Goal: Task Accomplishment & Management: Manage account settings

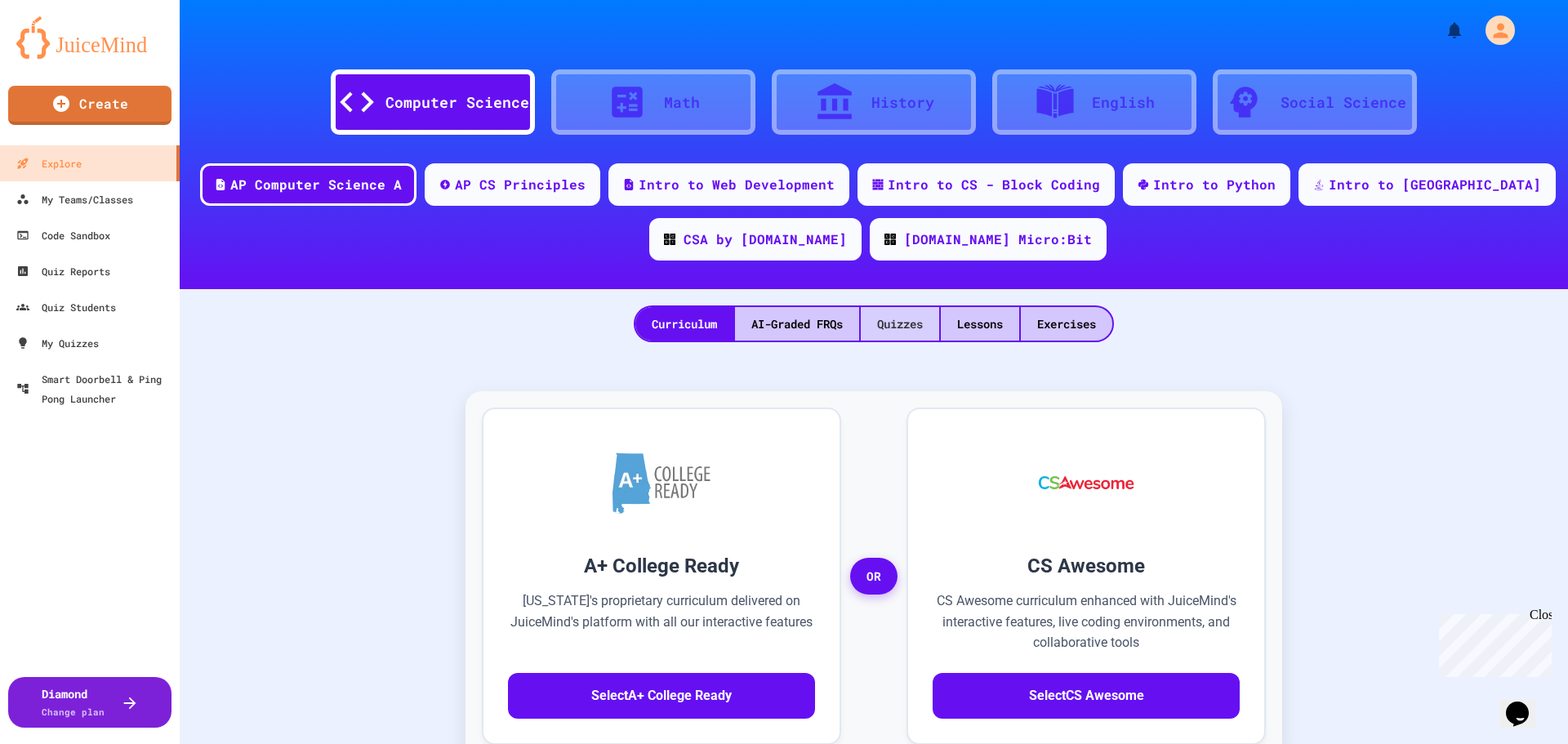
click at [907, 325] on div "Quizzes" at bounding box center [899, 323] width 78 height 33
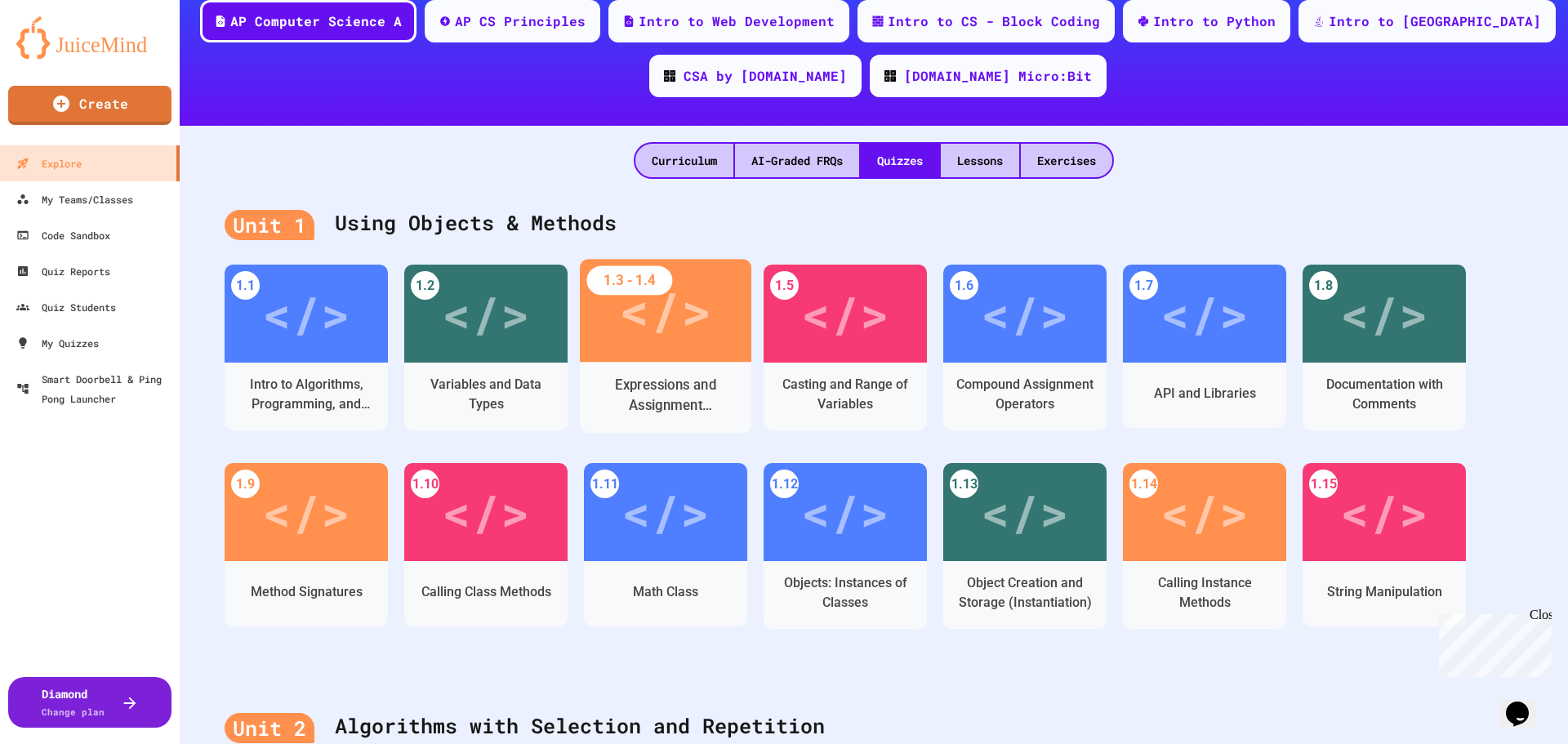
scroll to position [245, 0]
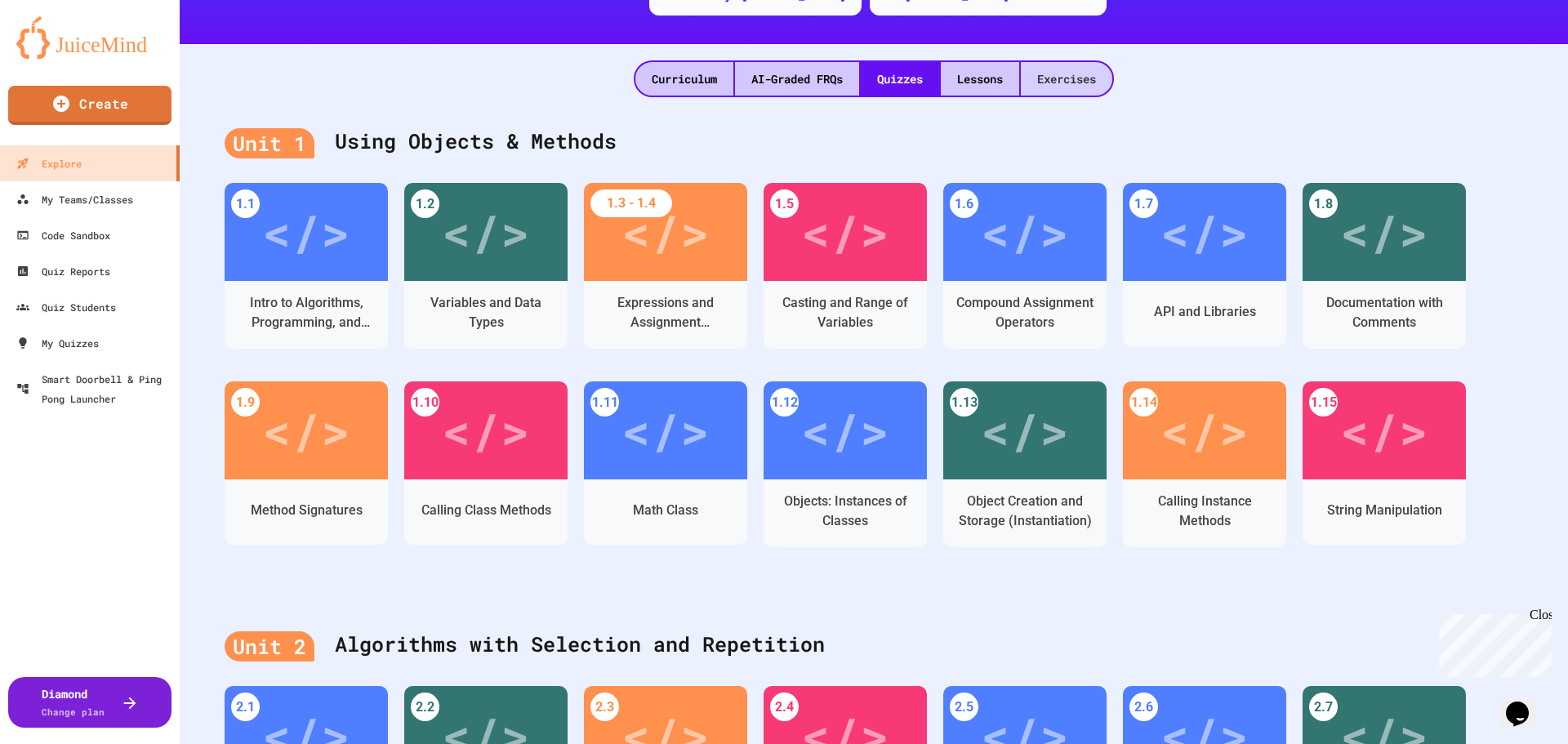
click at [1051, 78] on div "Exercises" at bounding box center [1067, 78] width 92 height 33
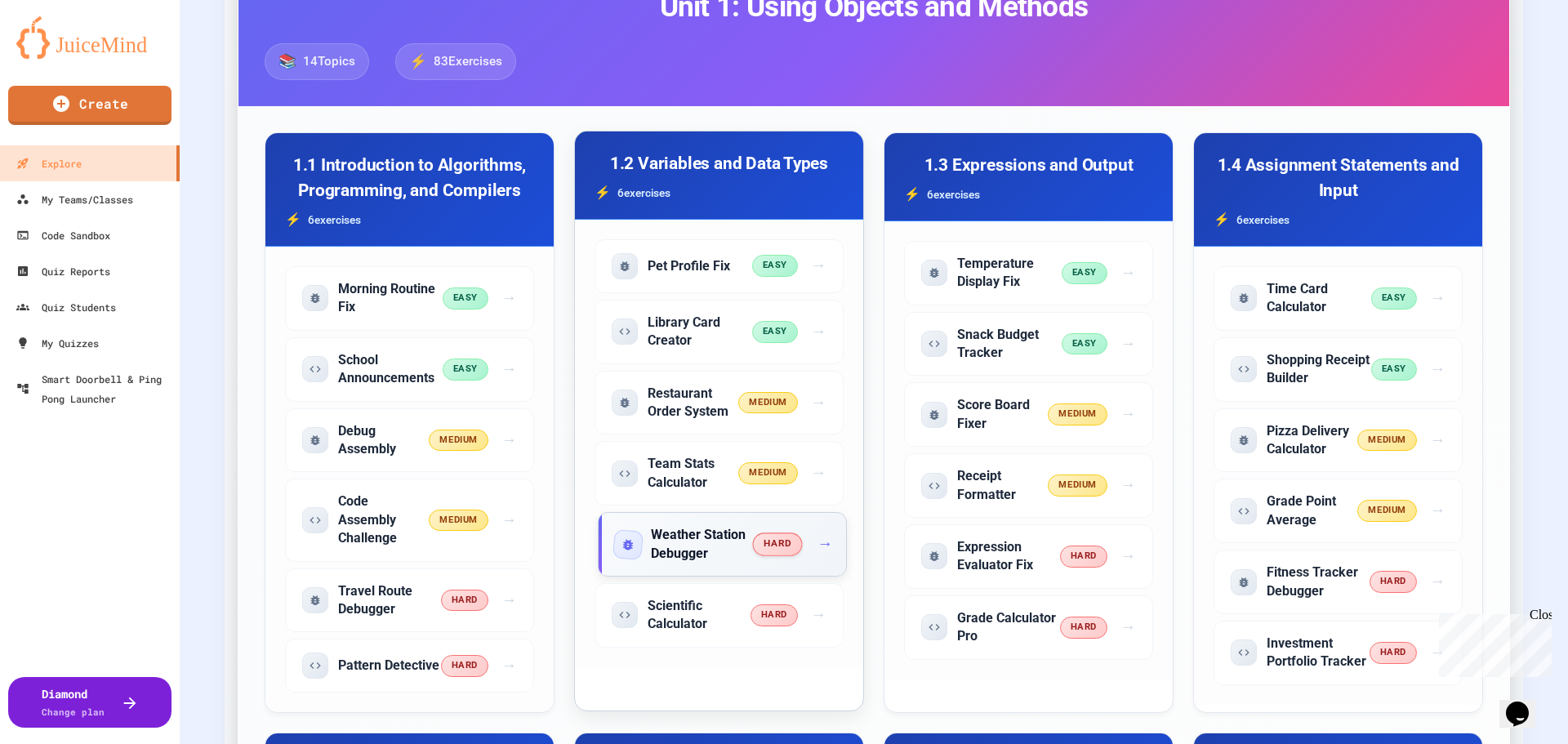
scroll to position [572, 0]
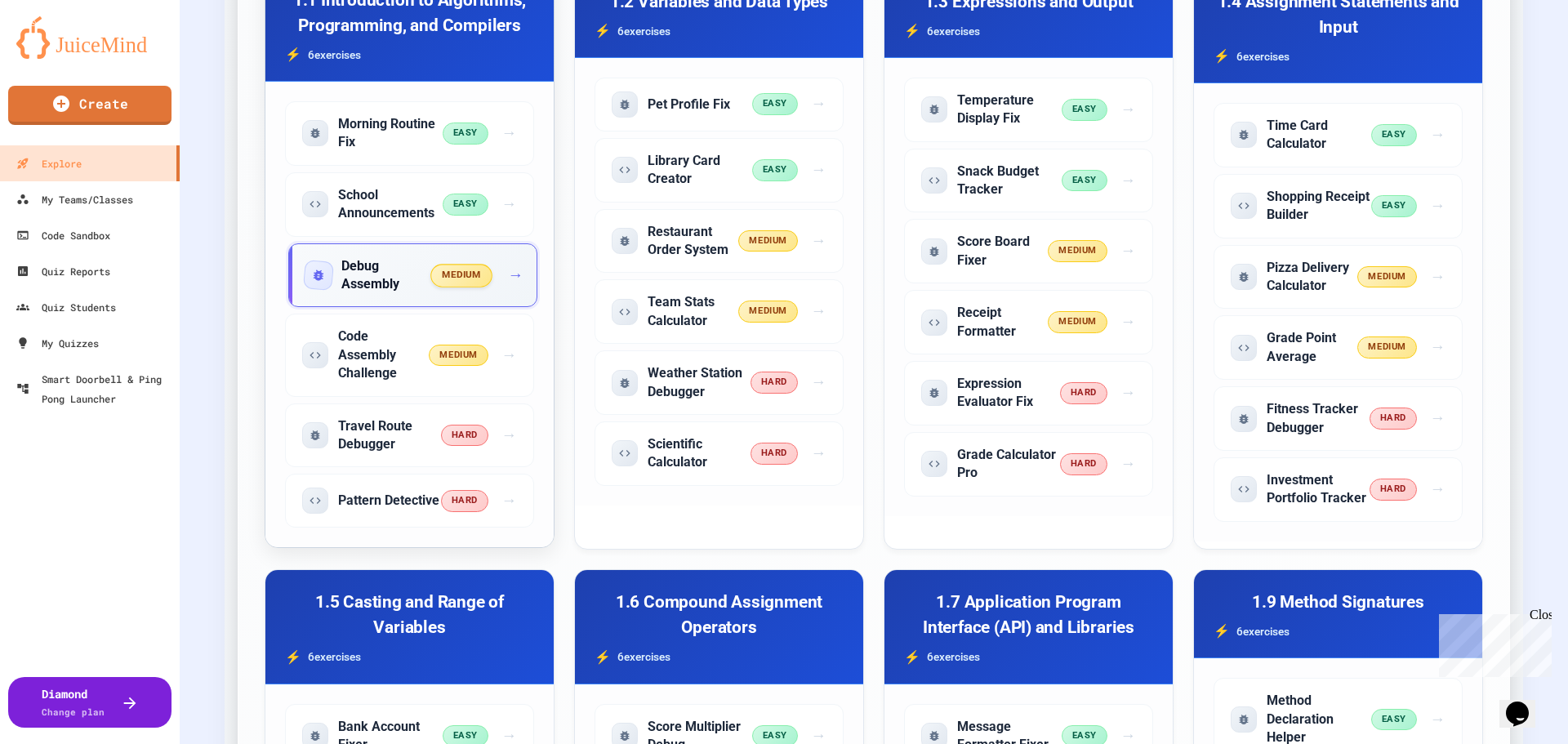
click at [395, 299] on div "Debug Assembly medium →" at bounding box center [412, 275] width 249 height 64
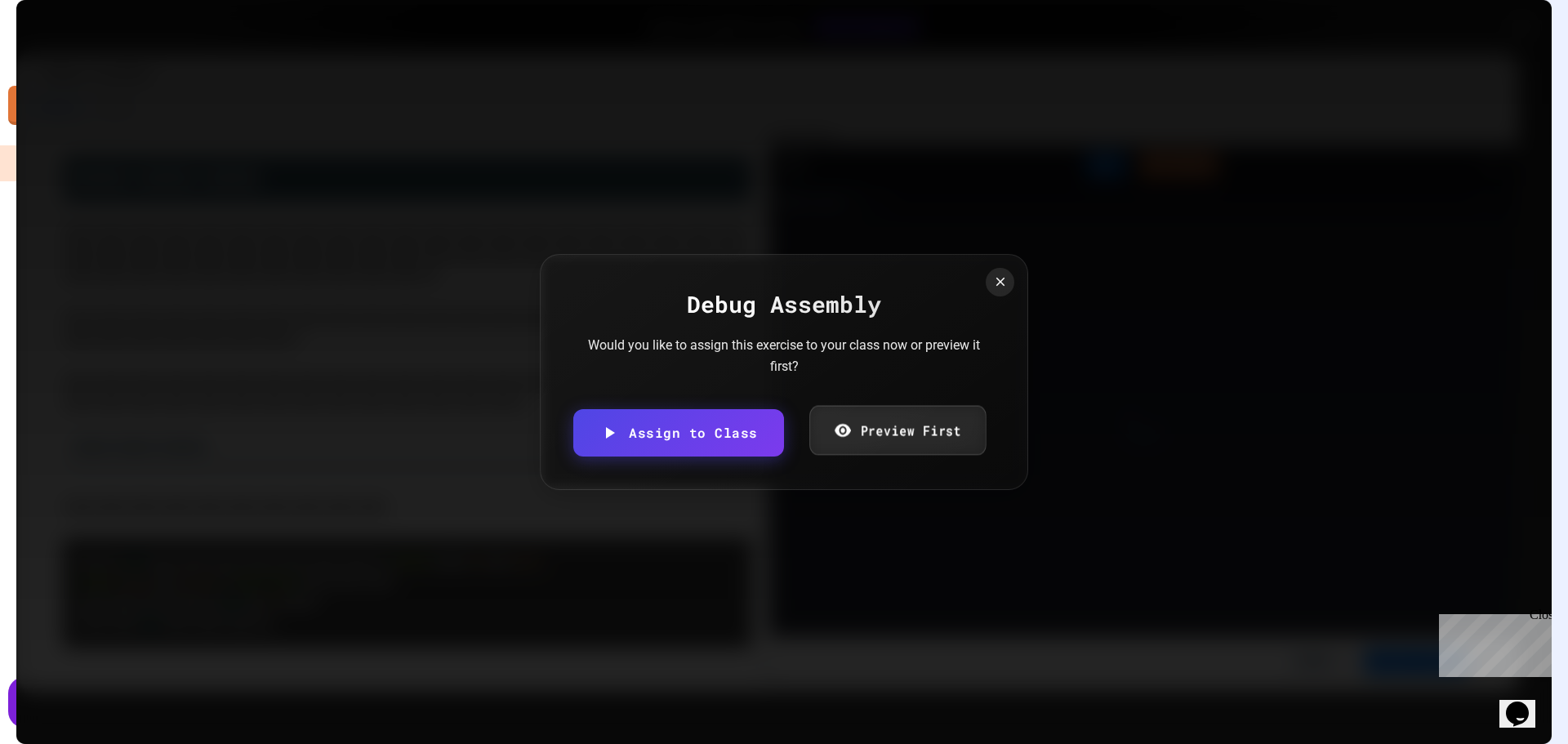
click at [923, 416] on link "Preview First" at bounding box center [897, 430] width 177 height 50
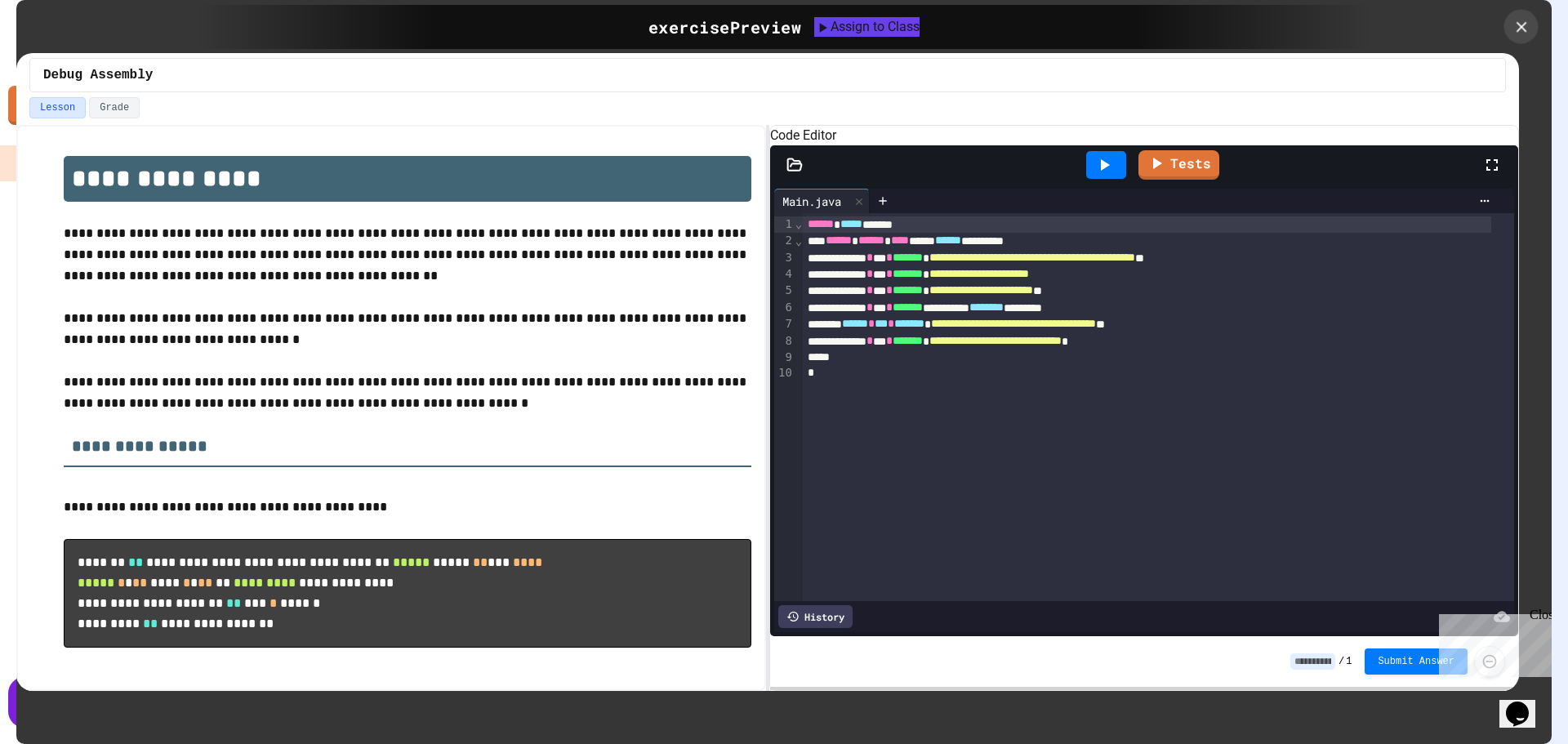
click at [1517, 18] on icon at bounding box center [1521, 26] width 18 height 18
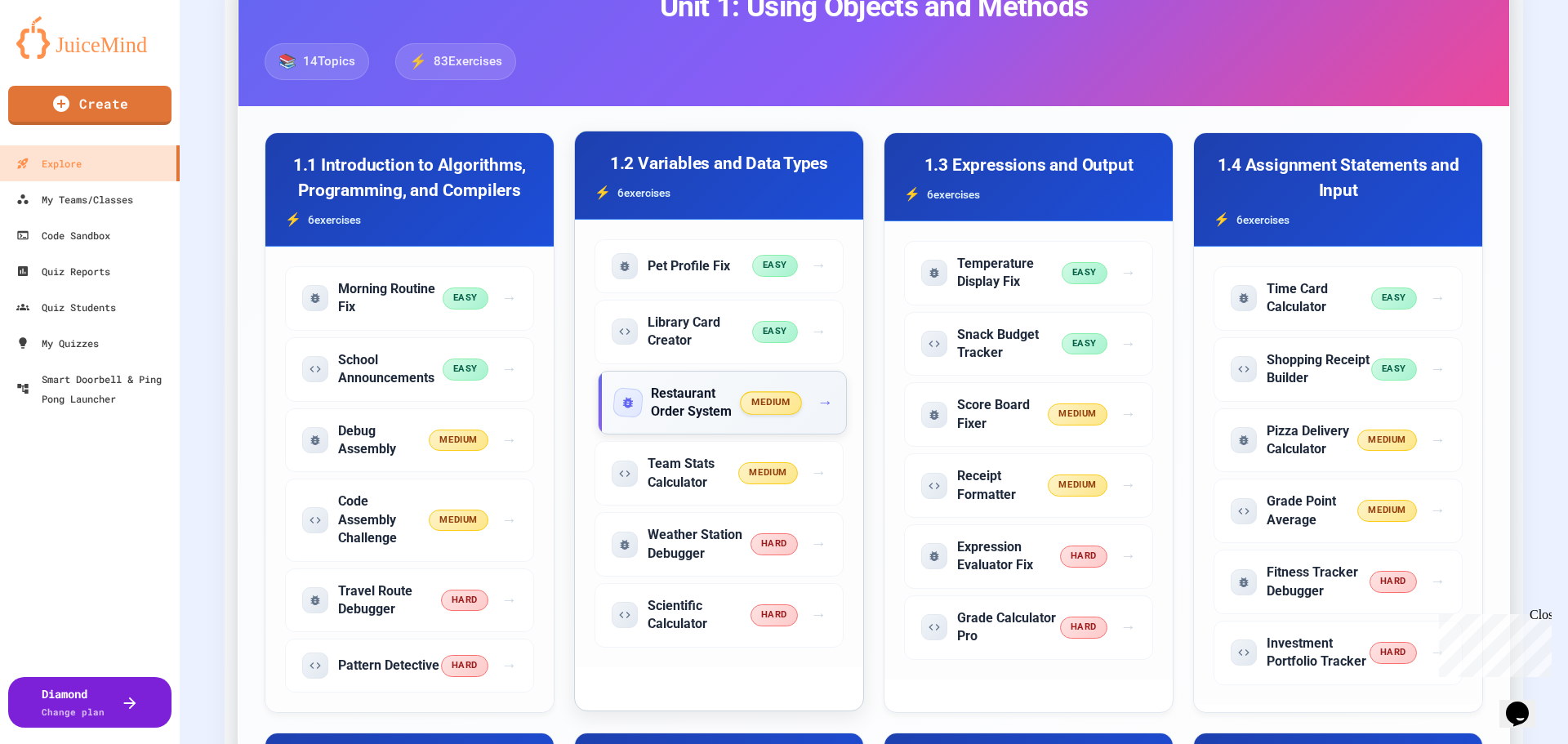
scroll to position [490, 0]
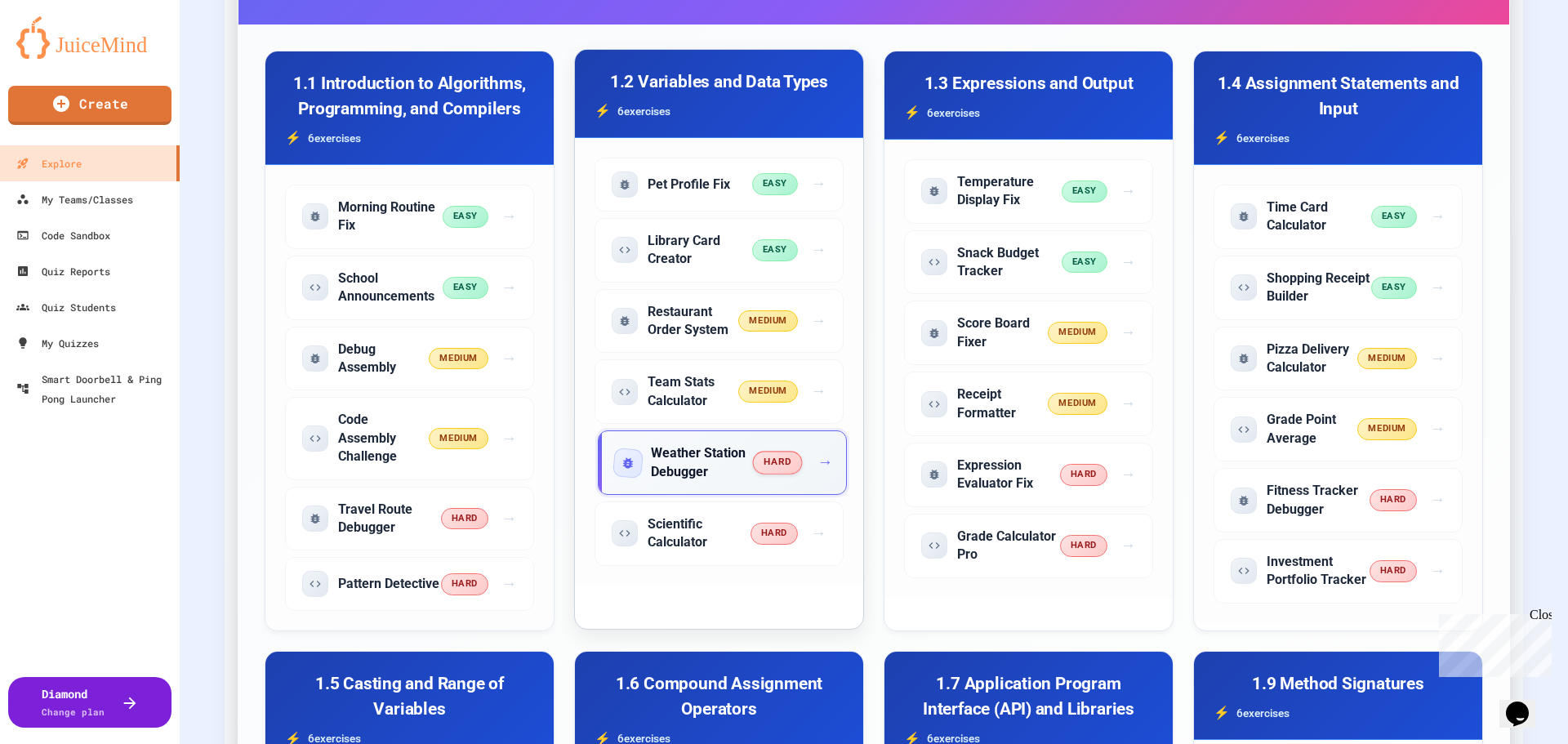
click at [675, 458] on h5 "Weather Station Debugger" at bounding box center [702, 462] width 103 height 37
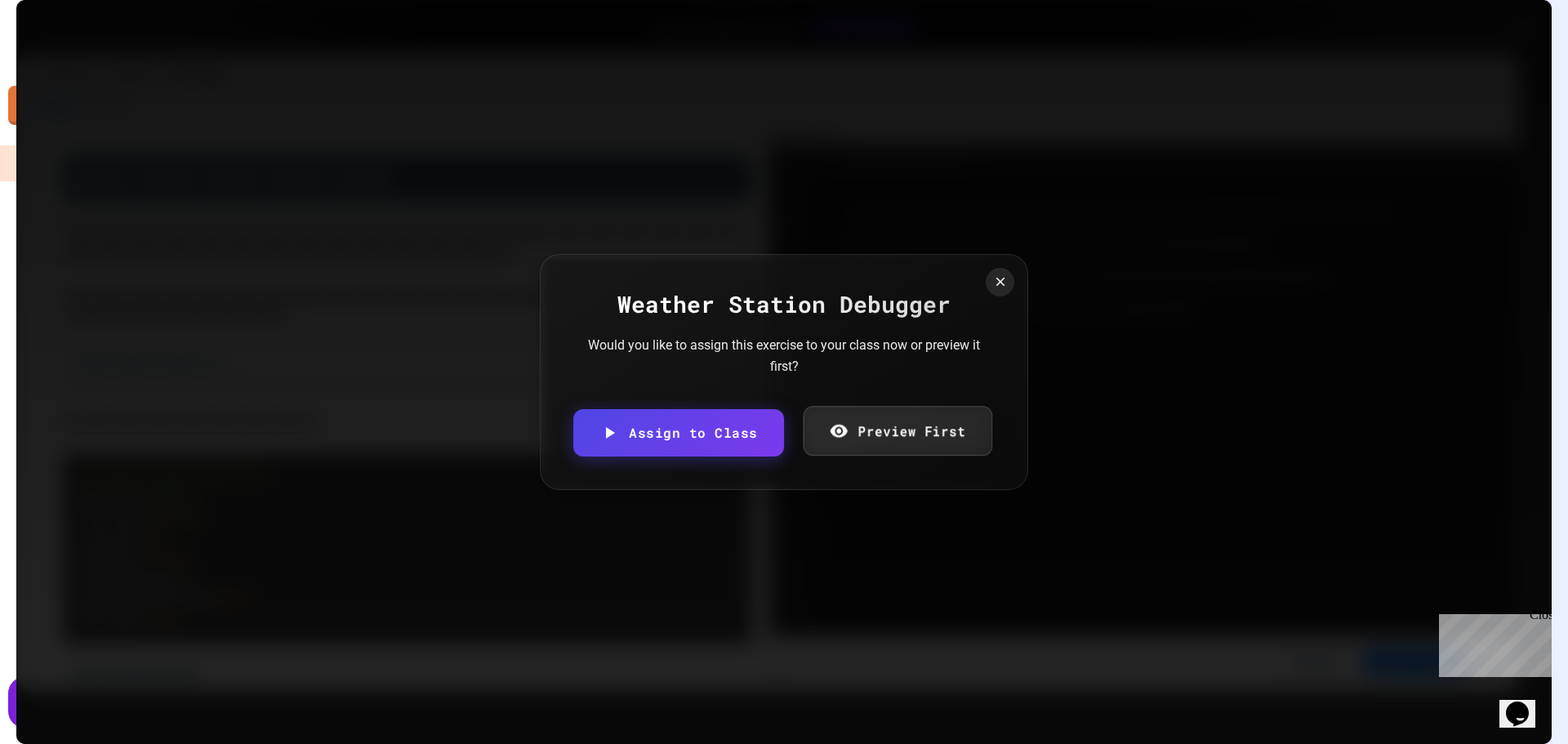
click at [917, 424] on link "Preview First" at bounding box center [897, 430] width 188 height 50
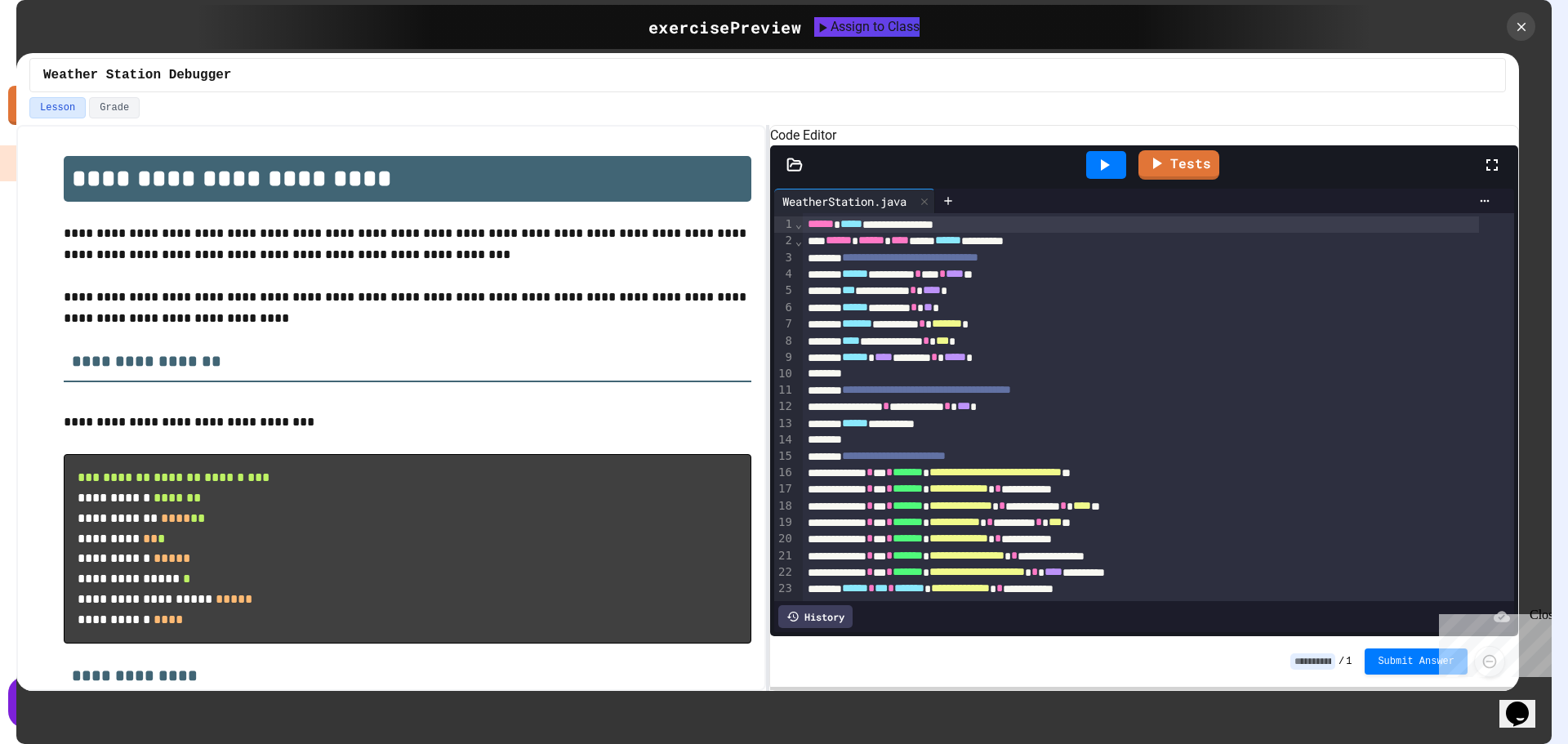
scroll to position [77, 0]
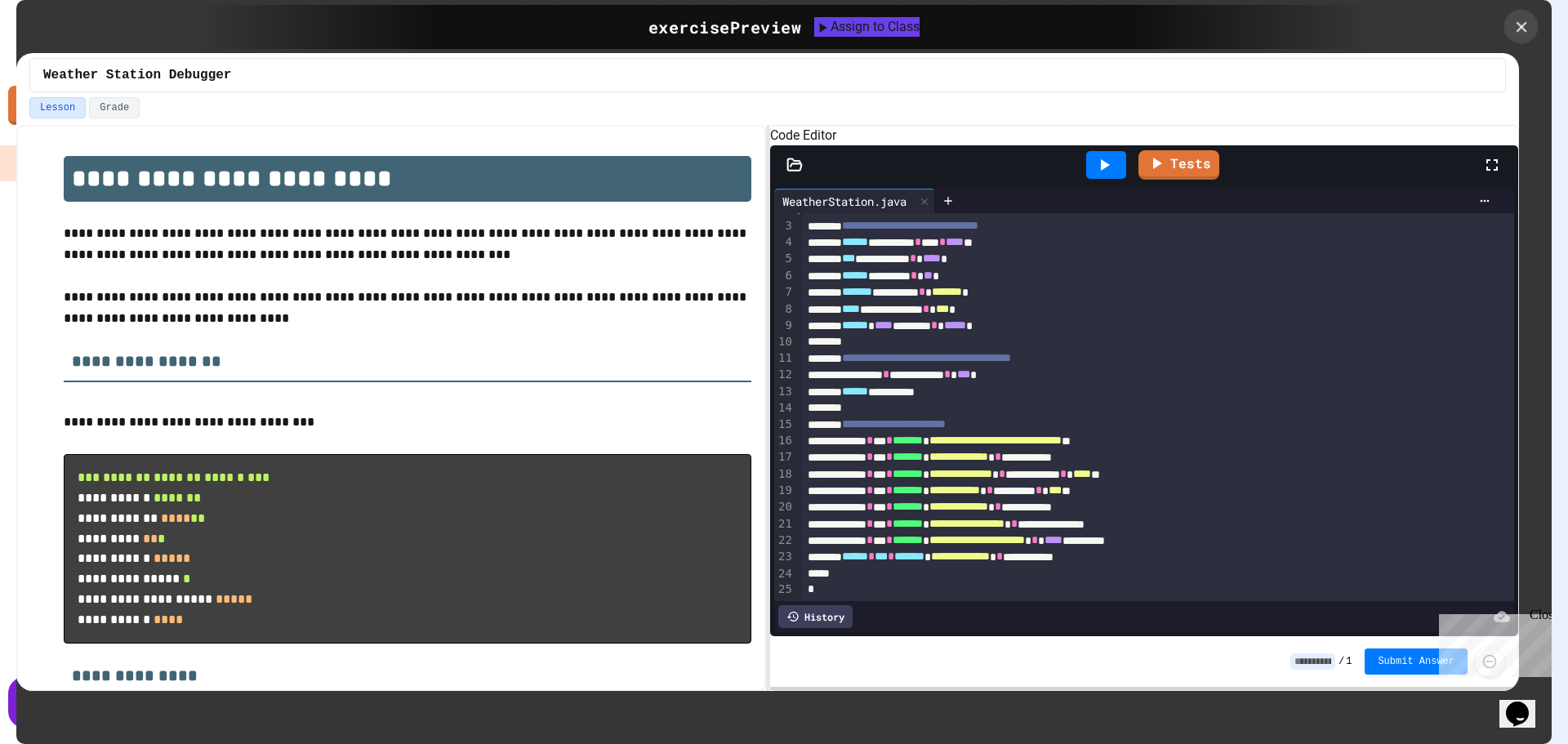
click at [1524, 30] on icon at bounding box center [1521, 26] width 18 height 18
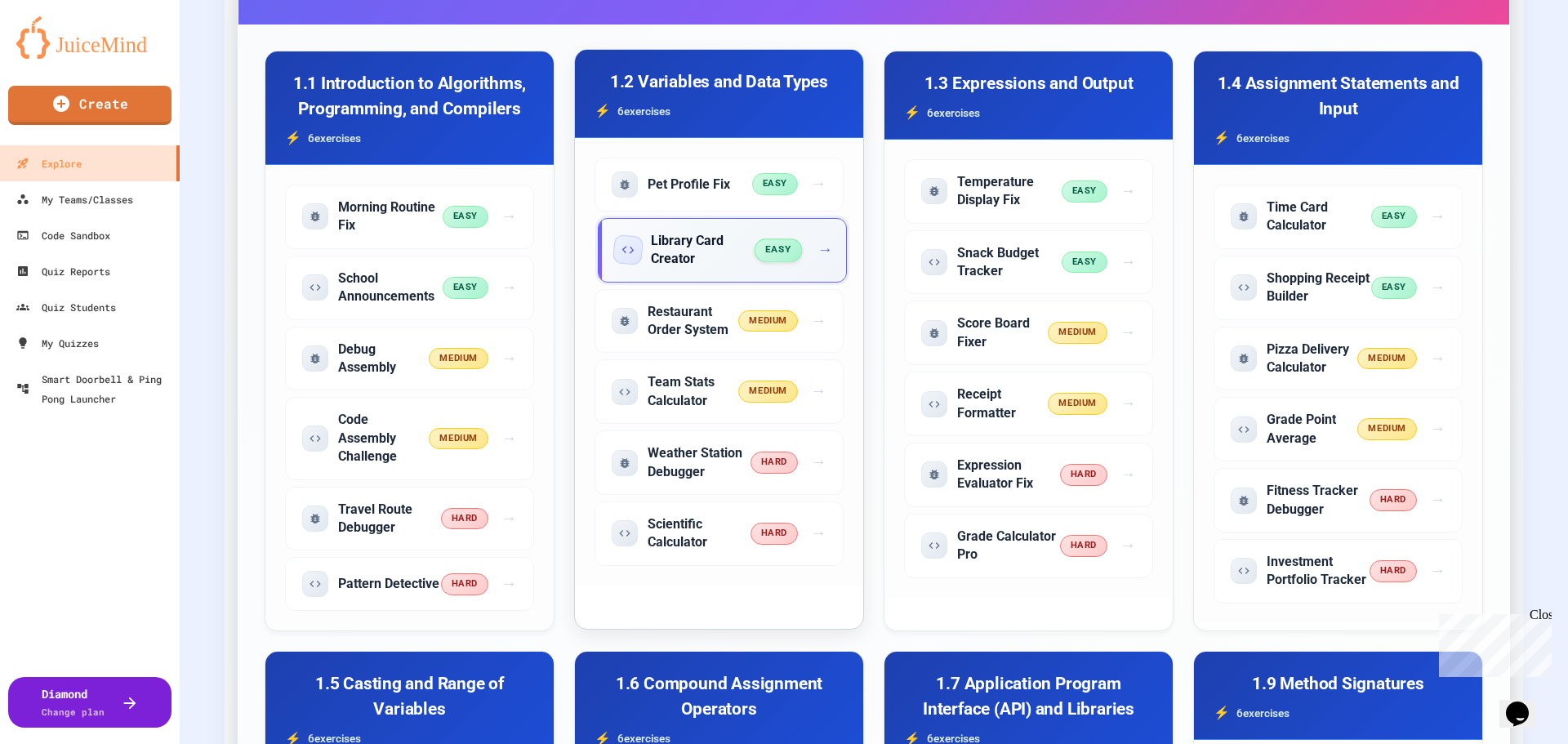
click at [717, 234] on h5 "Library Card Creator" at bounding box center [703, 250] width 105 height 37
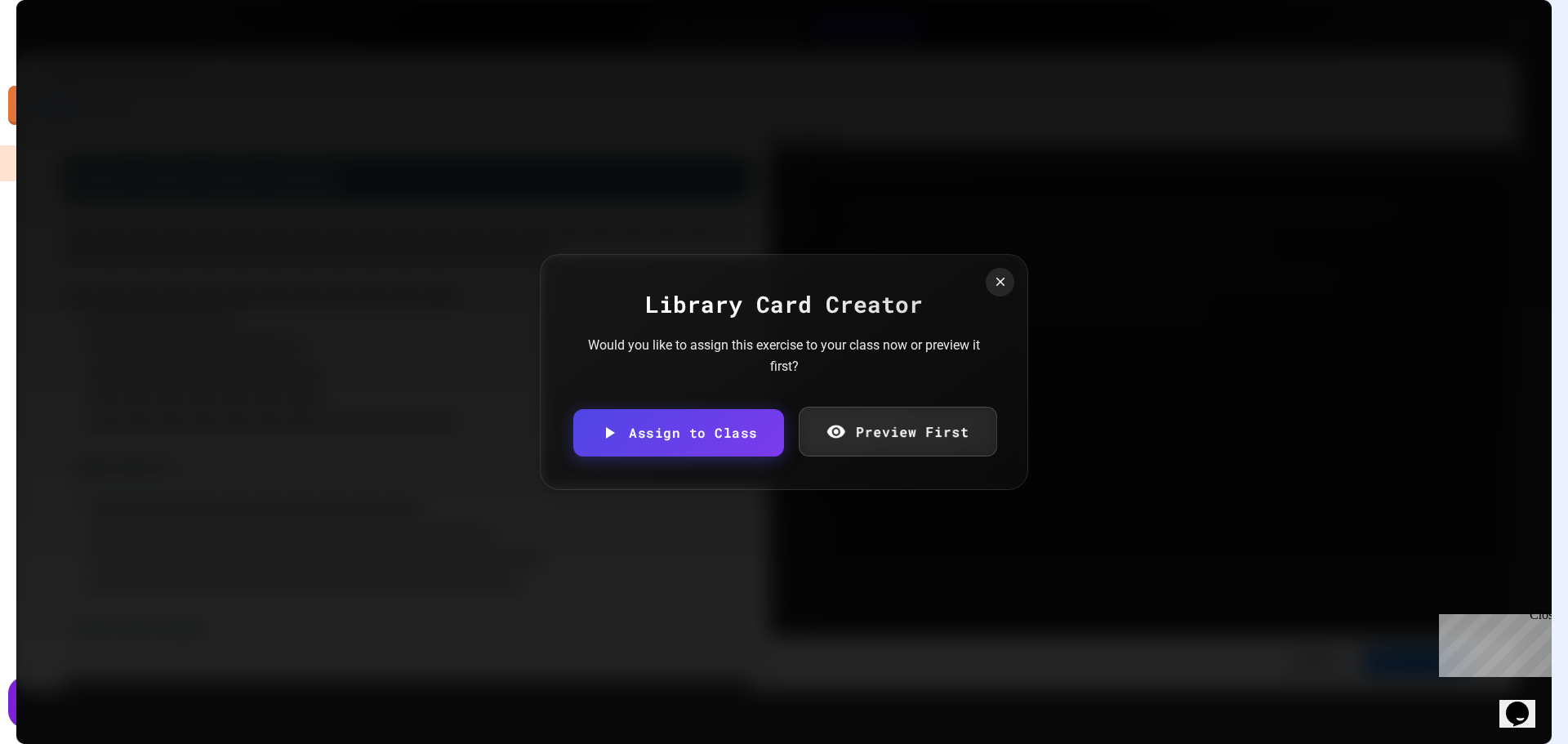
click at [931, 425] on link "Preview First" at bounding box center [897, 431] width 198 height 50
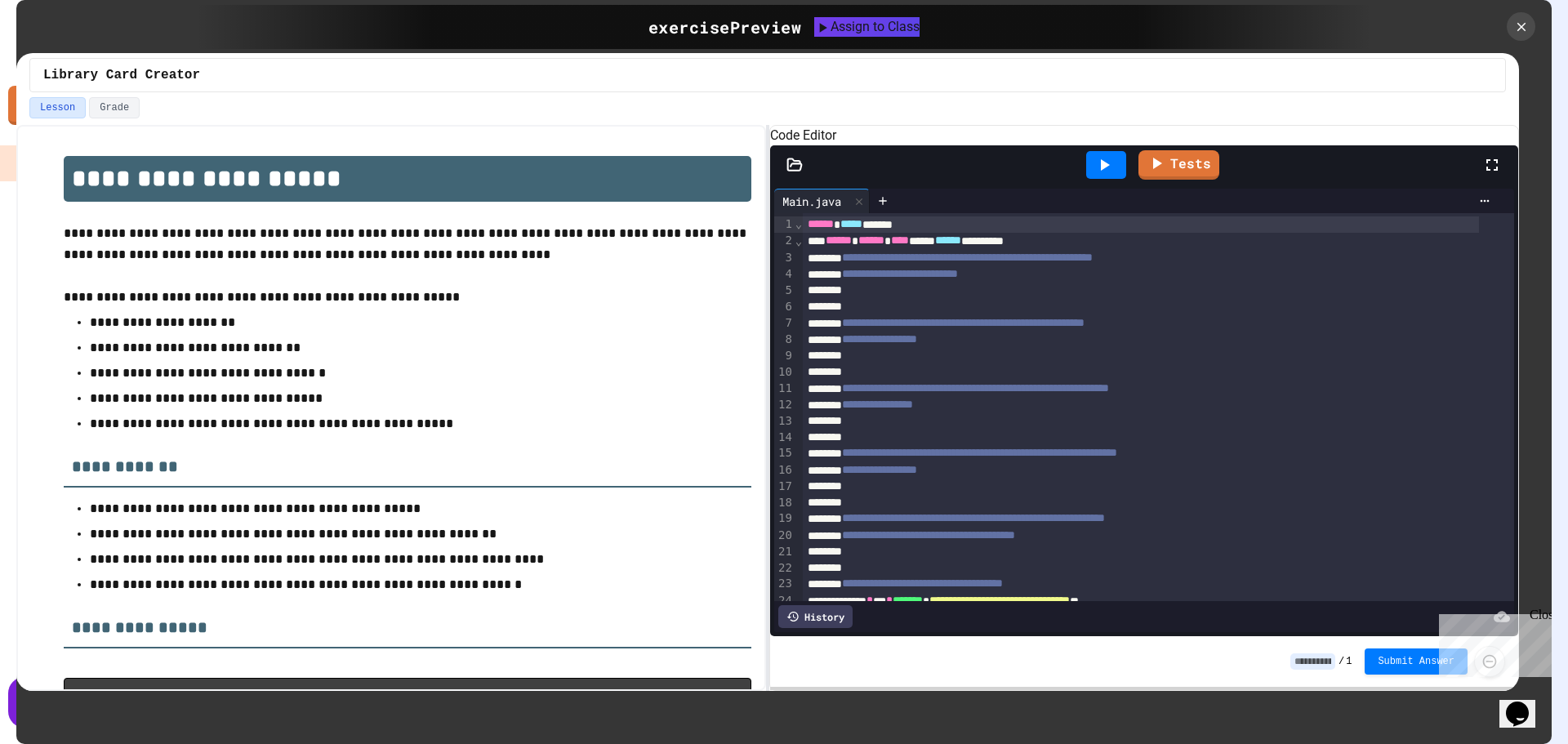
scroll to position [171, 0]
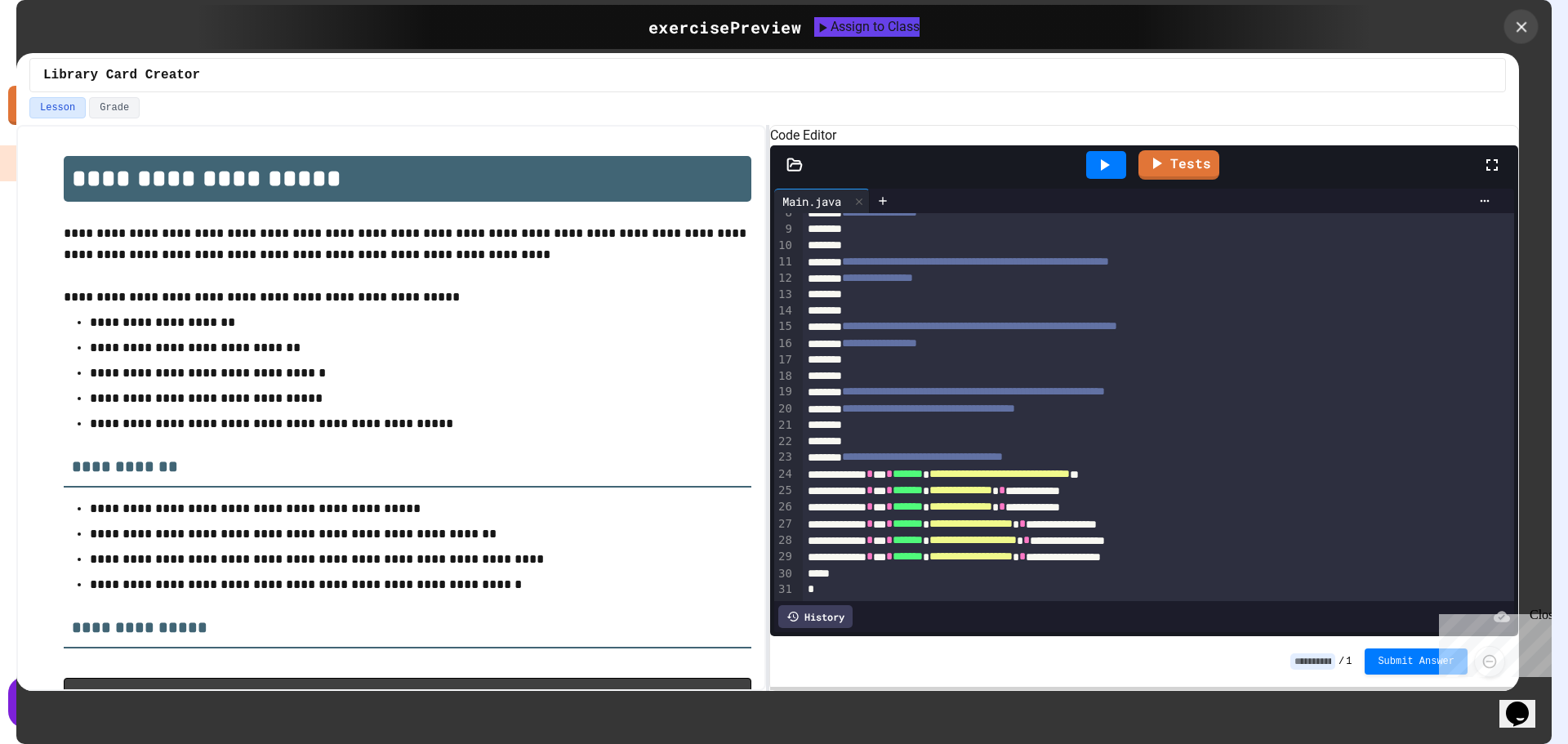
click at [1525, 26] on icon at bounding box center [1521, 26] width 18 height 18
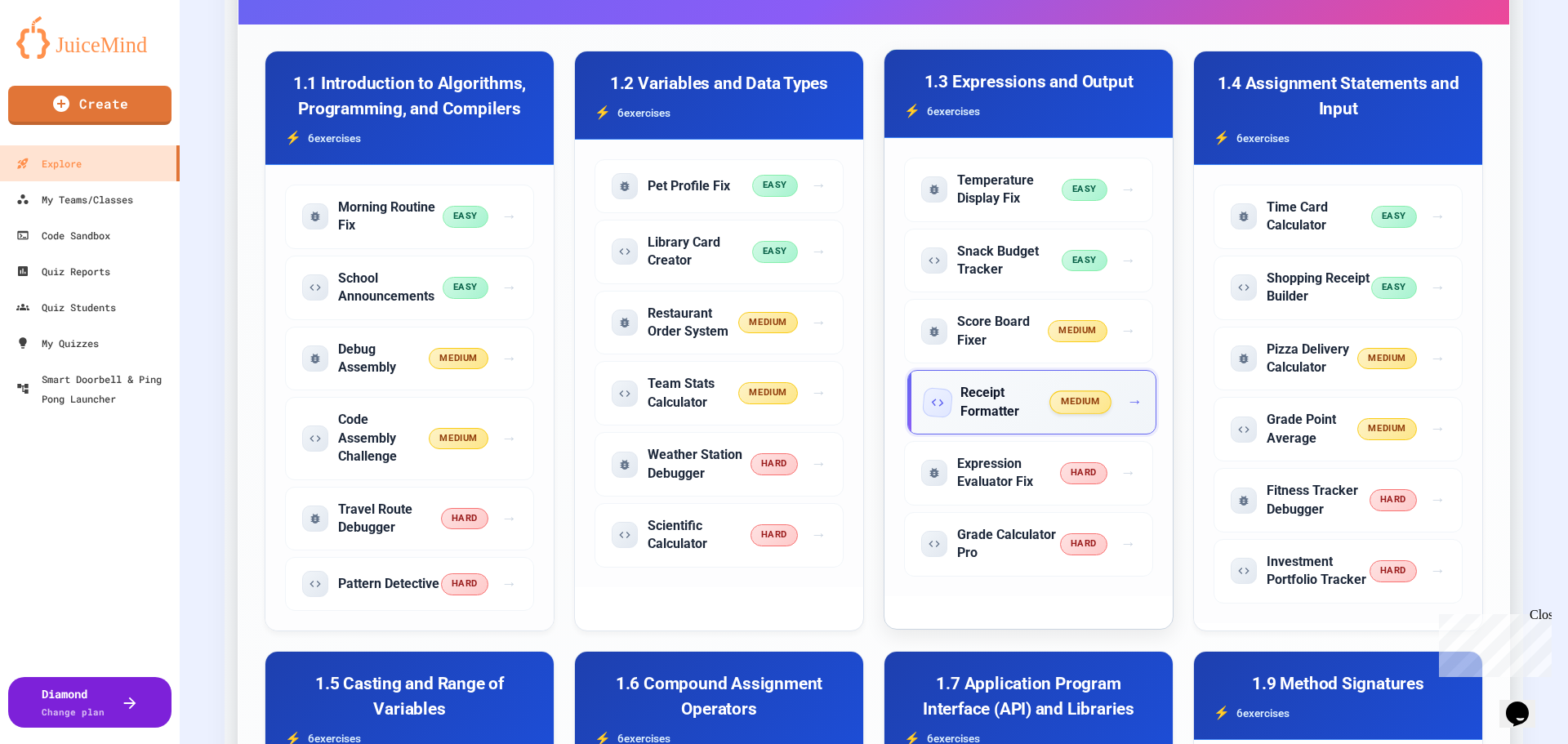
click at [1019, 410] on h5 "Receipt Formatter" at bounding box center [1006, 402] width 91 height 37
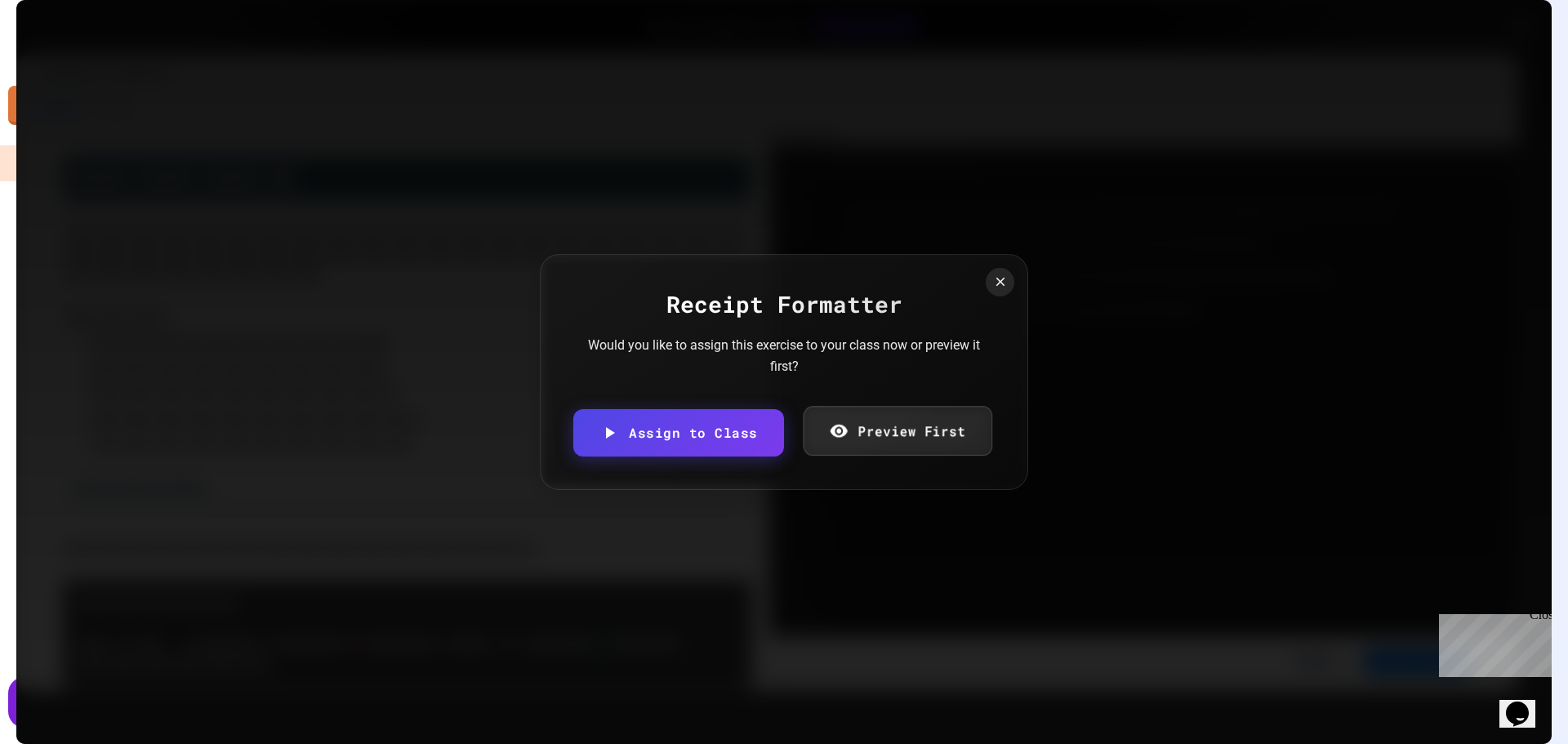
click at [934, 418] on link "Preview First" at bounding box center [897, 430] width 188 height 50
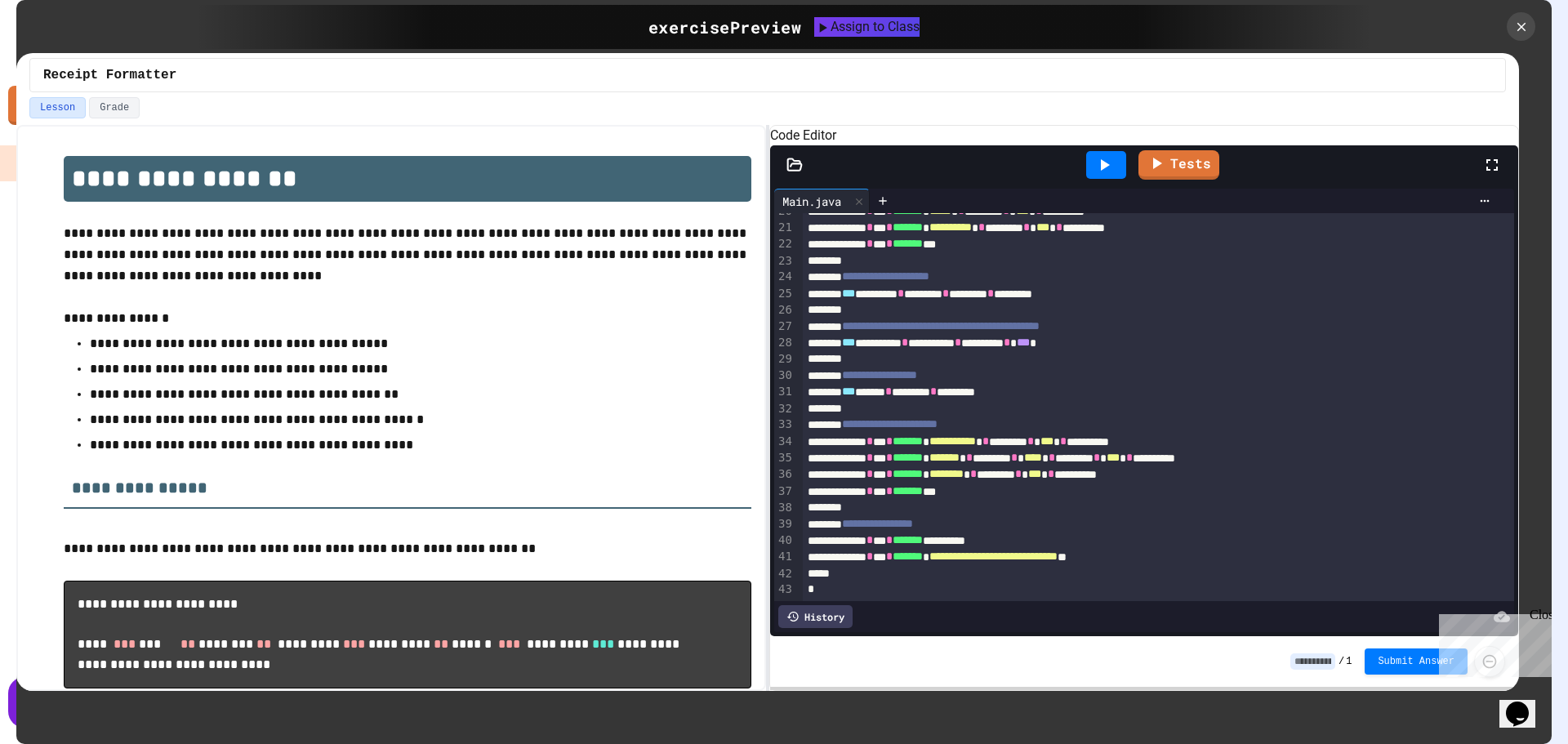
scroll to position [164, 0]
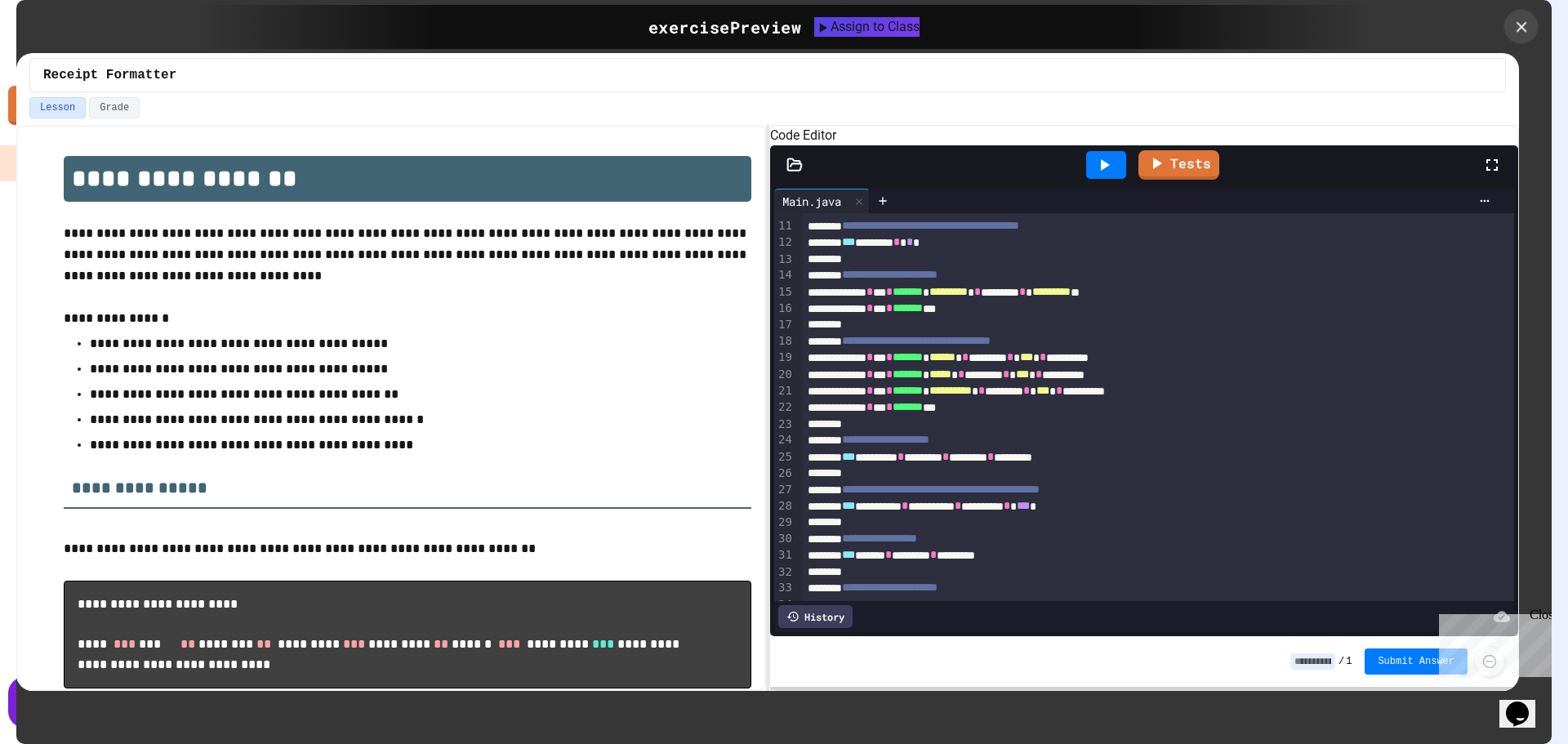
drag, startPoint x: 1516, startPoint y: 23, endPoint x: 1464, endPoint y: 39, distance: 54.4
click at [1512, 23] on icon at bounding box center [1521, 26] width 18 height 18
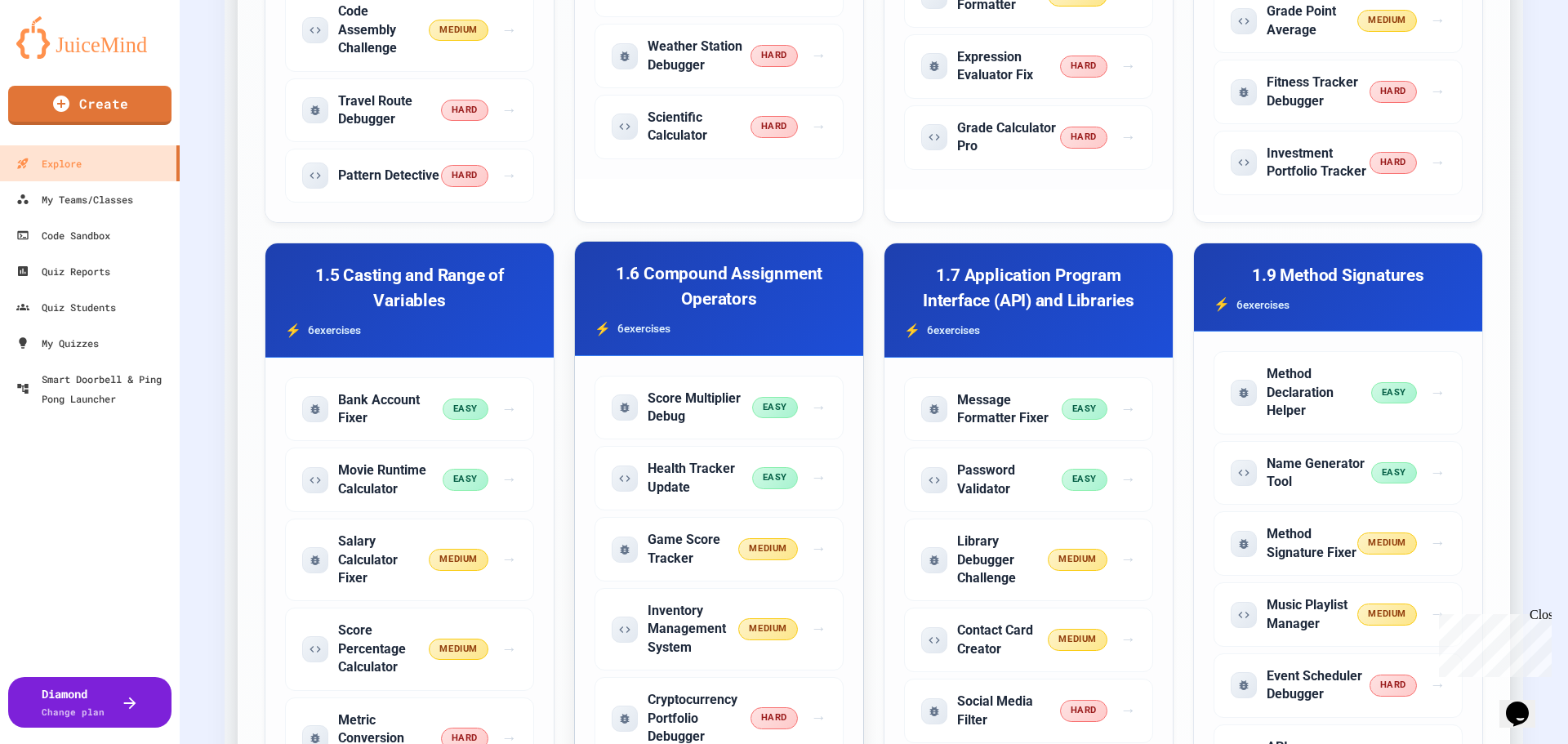
scroll to position [1062, 0]
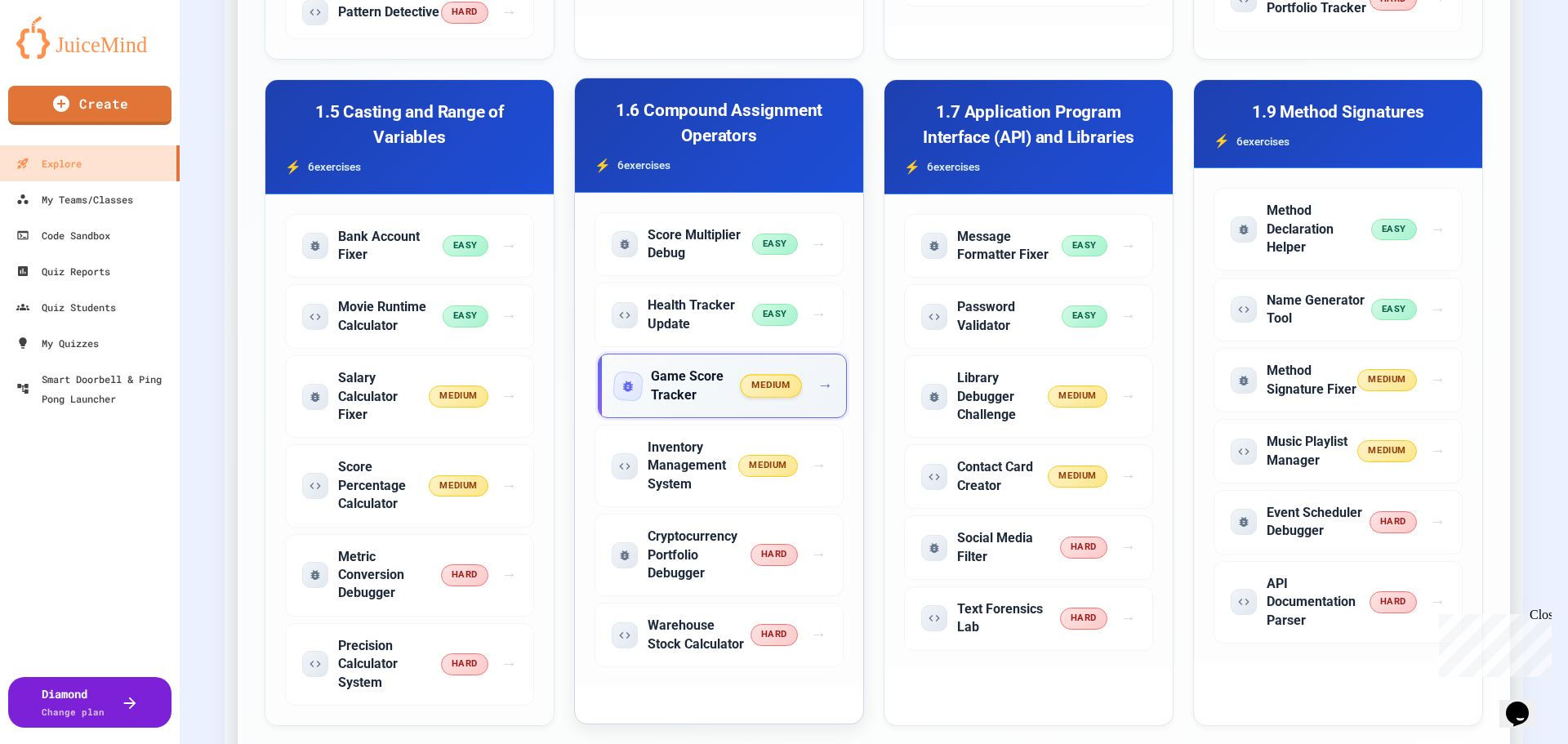
click at [713, 404] on h5 "Game Score Tracker" at bounding box center [696, 386] width 91 height 37
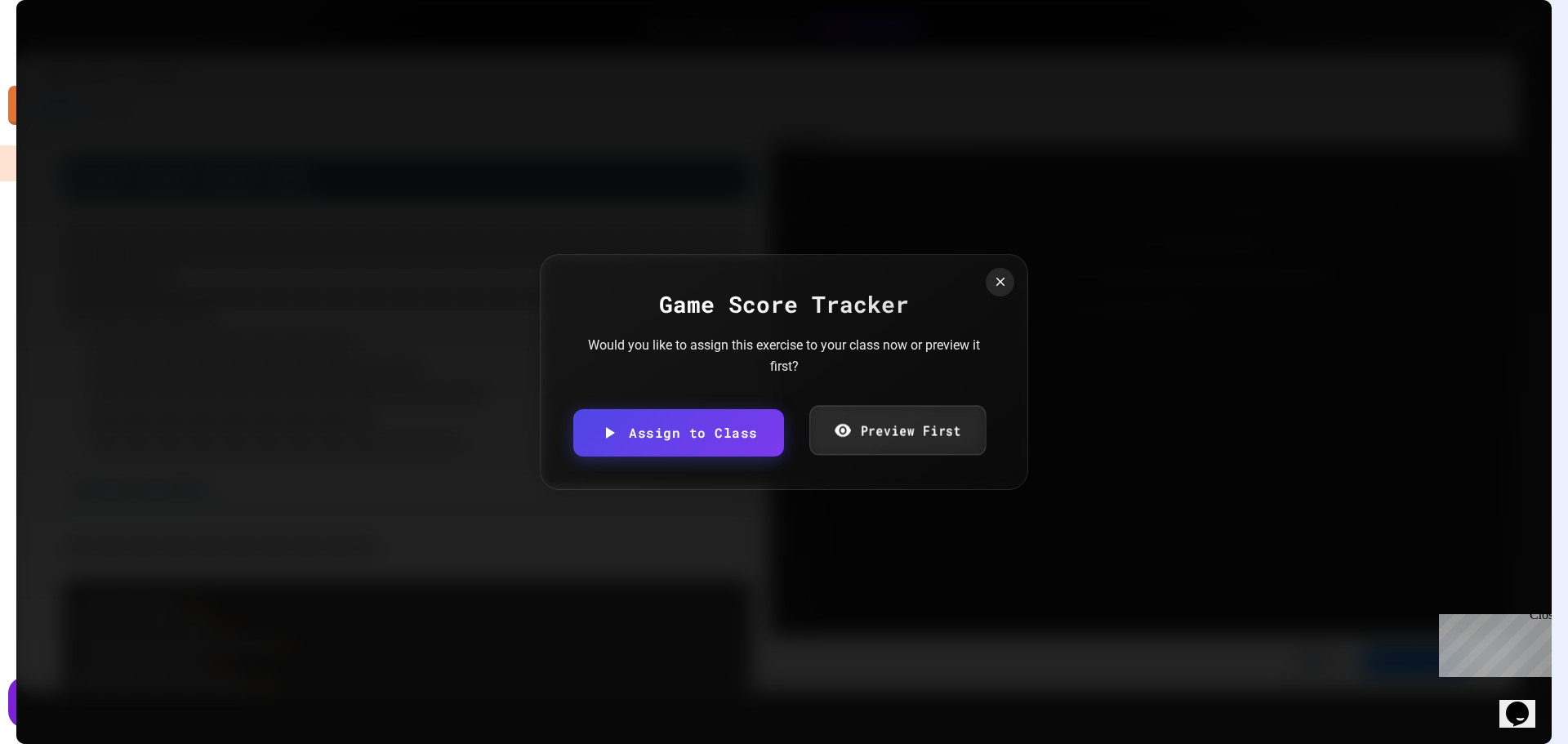
click at [889, 420] on link "Preview First" at bounding box center [897, 430] width 177 height 50
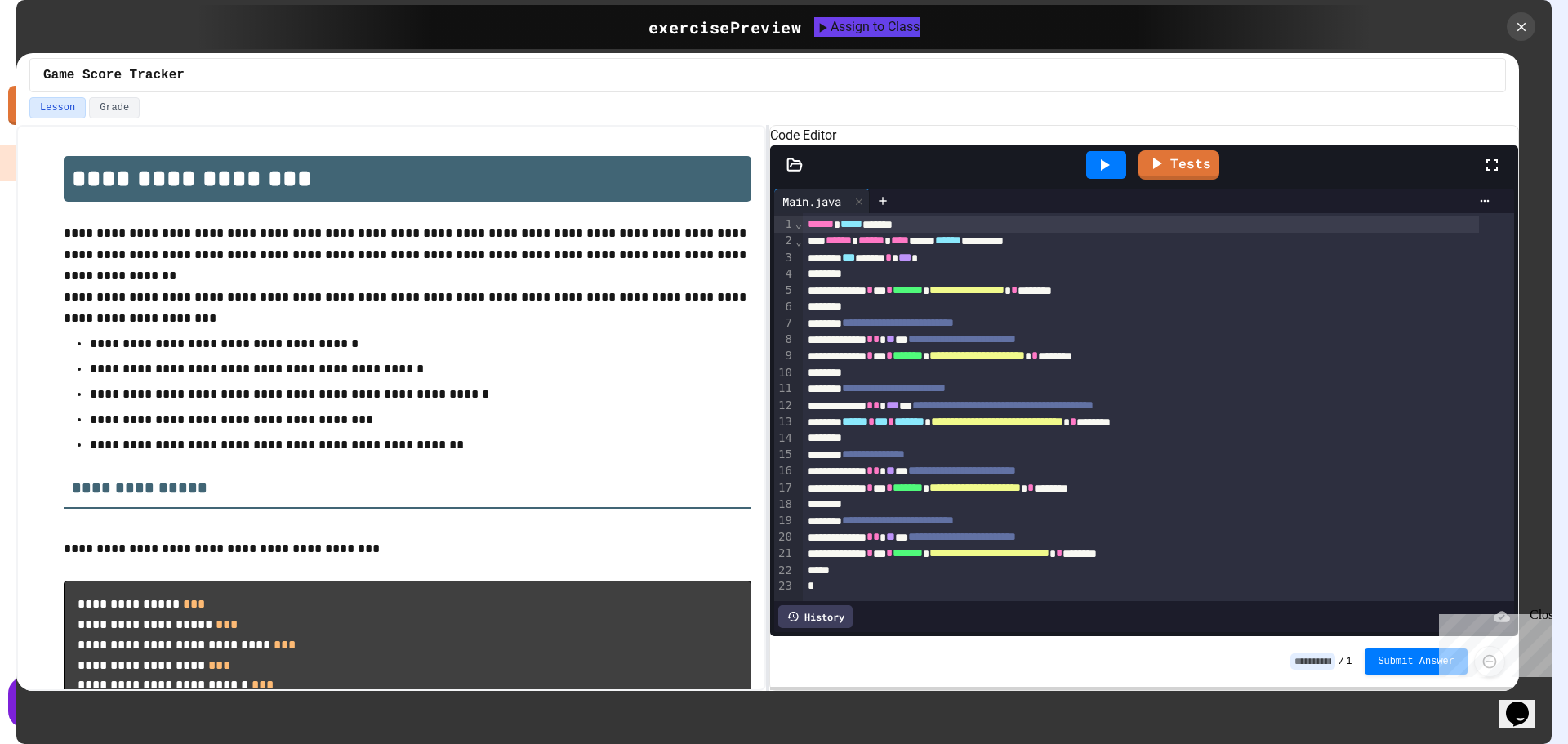
scroll to position [42, 0]
click at [1524, 33] on icon at bounding box center [1521, 26] width 18 height 18
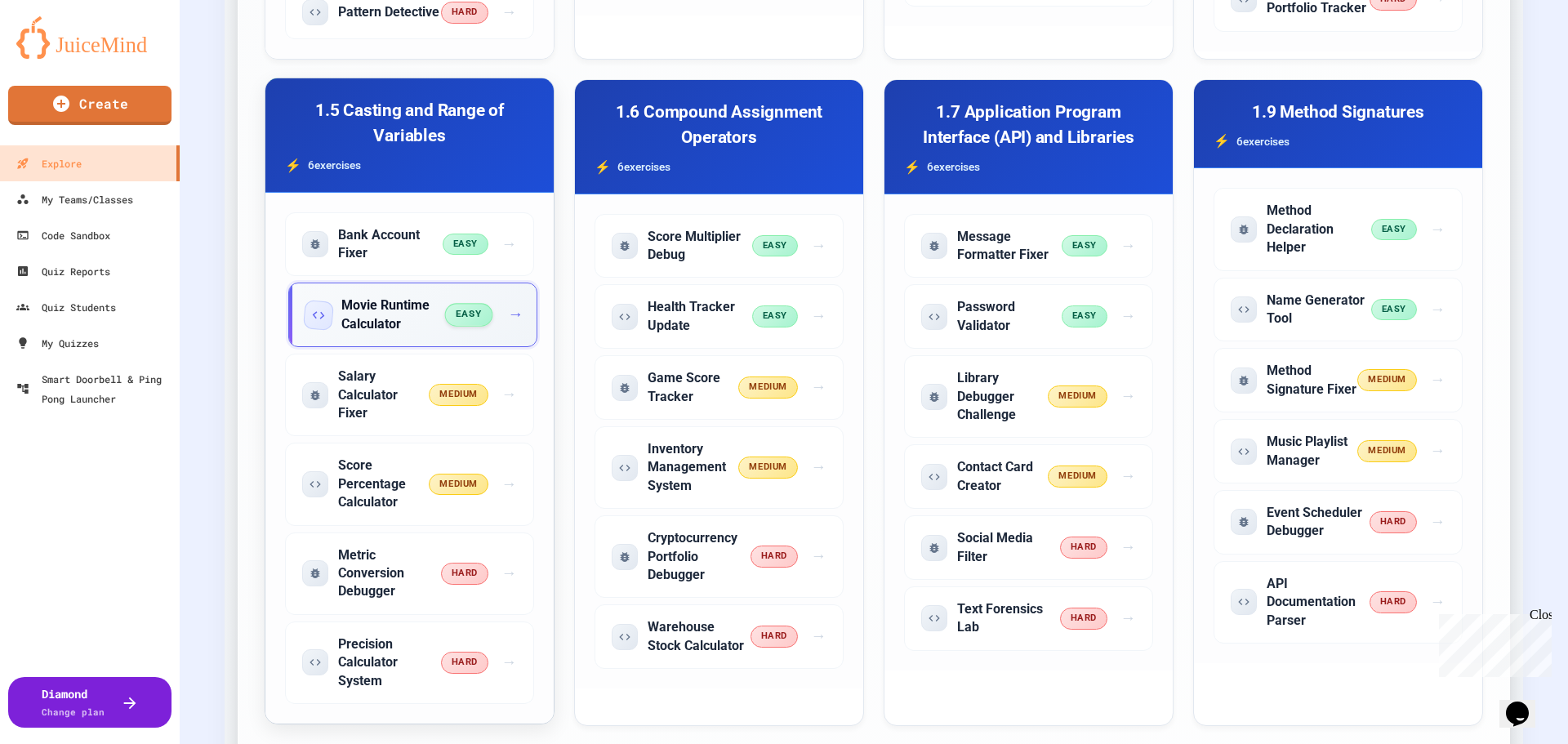
click at [406, 347] on div "Movie Runtime Calculator easy →" at bounding box center [412, 315] width 249 height 64
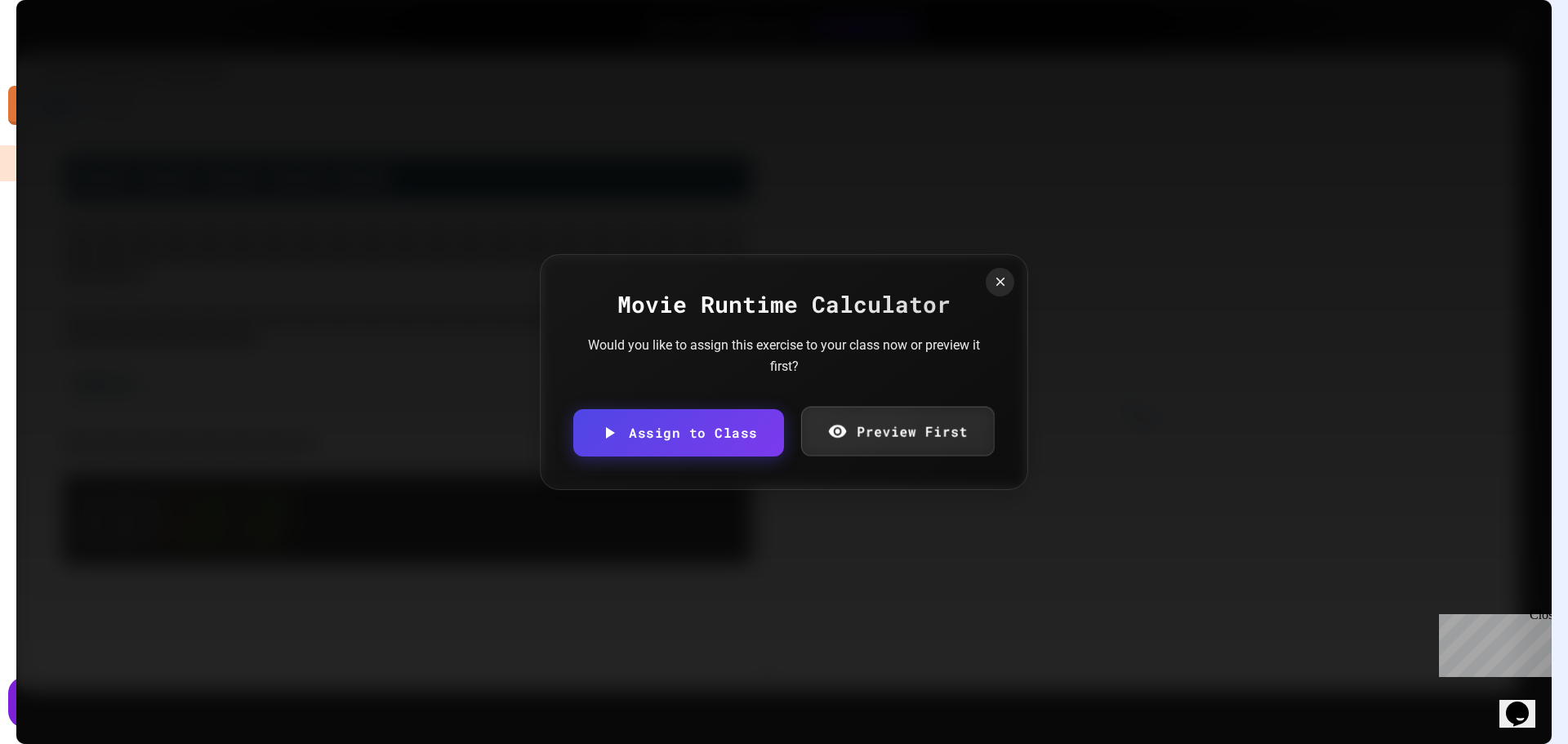
click at [897, 420] on link "Preview First" at bounding box center [897, 431] width 194 height 50
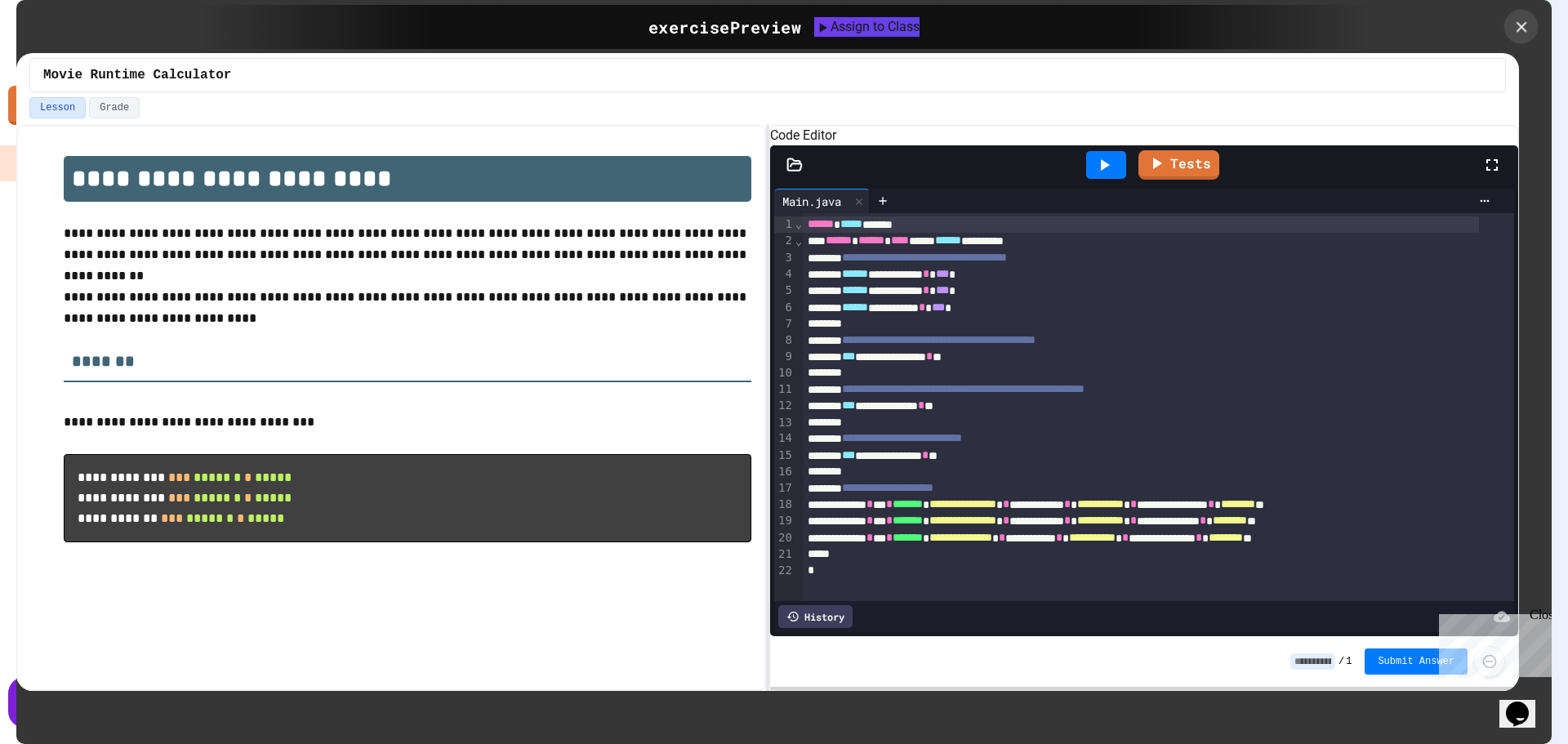
click at [1528, 28] on icon at bounding box center [1521, 26] width 18 height 18
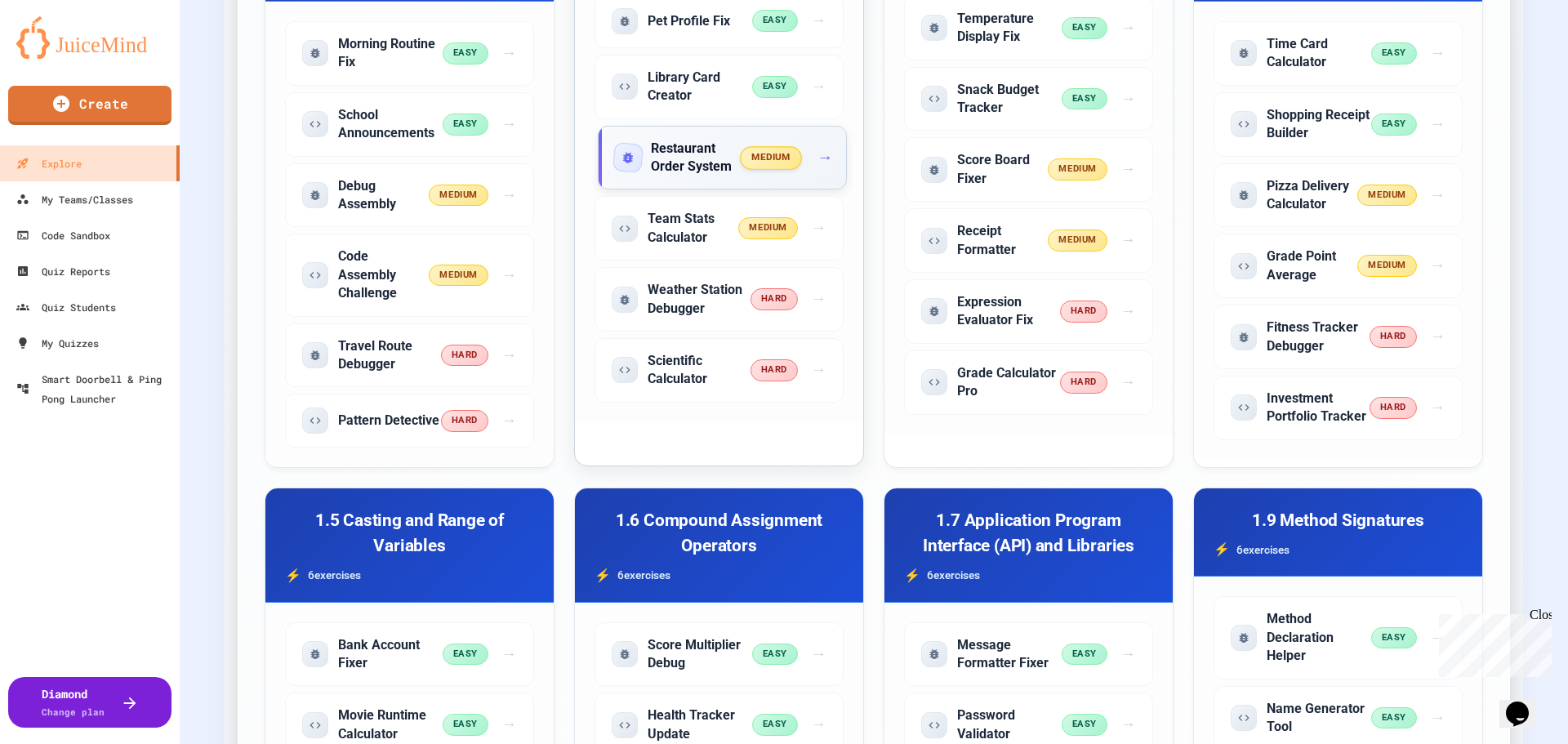
scroll to position [572, 0]
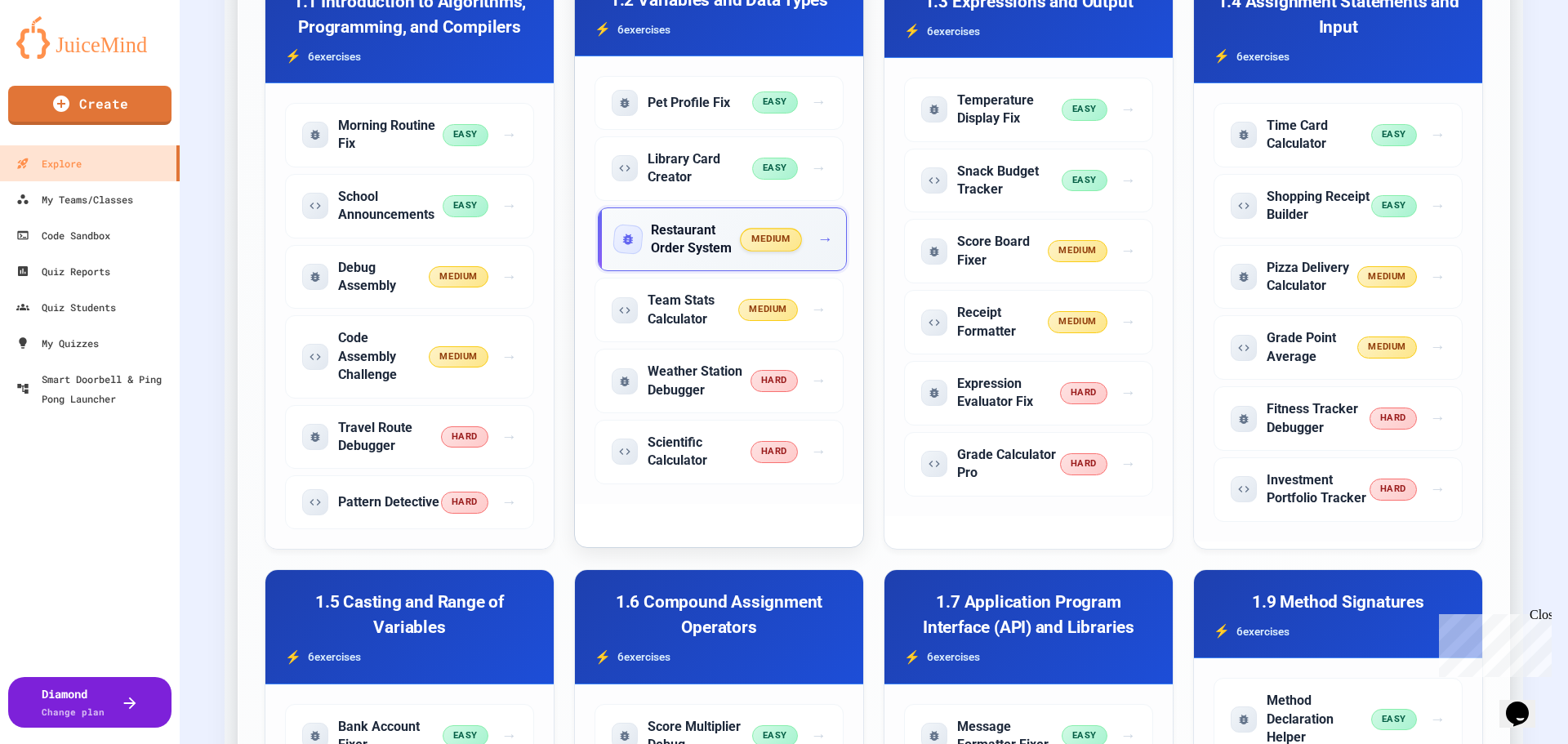
click at [680, 224] on h5 "Restaurant Order System" at bounding box center [696, 239] width 91 height 37
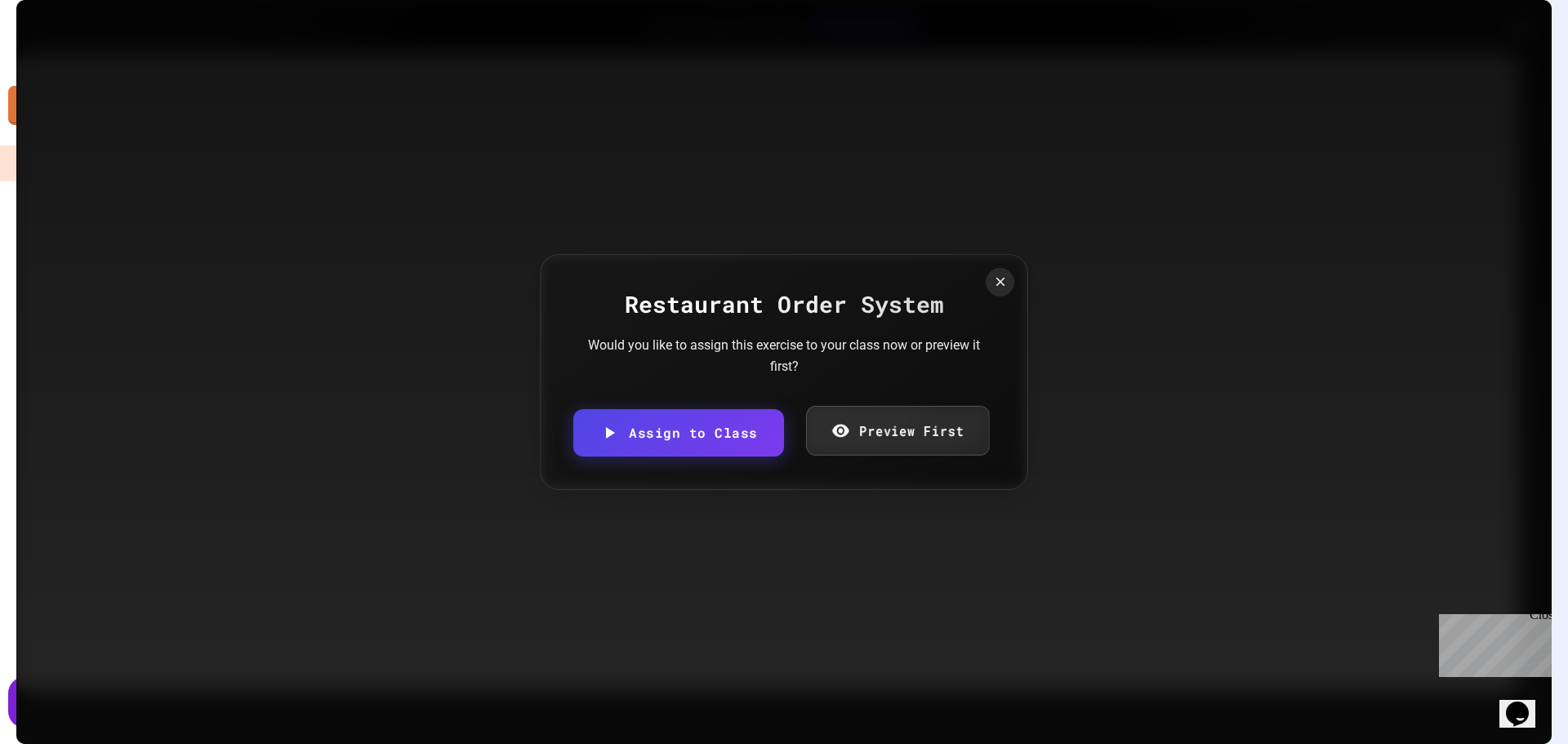
click at [920, 417] on link "Preview First" at bounding box center [897, 430] width 183 height 50
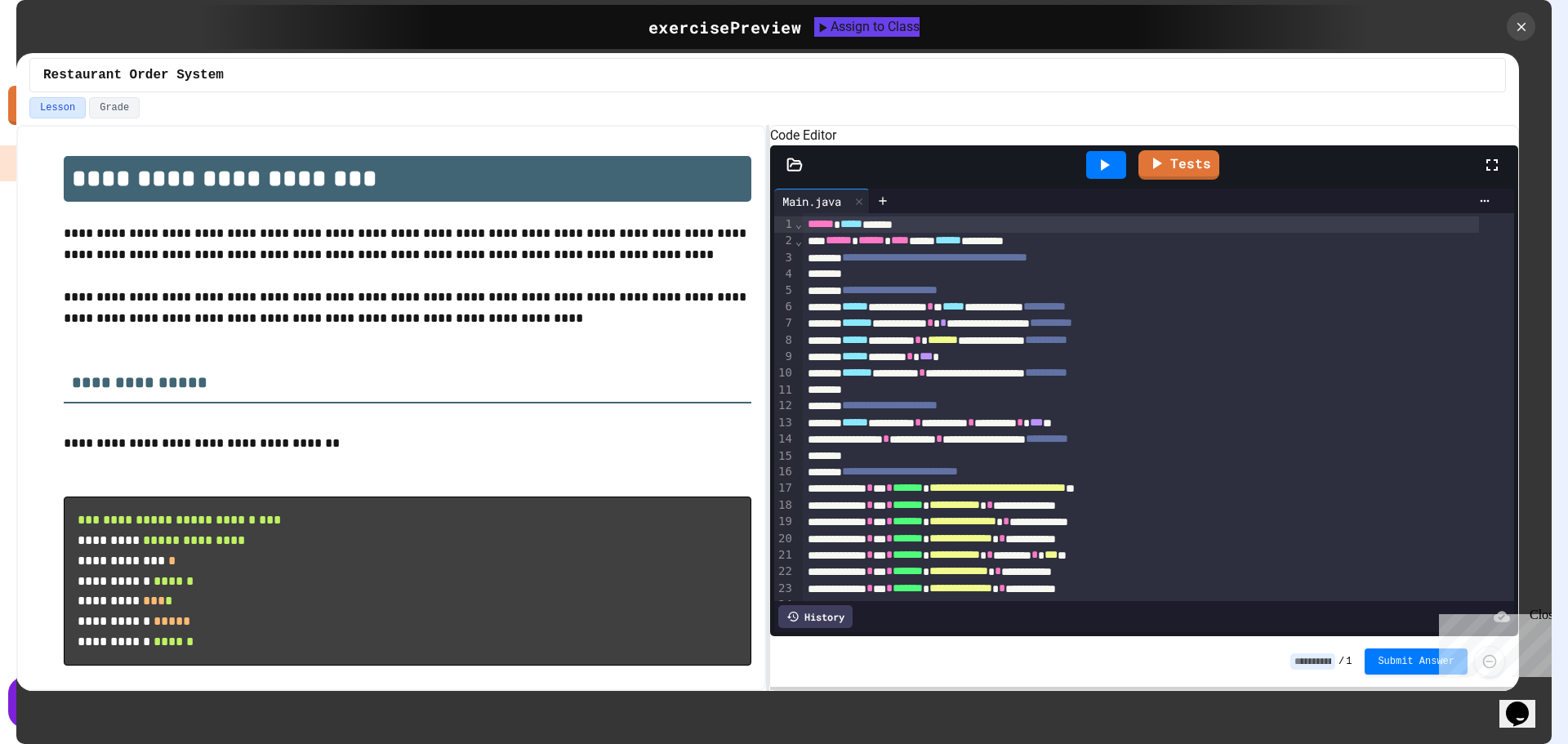
scroll to position [32, 0]
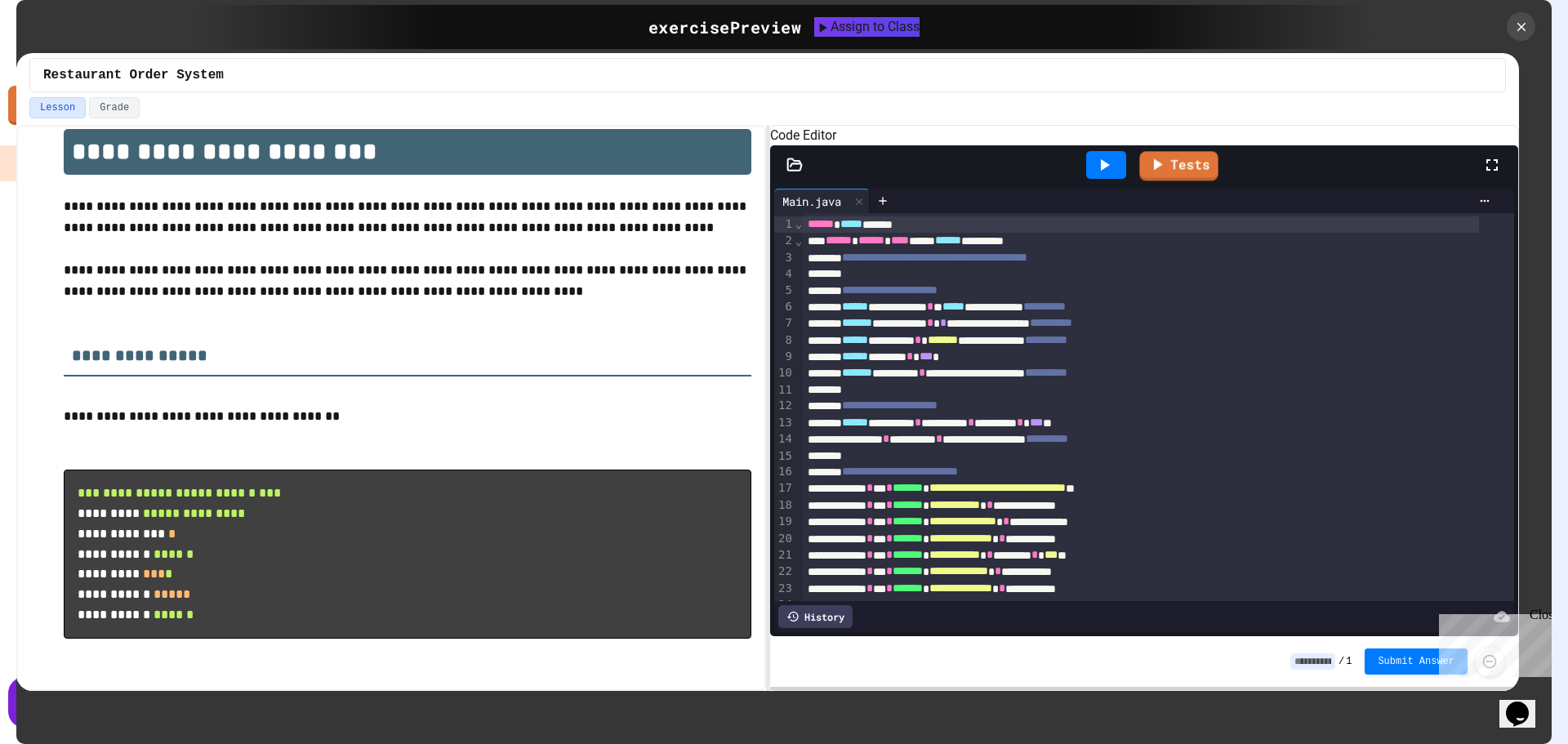
click at [1113, 175] on icon at bounding box center [1104, 164] width 20 height 20
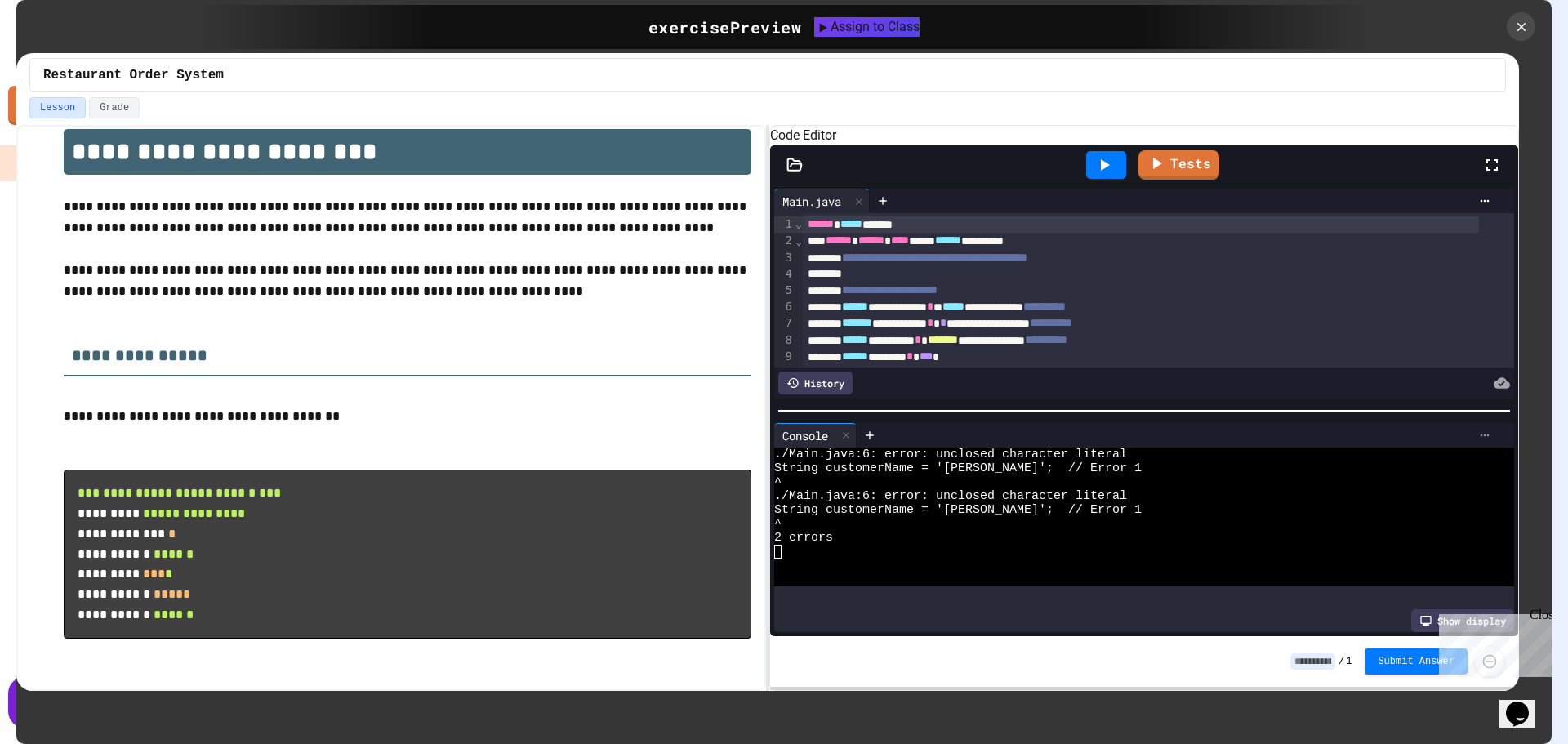
click at [1478, 433] on icon at bounding box center [1485, 435] width 13 height 13
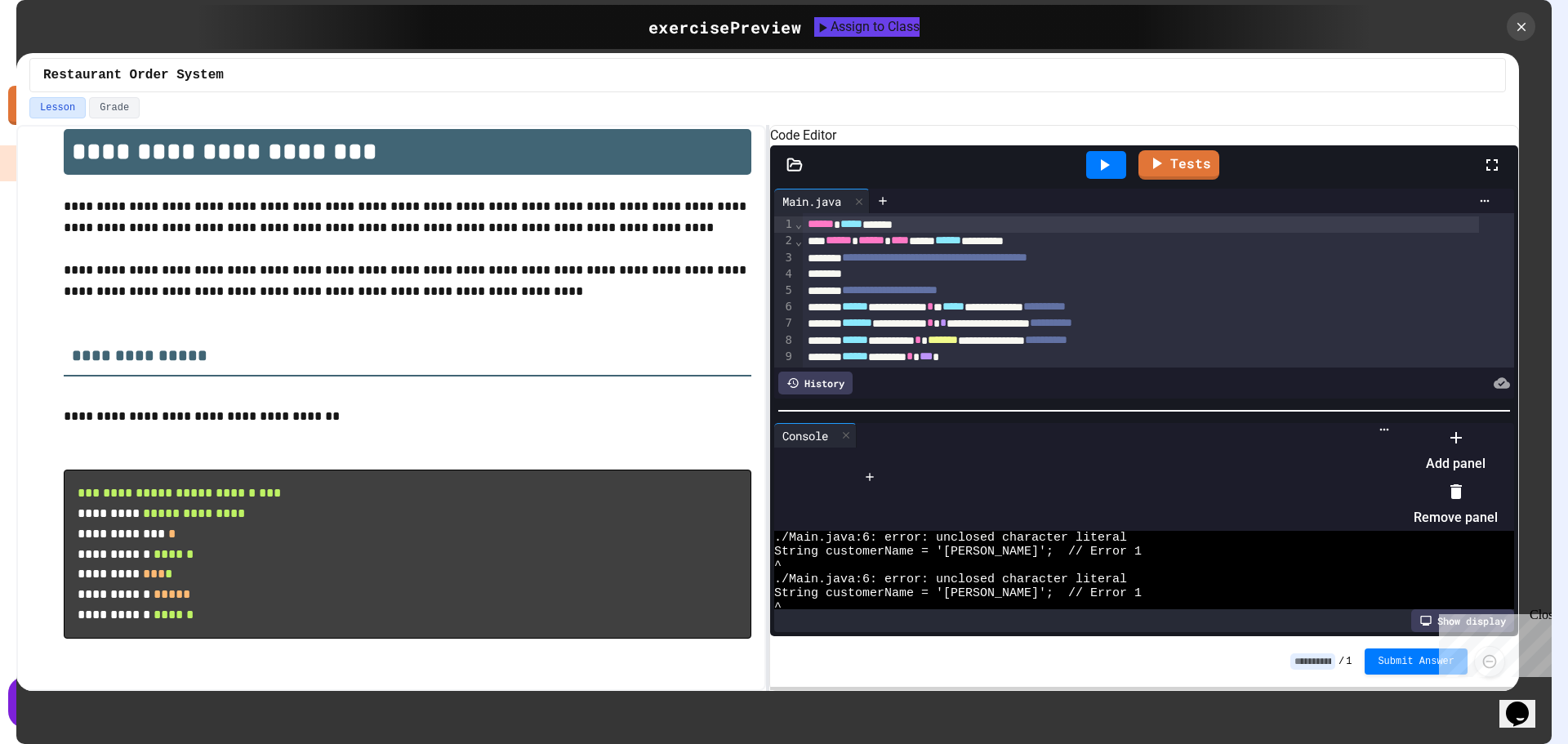
click at [1398, 424] on div at bounding box center [1448, 424] width 100 height 0
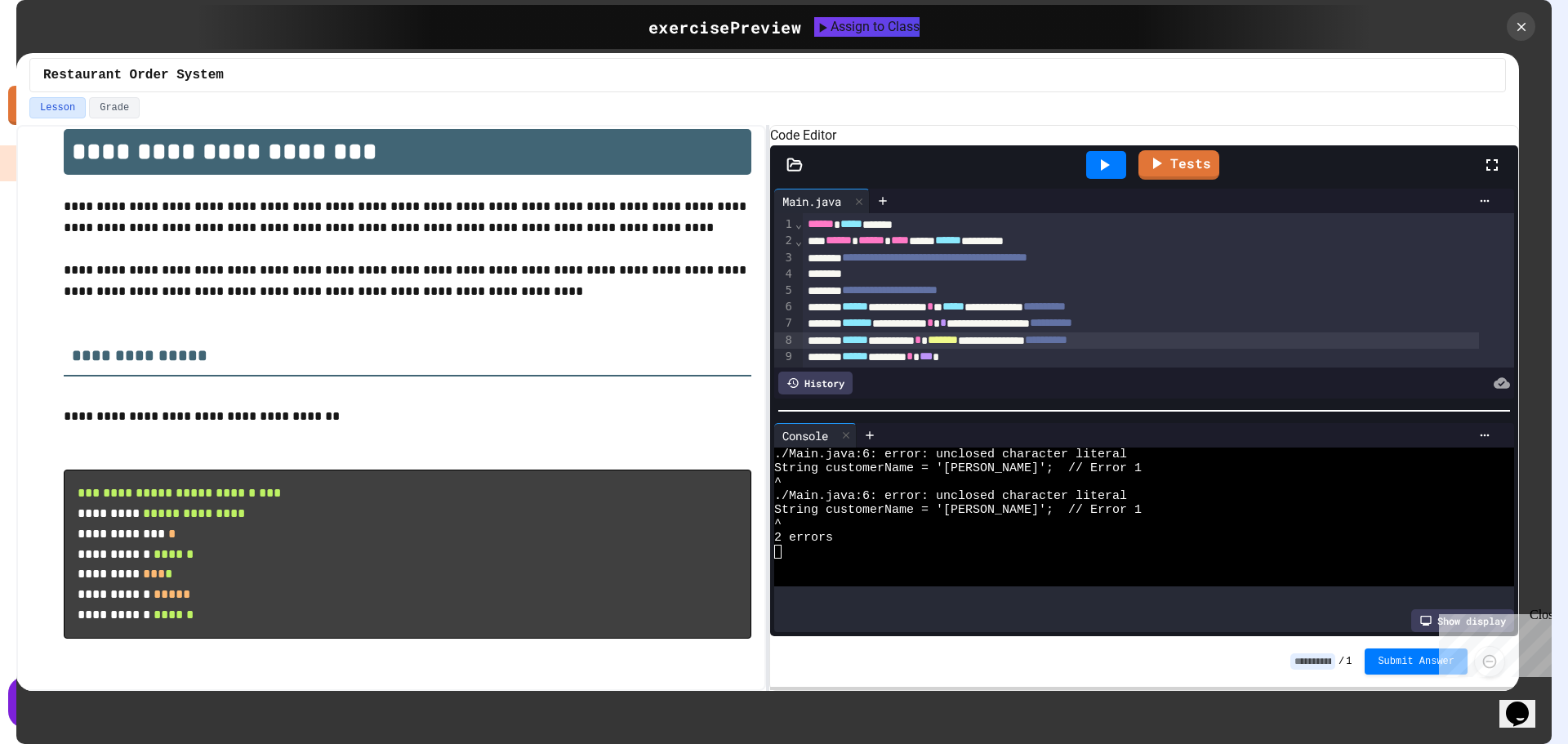
click at [1068, 345] on span "**********" at bounding box center [1046, 339] width 43 height 11
drag, startPoint x: 1135, startPoint y: 371, endPoint x: 1148, endPoint y: 397, distance: 29.1
click at [1141, 393] on div "History" at bounding box center [1144, 383] width 740 height 31
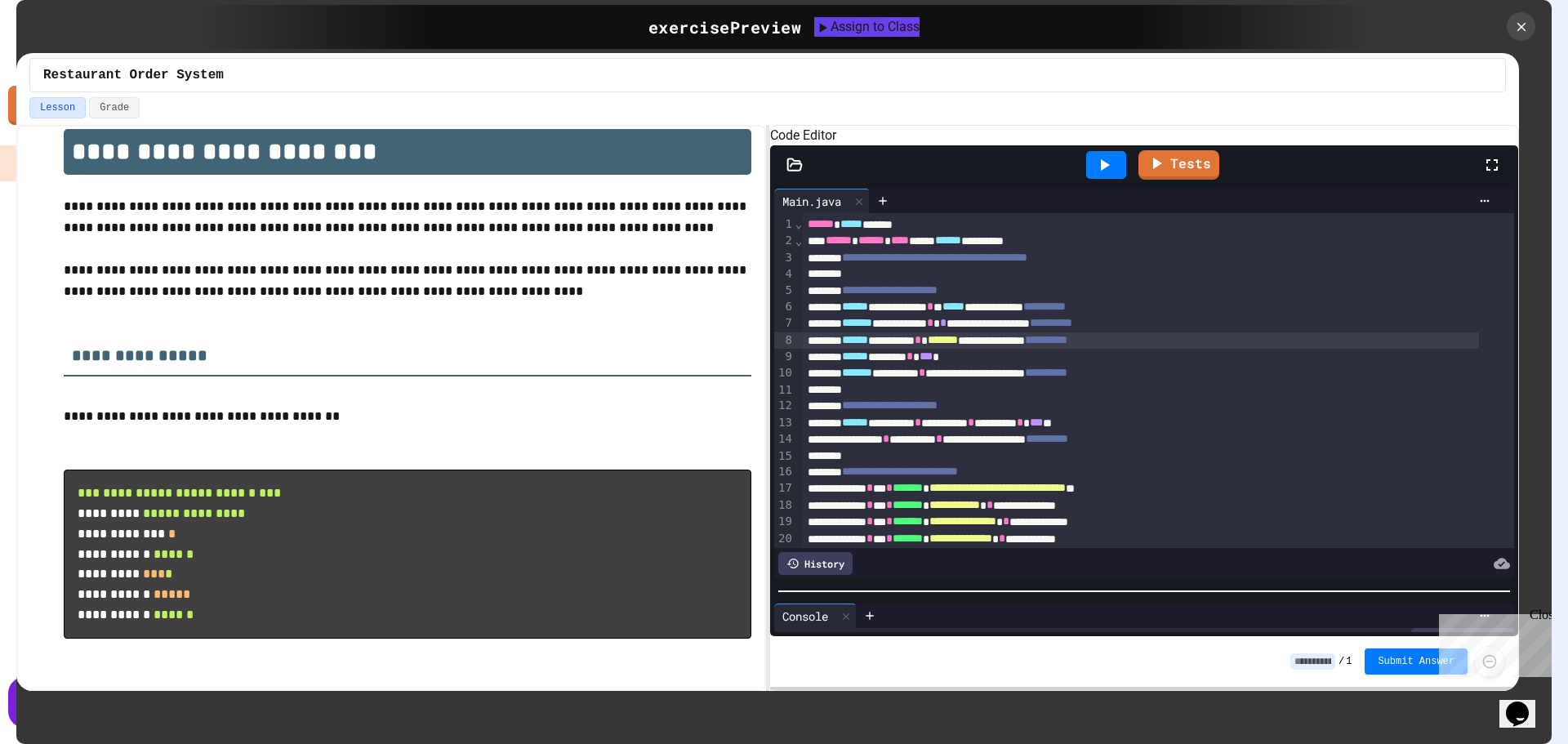
scroll to position [97, 0]
click at [1166, 596] on div at bounding box center [1143, 591] width 748 height 16
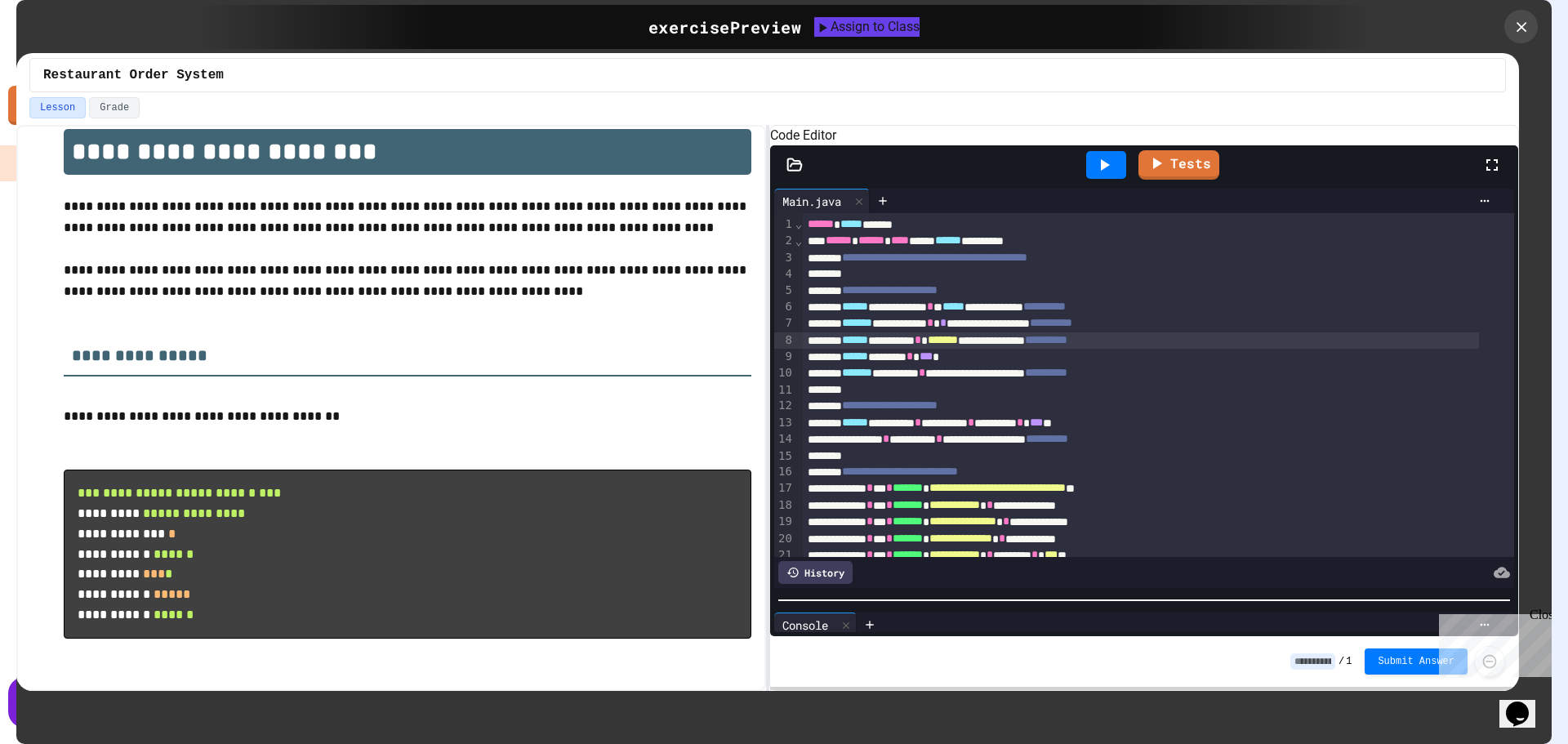
click at [1521, 37] on div at bounding box center [1521, 26] width 33 height 33
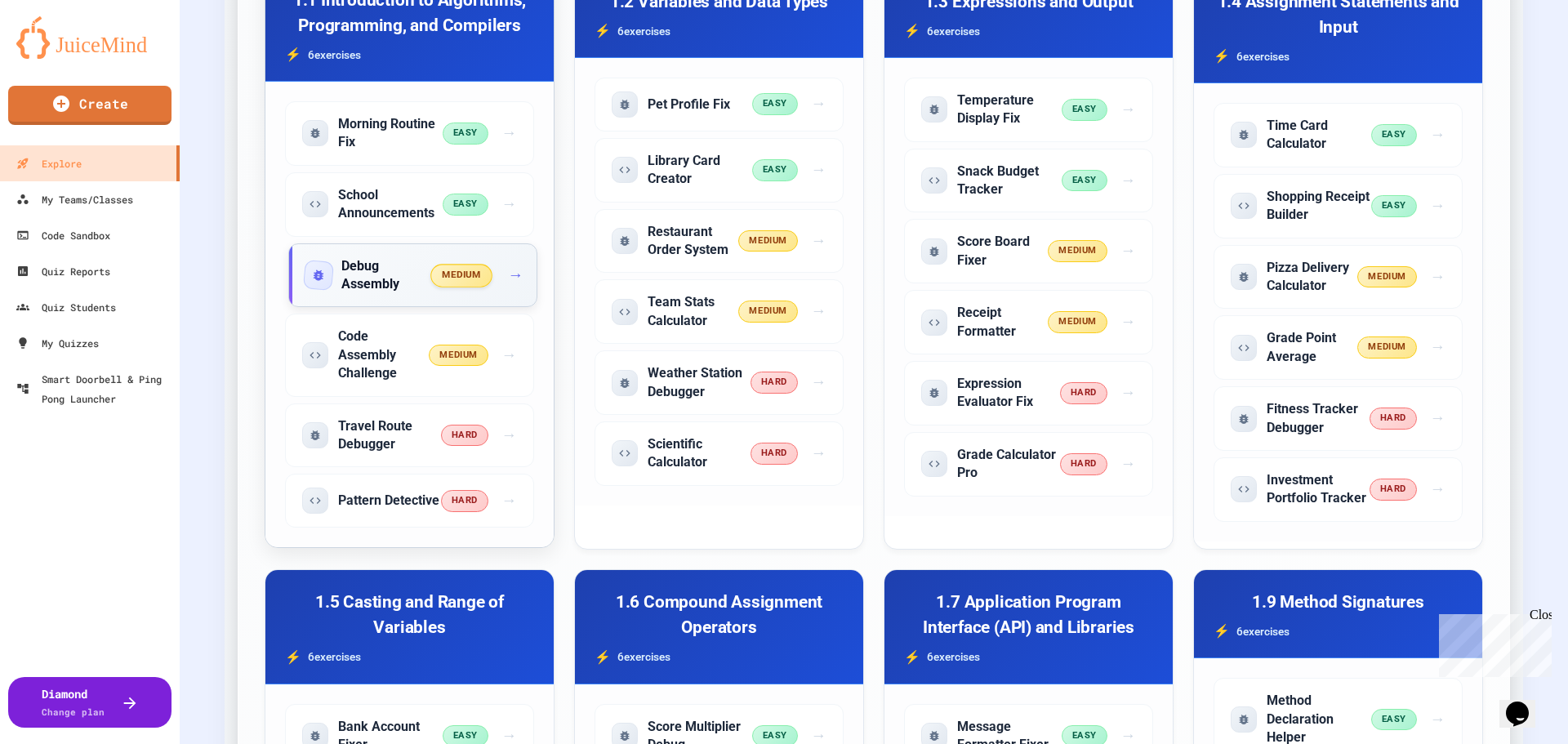
scroll to position [490, 0]
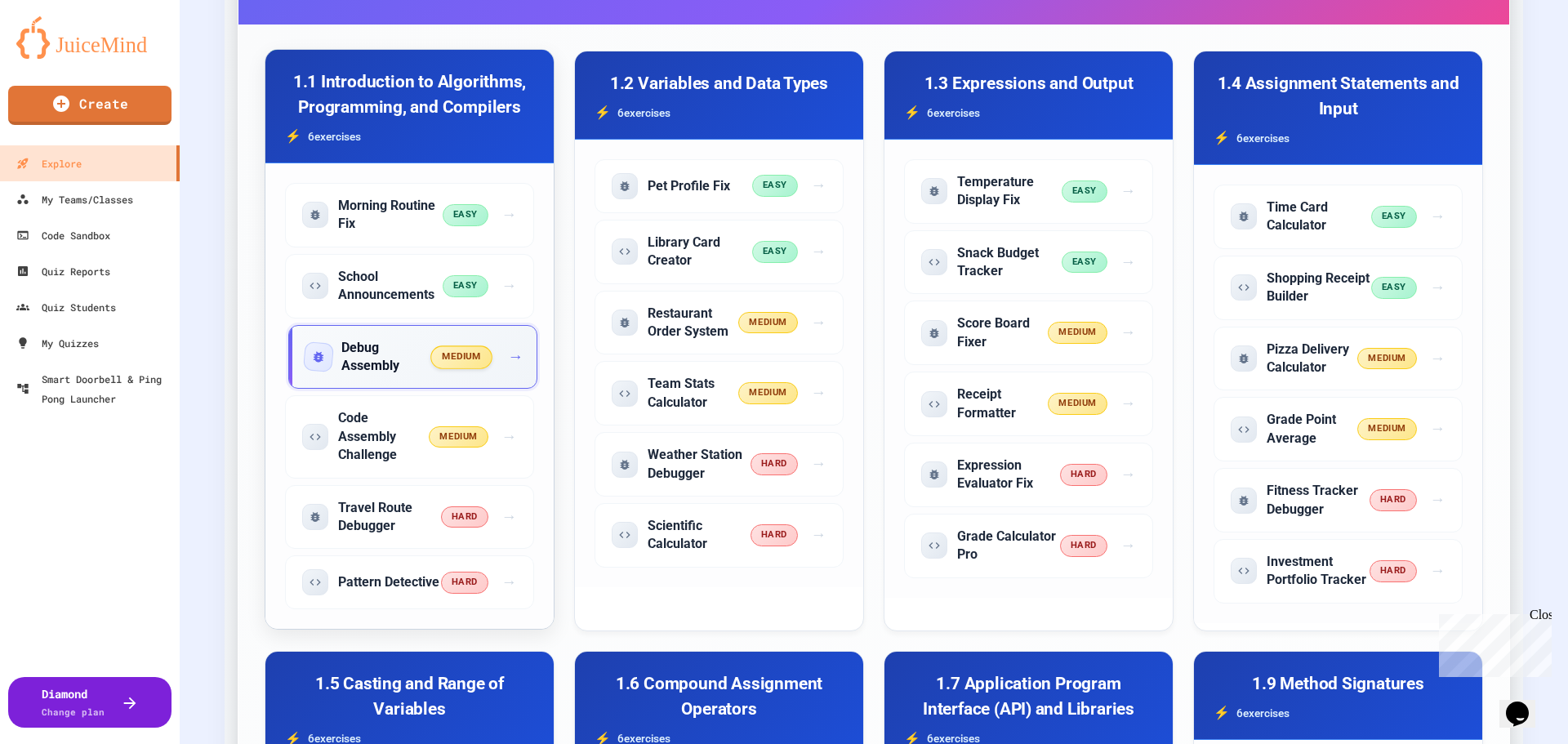
click at [362, 355] on h5 "Debug Assembly" at bounding box center [387, 356] width 91 height 37
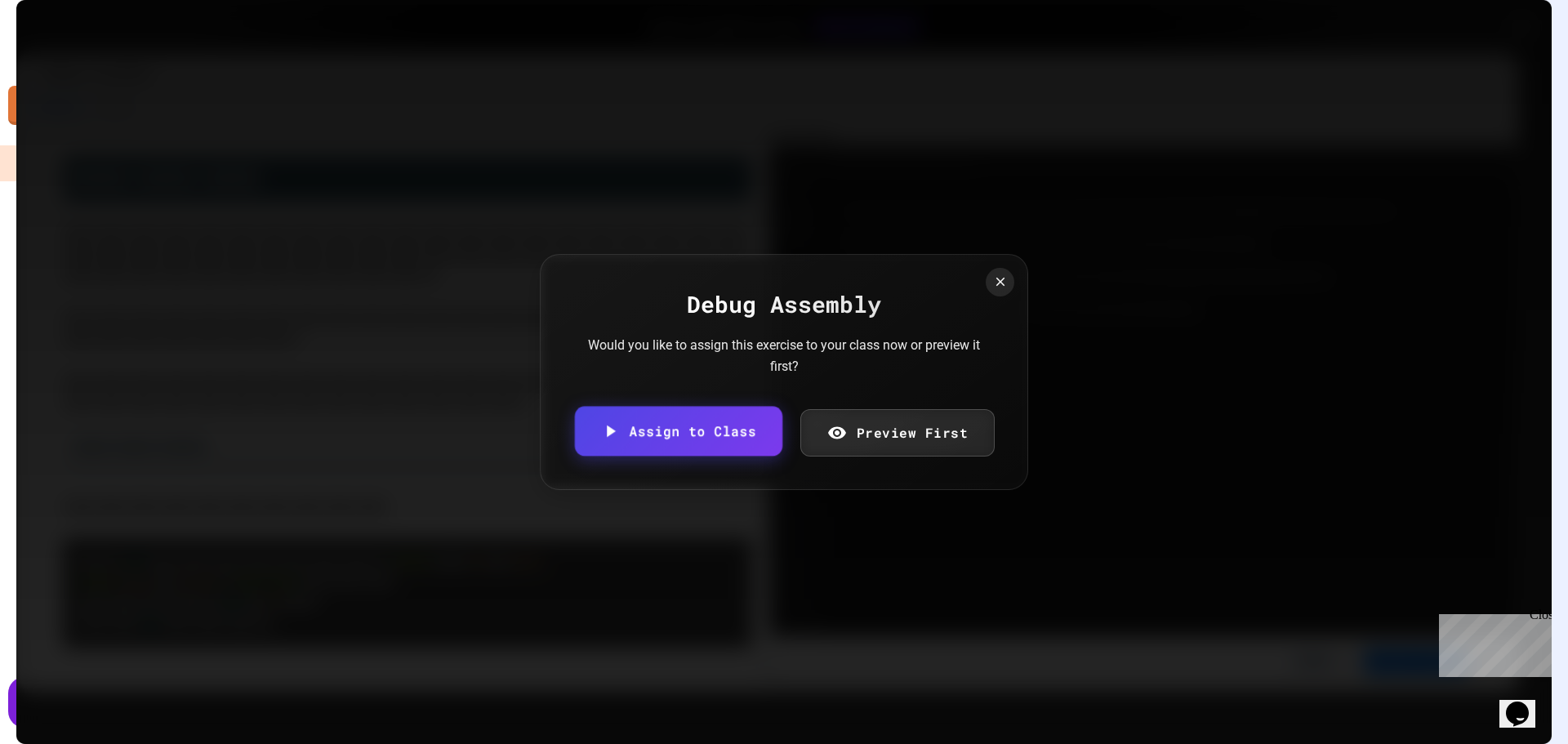
click at [694, 432] on link "Assign to Class" at bounding box center [678, 431] width 207 height 50
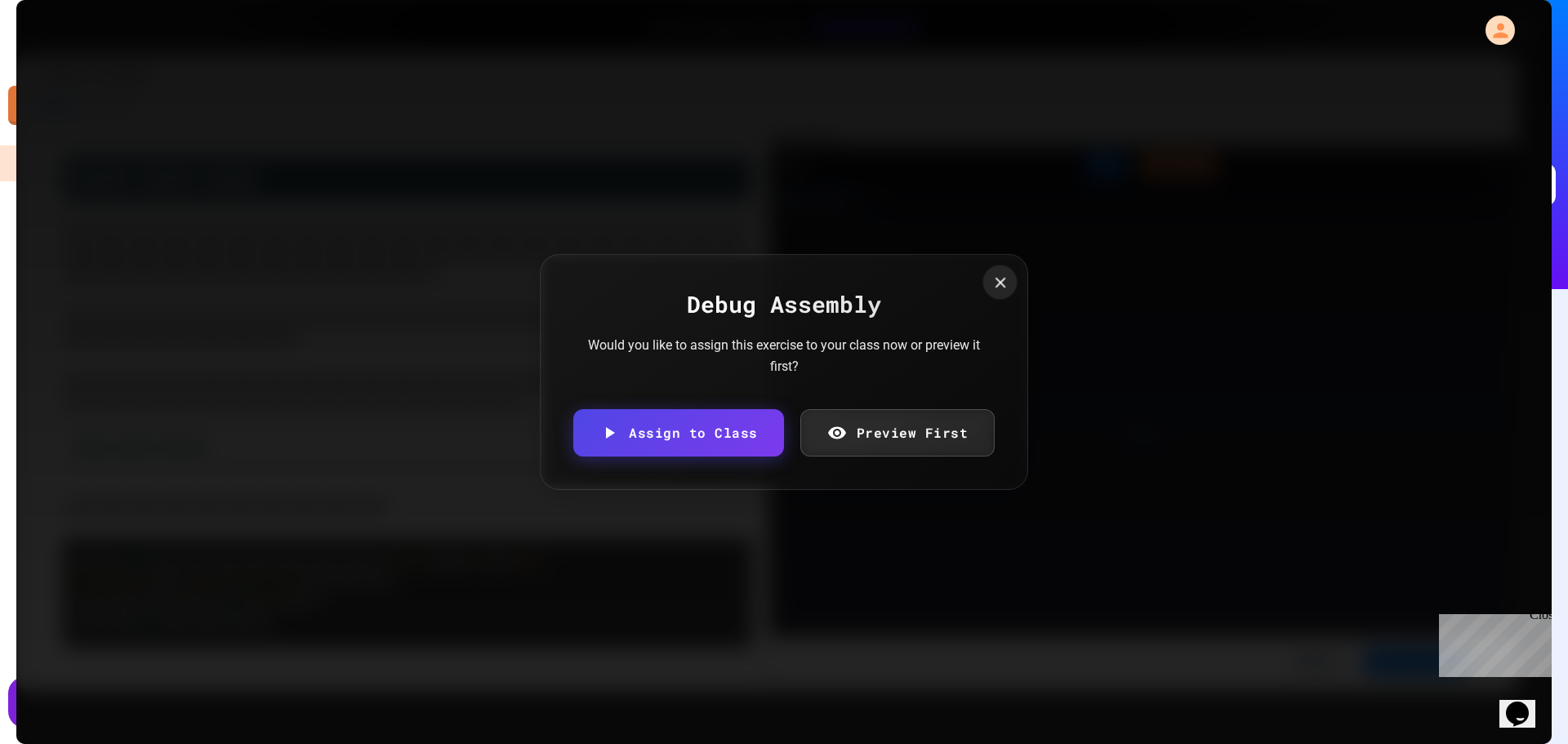
click at [995, 280] on icon at bounding box center [1000, 282] width 18 height 18
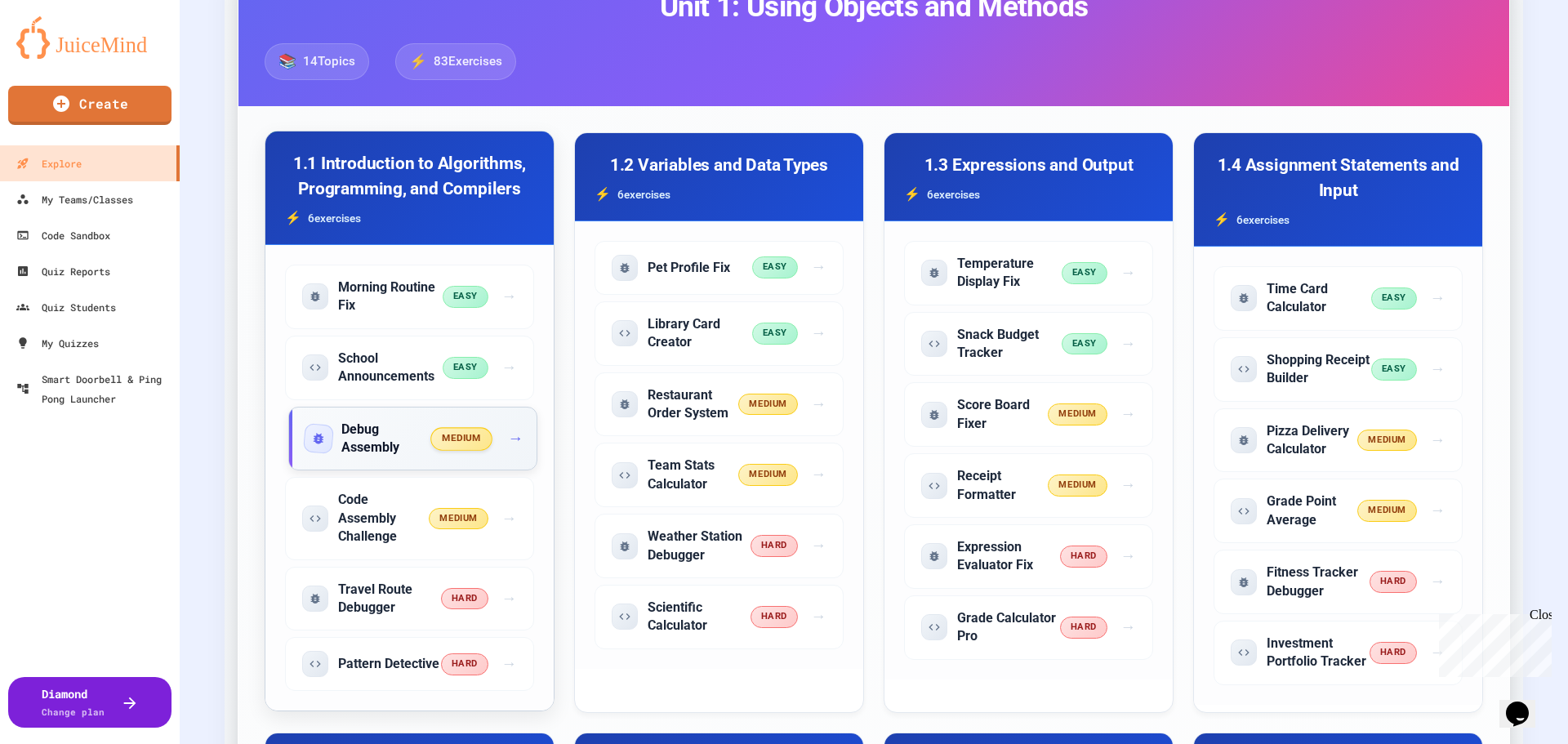
scroll to position [326, 0]
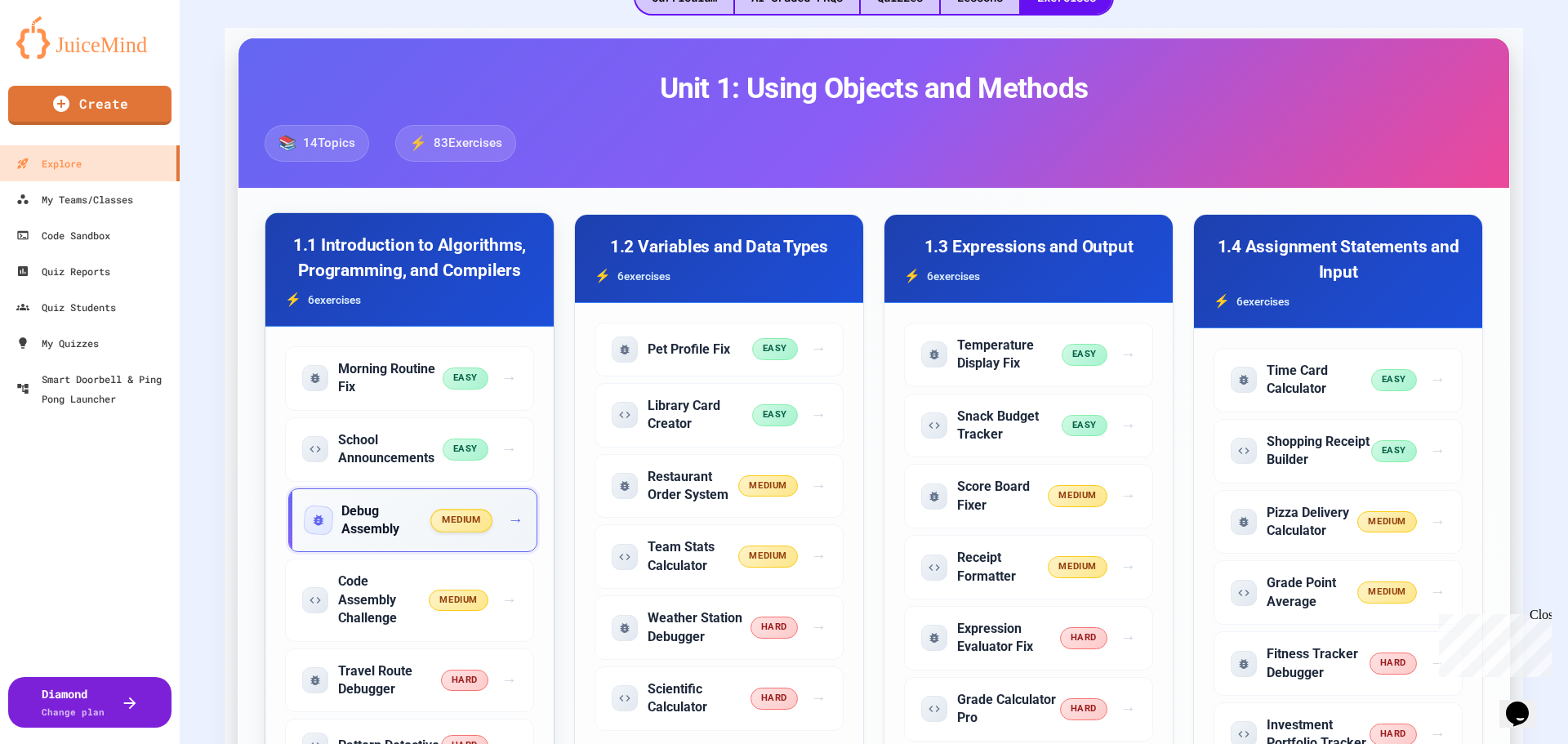
click at [461, 519] on span "medium" at bounding box center [462, 520] width 62 height 23
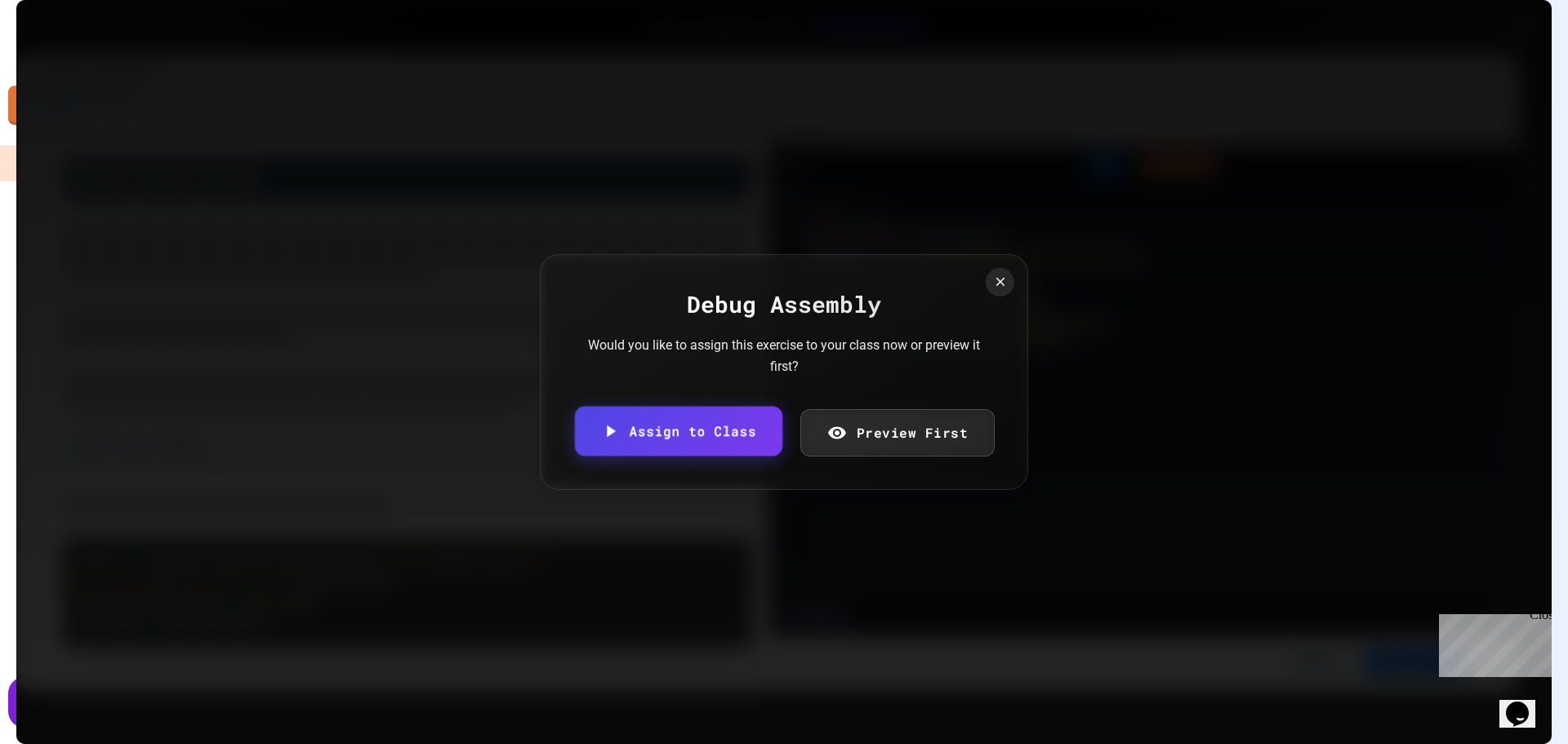
click at [708, 430] on link "Assign to Class" at bounding box center [678, 431] width 207 height 50
click at [946, 415] on body "We are updating our servers at 7PM EST [DATE]. [PERSON_NAME] should continue to…" at bounding box center [784, 372] width 1568 height 744
type input "**********"
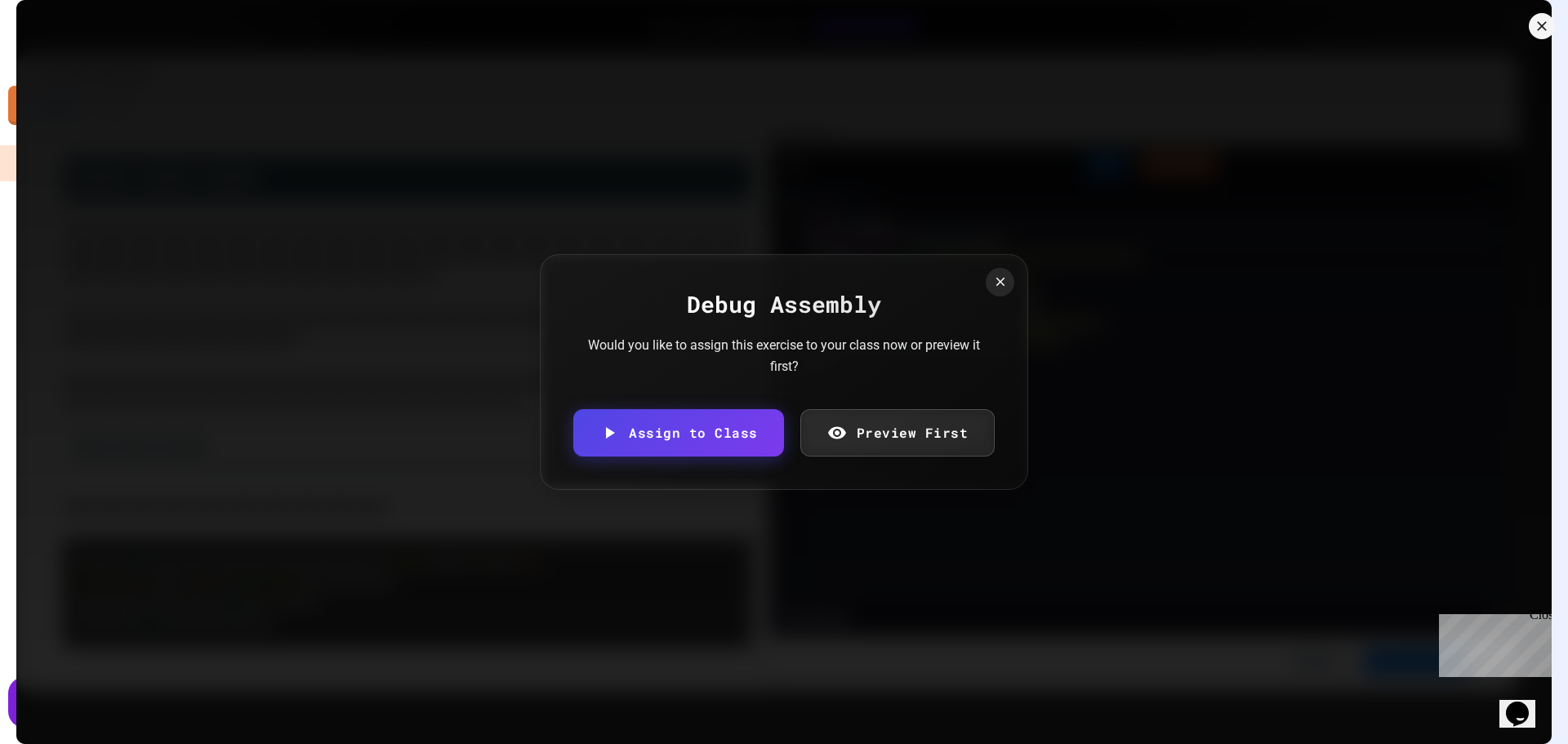
click at [995, 285] on icon at bounding box center [1000, 282] width 10 height 10
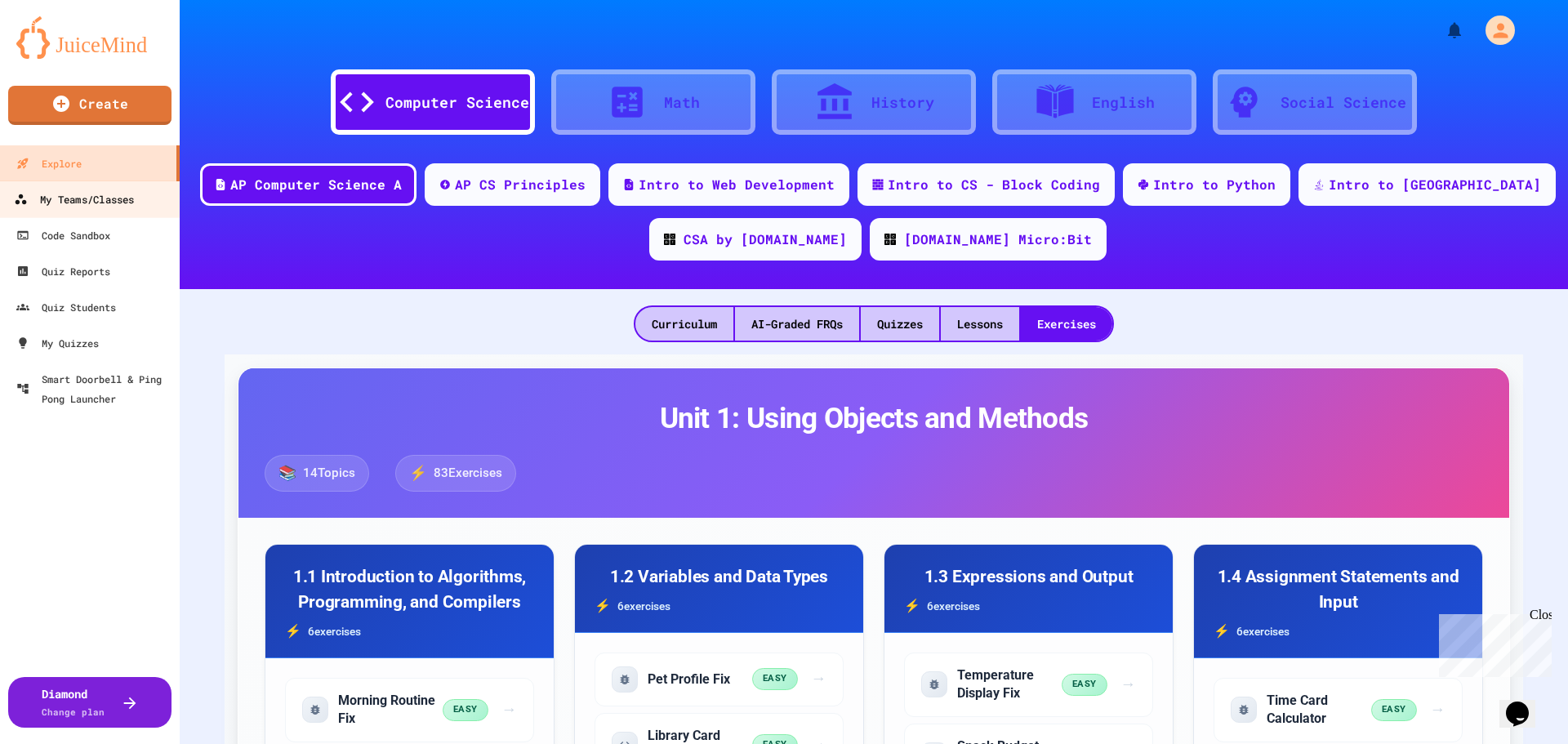
click at [100, 200] on div "My Teams/Classes" at bounding box center [74, 199] width 120 height 21
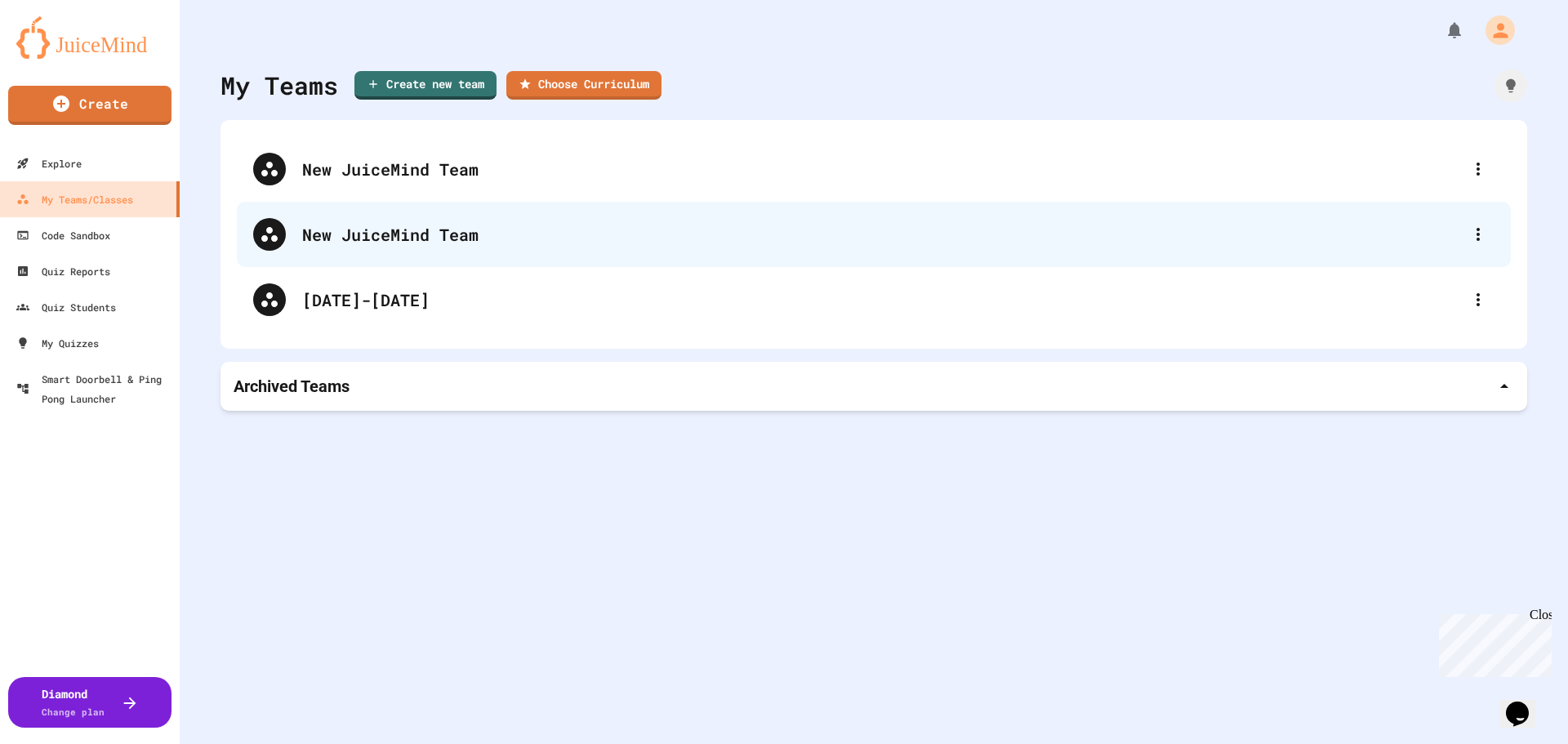
click at [1484, 227] on div "New JuiceMind Team" at bounding box center [873, 234] width 1274 height 65
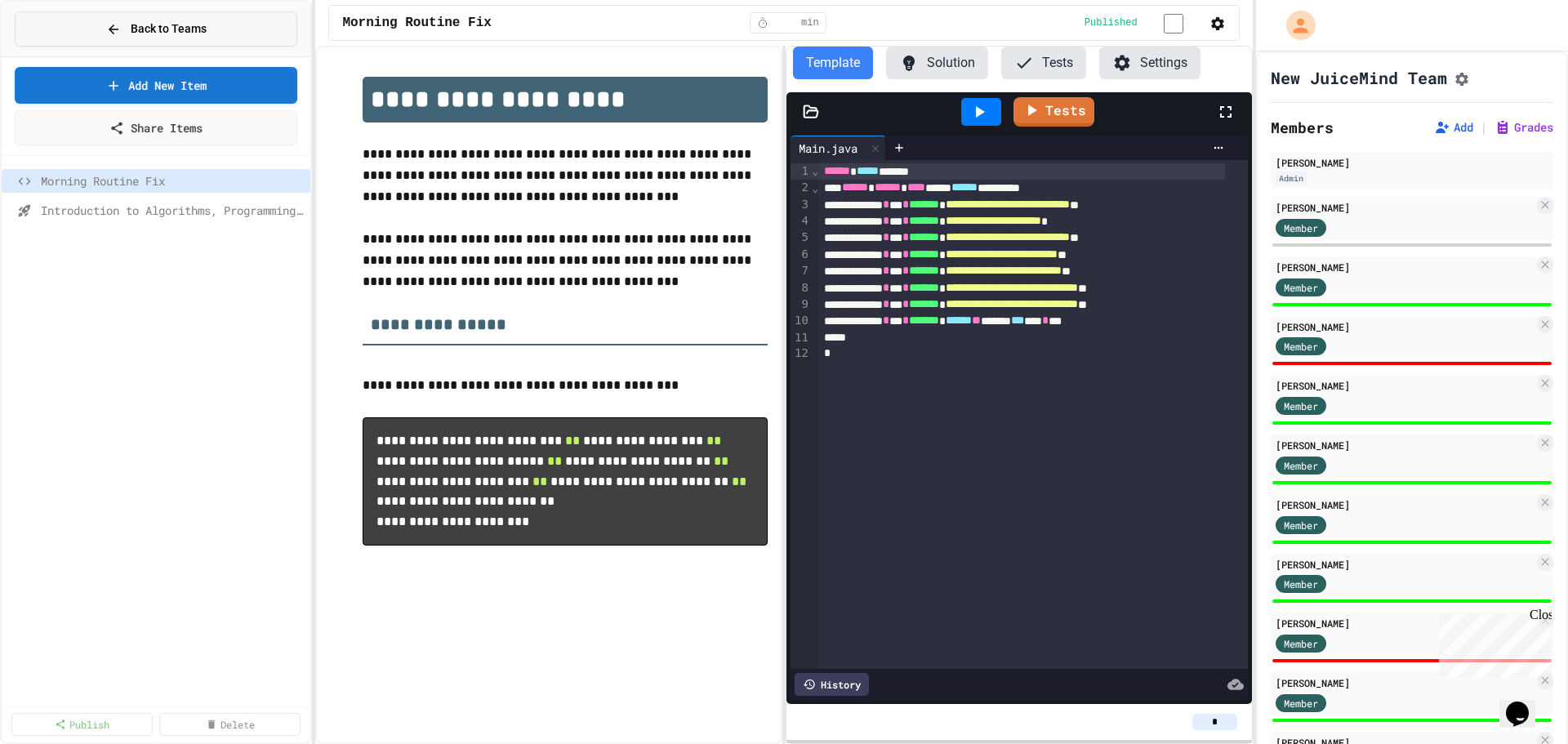
click at [140, 31] on span "Back to Teams" at bounding box center [168, 29] width 76 height 17
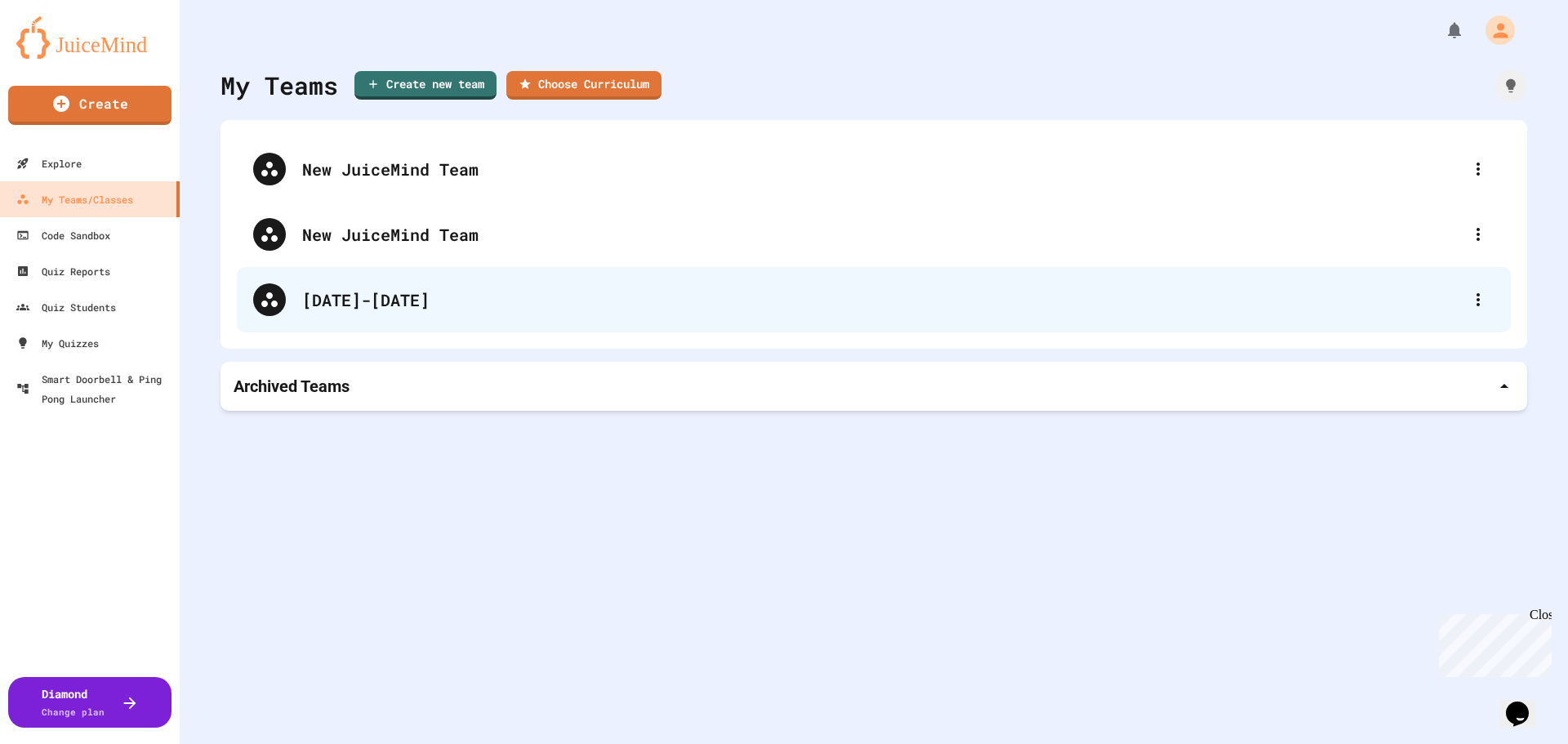
click at [366, 292] on div "[DATE]-[DATE]" at bounding box center [882, 300] width 1159 height 25
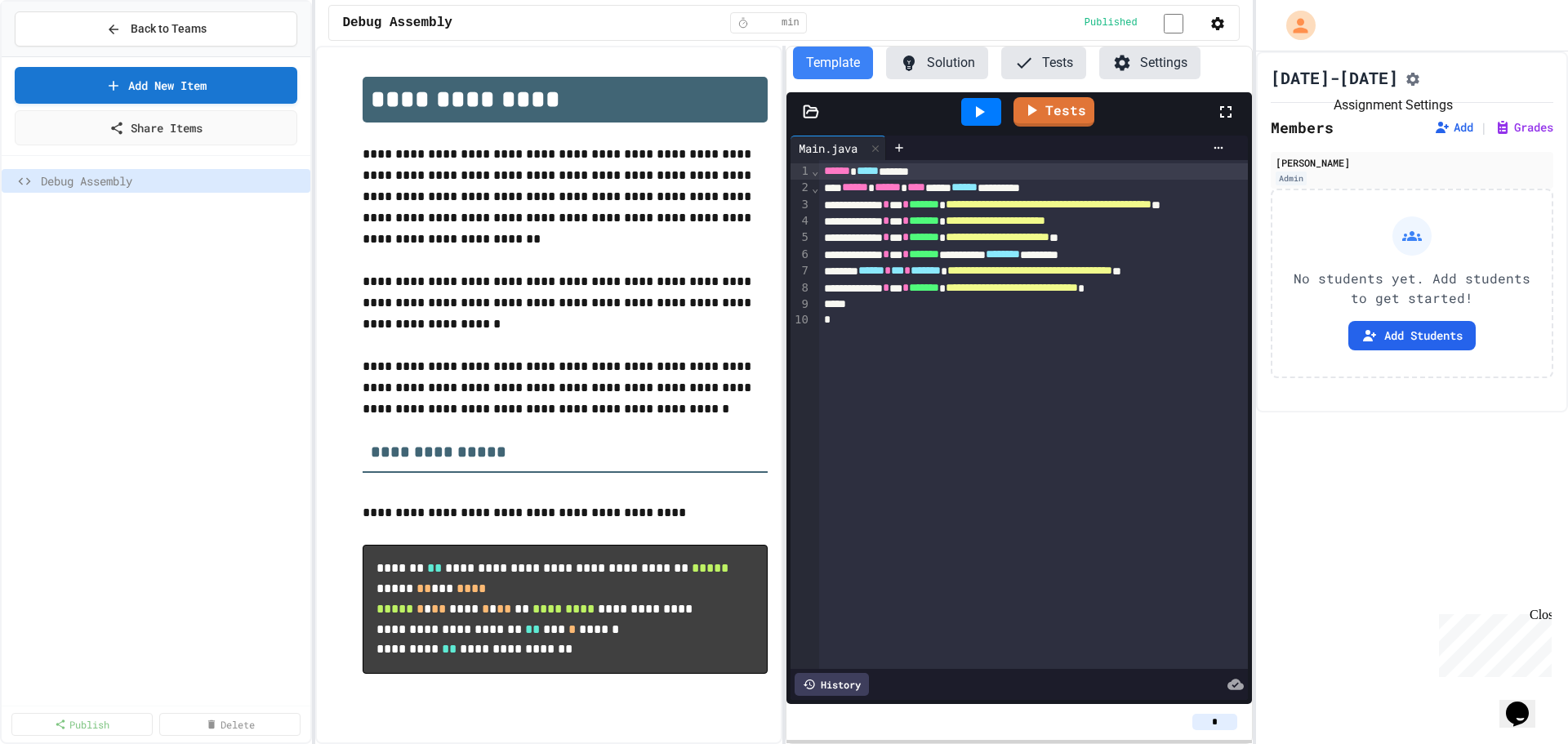
click at [1406, 83] on icon "Assignment Settings" at bounding box center [1413, 79] width 13 height 13
click at [1310, 29] on icon "My Account" at bounding box center [1302, 26] width 28 height 28
click at [1435, 743] on div at bounding box center [784, 744] width 1568 height 0
click at [184, 27] on span "Back to Teams" at bounding box center [168, 29] width 76 height 17
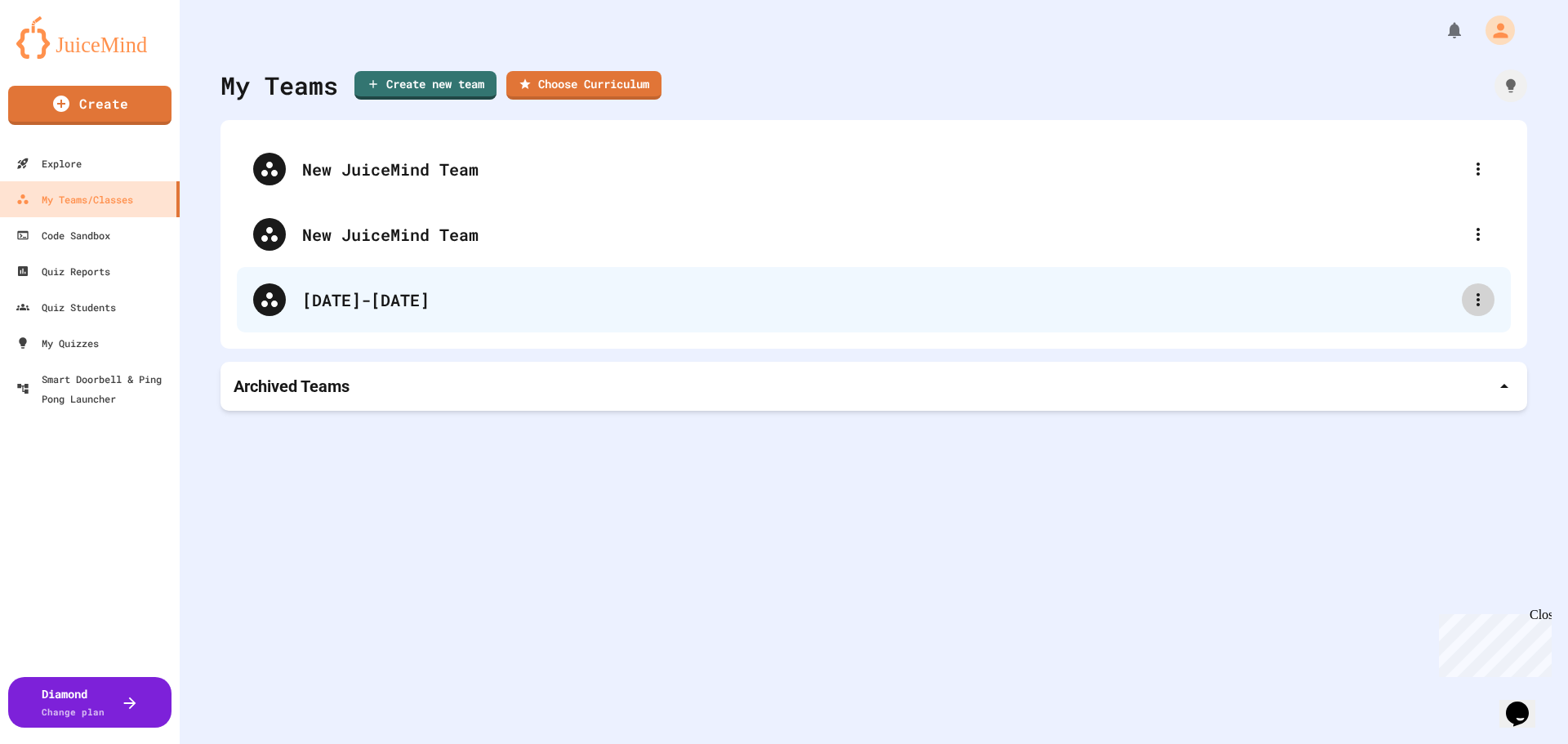
click at [1469, 303] on icon at bounding box center [1478, 300] width 20 height 20
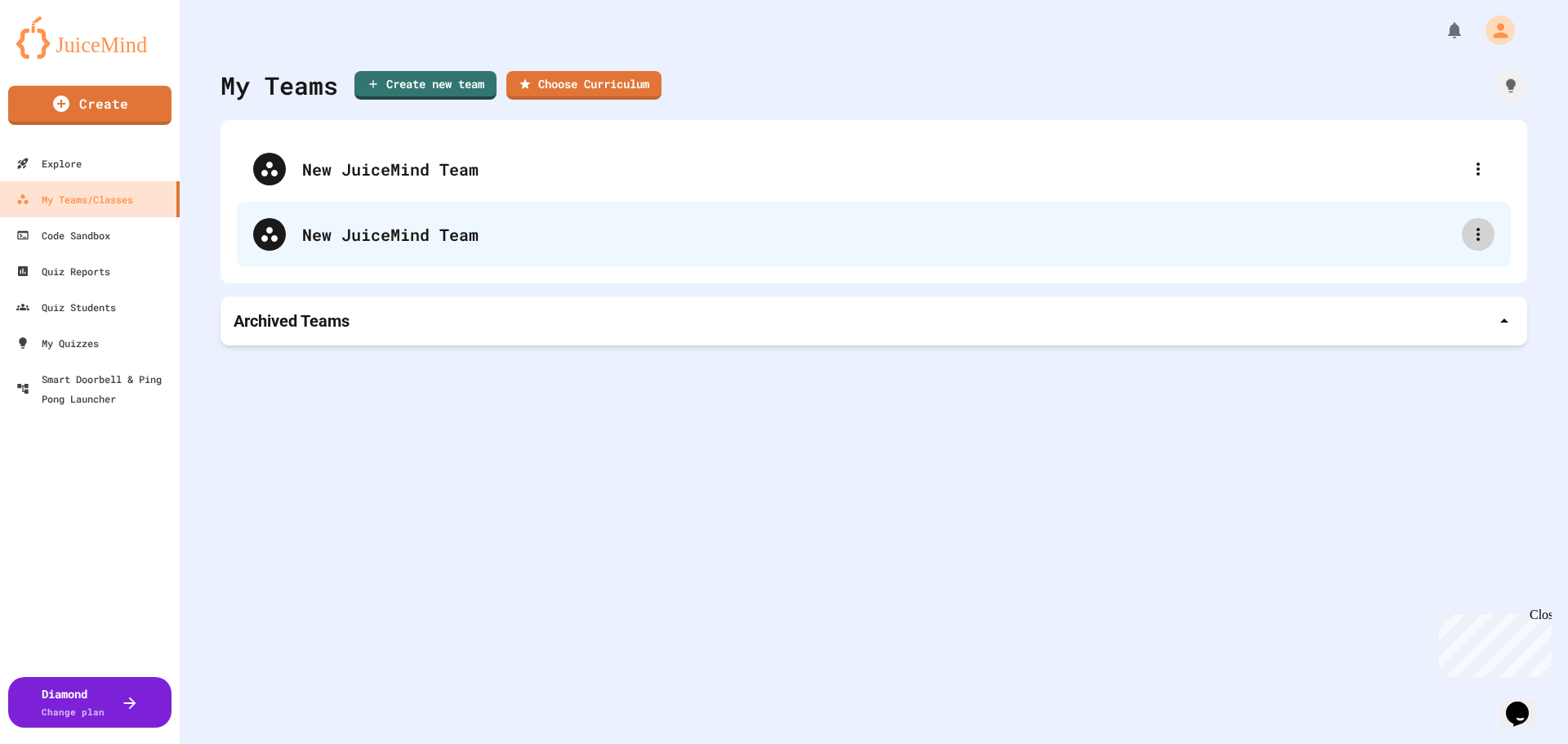
click at [1469, 240] on icon at bounding box center [1478, 234] width 20 height 20
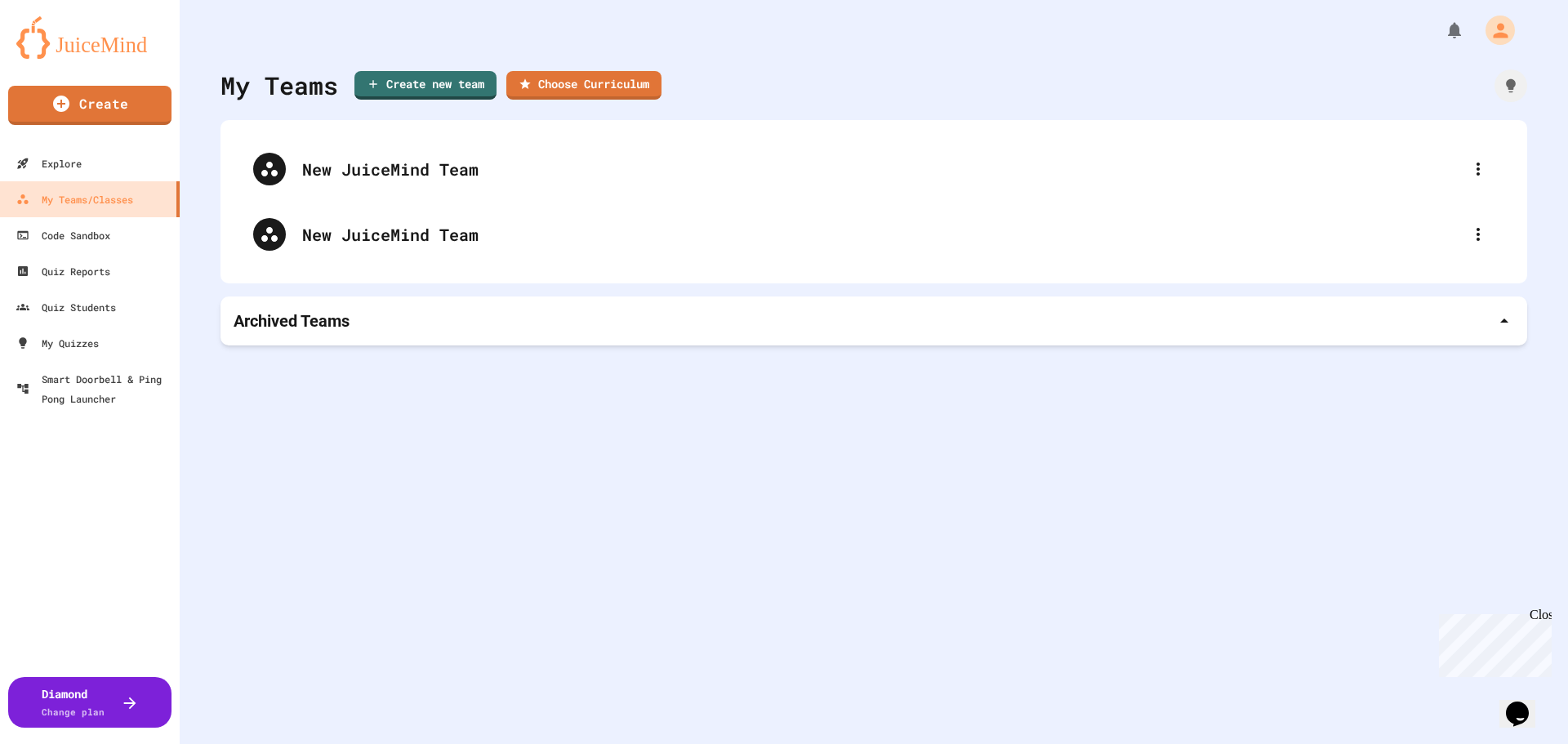
click at [945, 743] on div at bounding box center [784, 745] width 1568 height 0
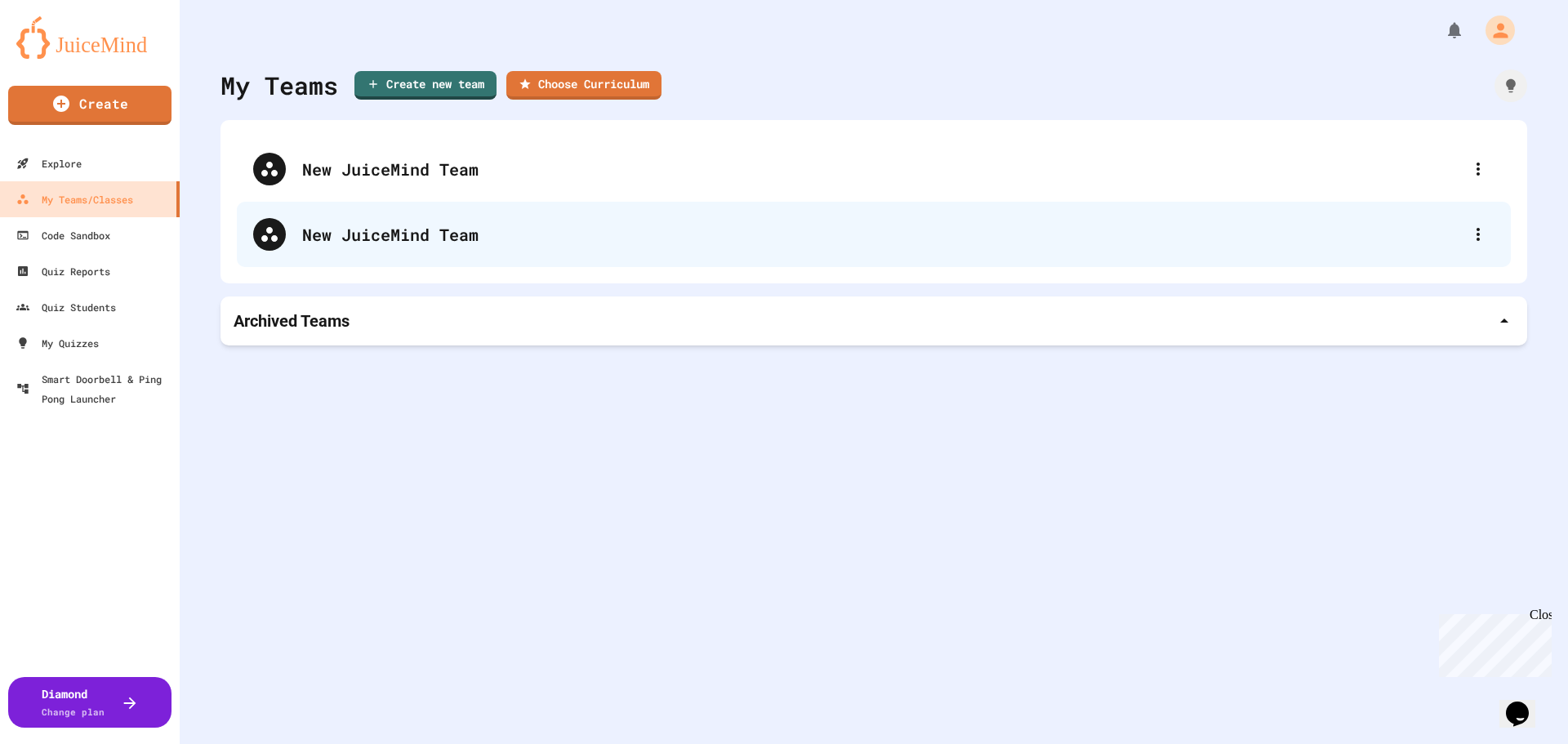
click at [457, 230] on div "New JuiceMind Team" at bounding box center [882, 234] width 1159 height 25
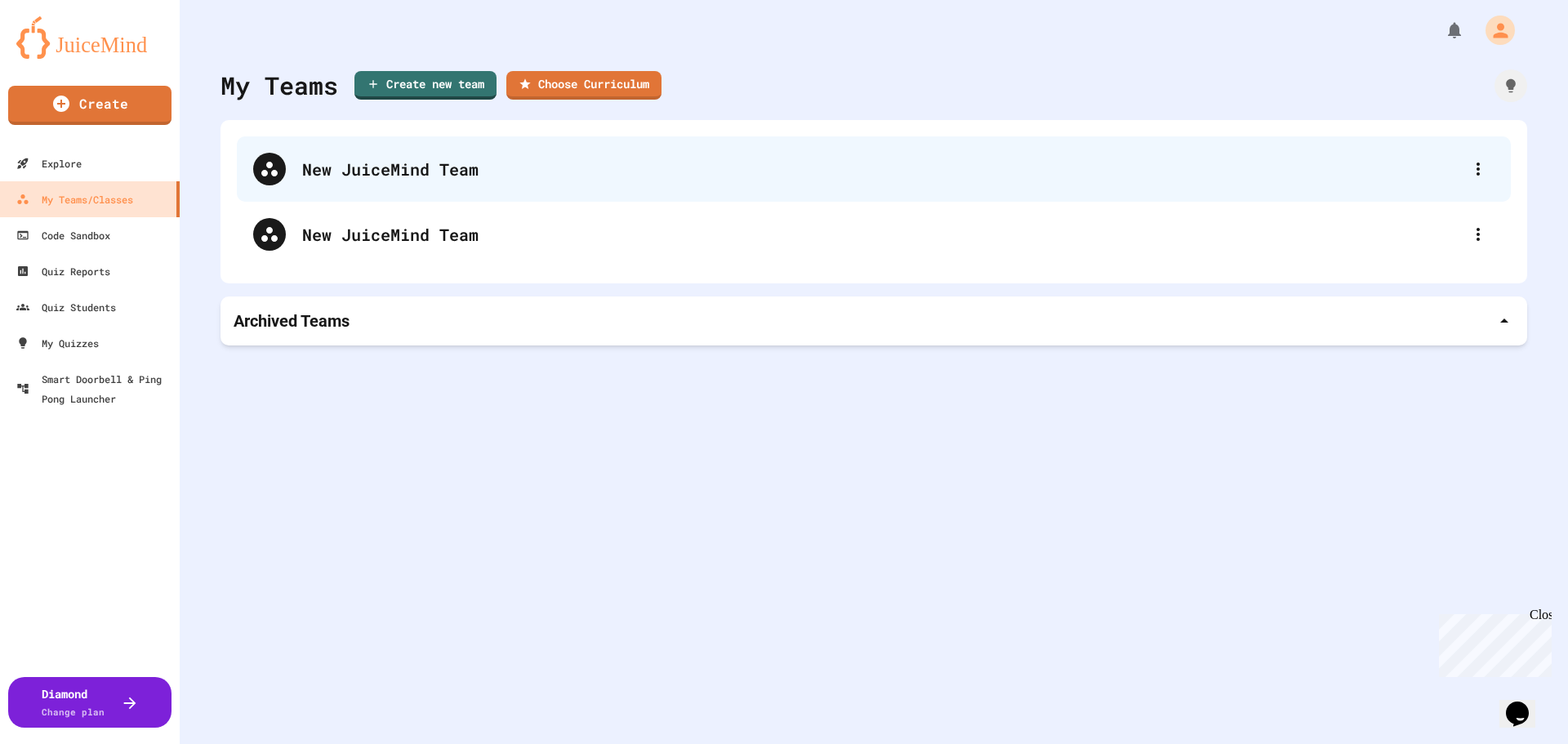
click at [1143, 159] on div "New JuiceMind Team" at bounding box center [882, 169] width 1159 height 25
click at [1472, 171] on icon at bounding box center [1478, 168] width 20 height 20
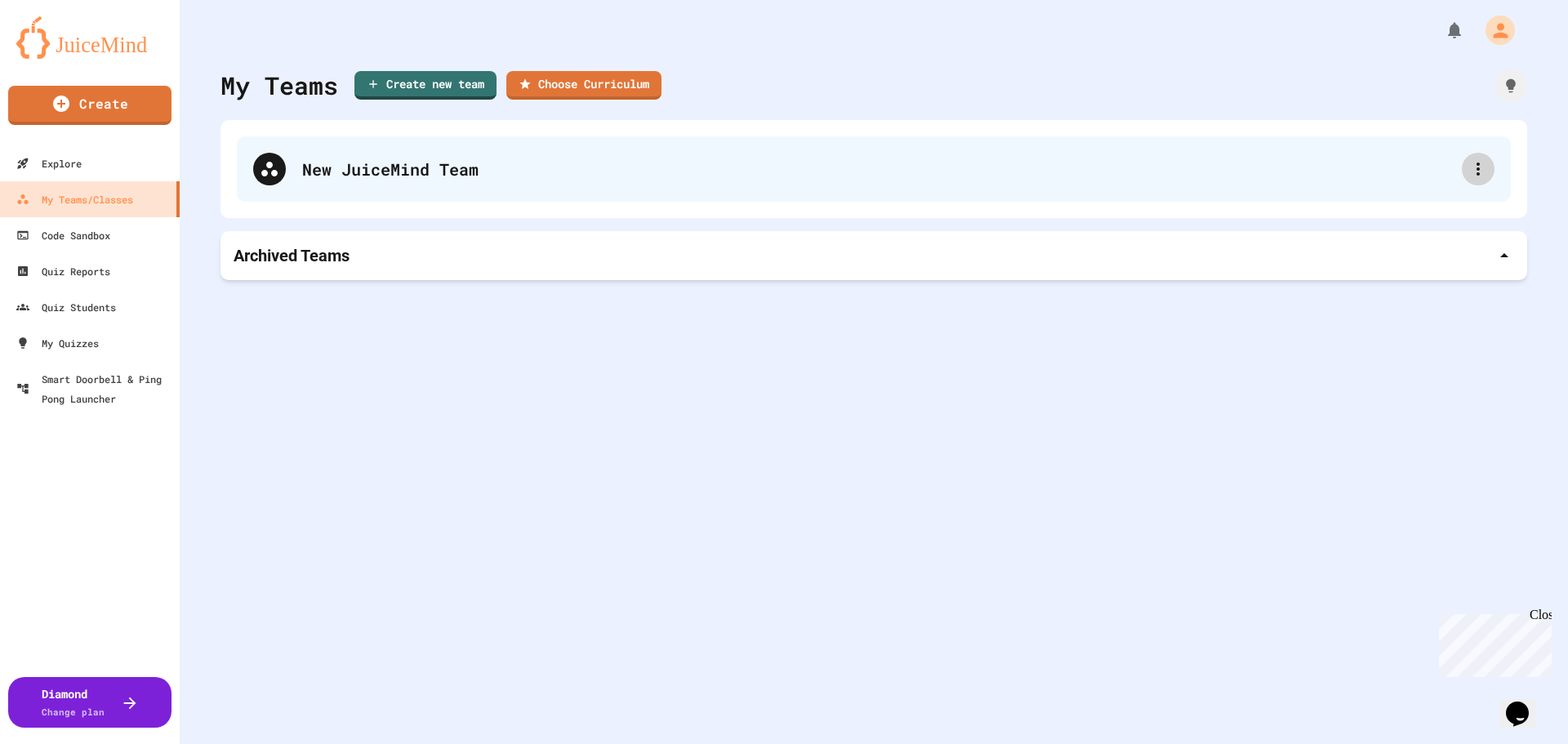
click at [1469, 166] on icon at bounding box center [1478, 168] width 20 height 20
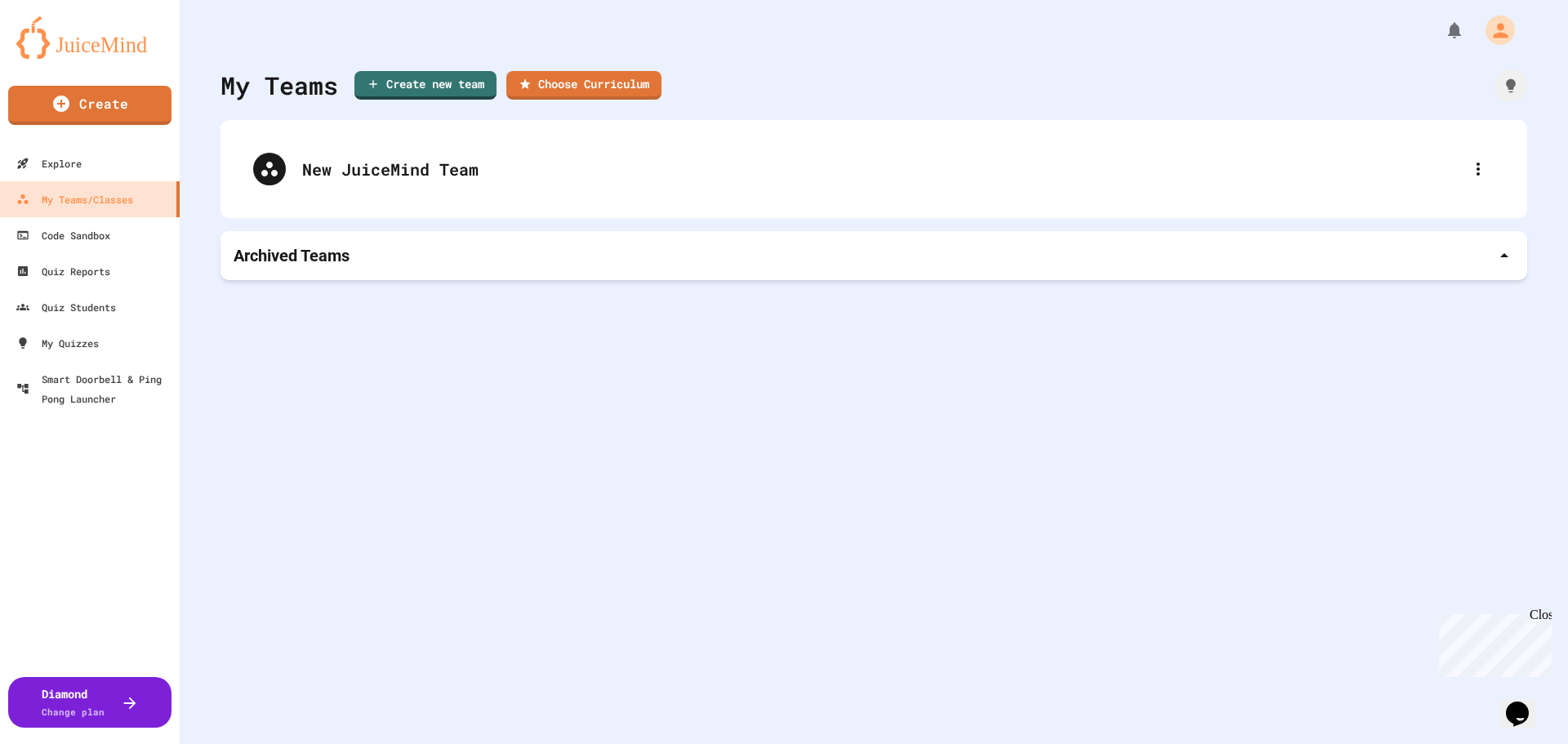
drag, startPoint x: 790, startPoint y: 301, endPoint x: 644, endPoint y: 363, distance: 158.6
type input "*****"
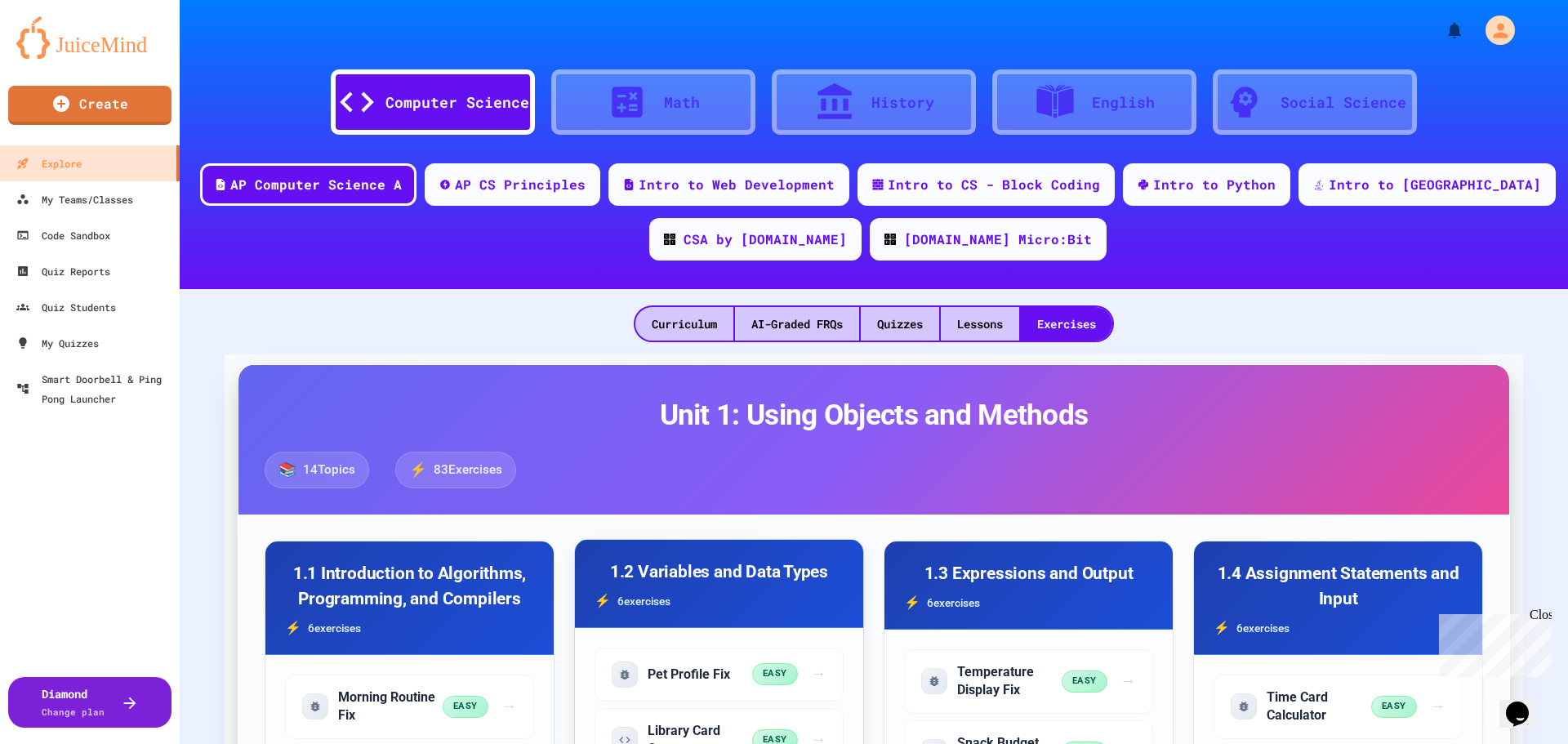
scroll to position [408, 0]
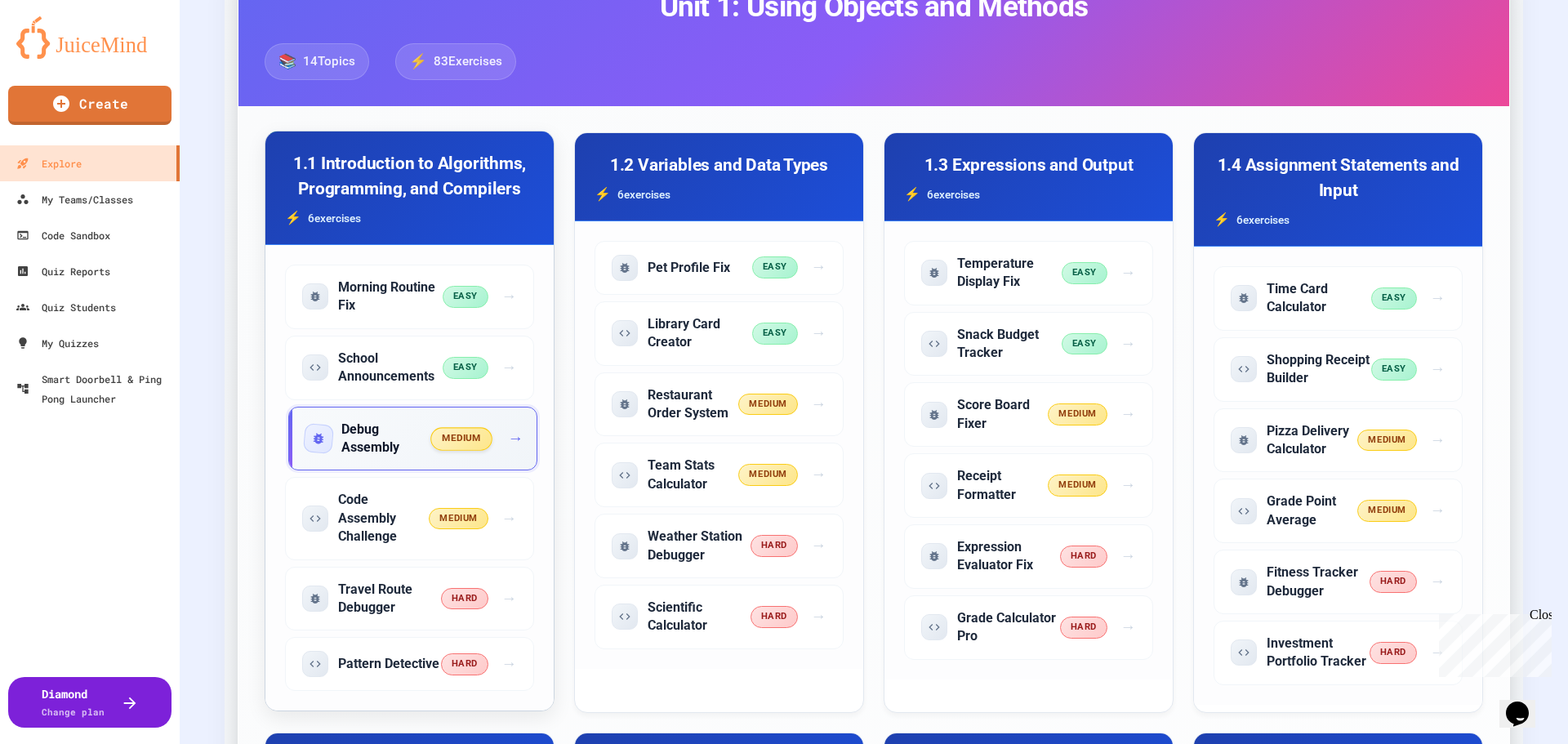
click at [362, 438] on h5 "Debug Assembly" at bounding box center [387, 439] width 91 height 37
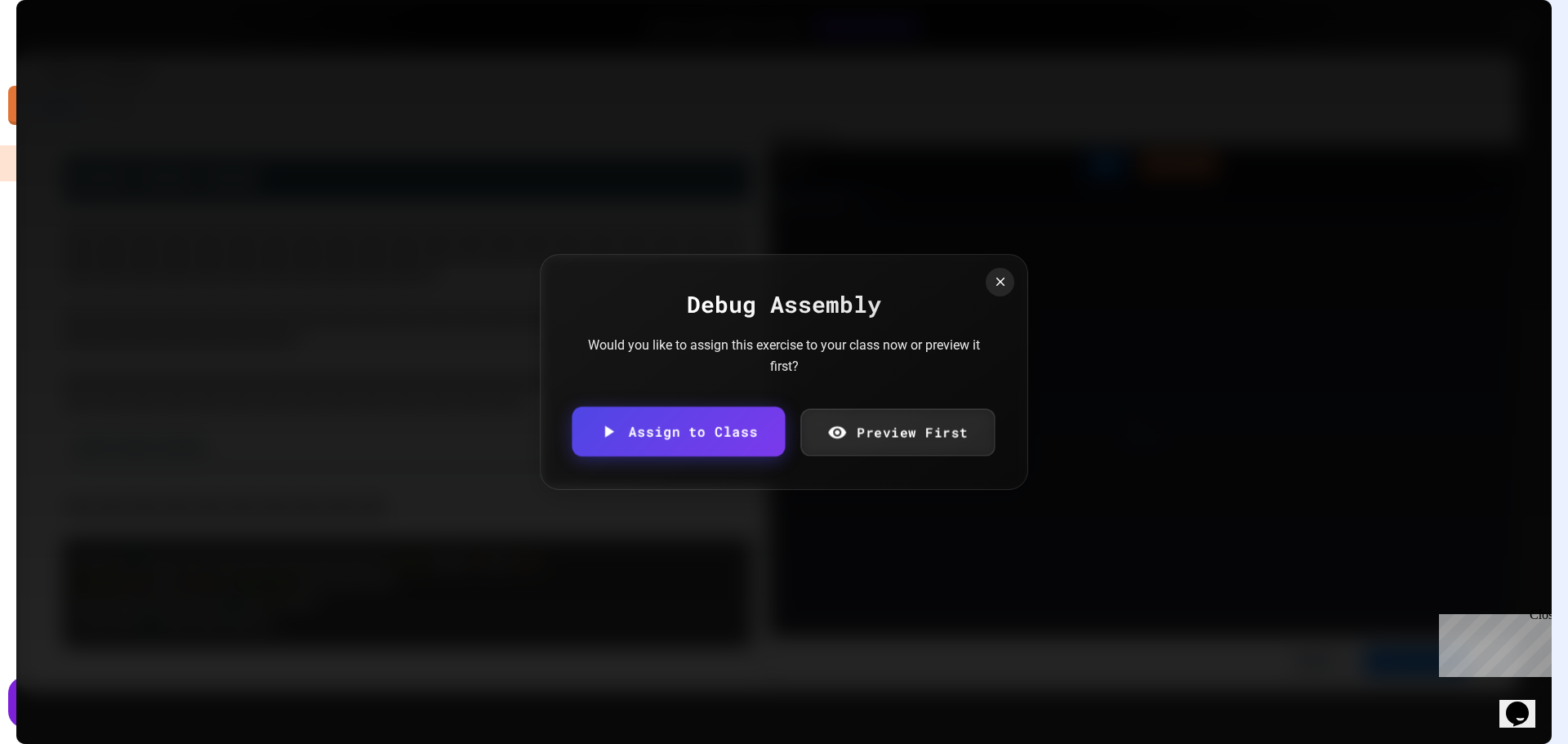
click at [698, 423] on link "Assign to Class" at bounding box center [678, 431] width 213 height 50
click at [925, 404] on body "We are updating our servers at 7PM EST [DATE]. [PERSON_NAME] should continue to…" at bounding box center [784, 372] width 1568 height 744
type input "**********"
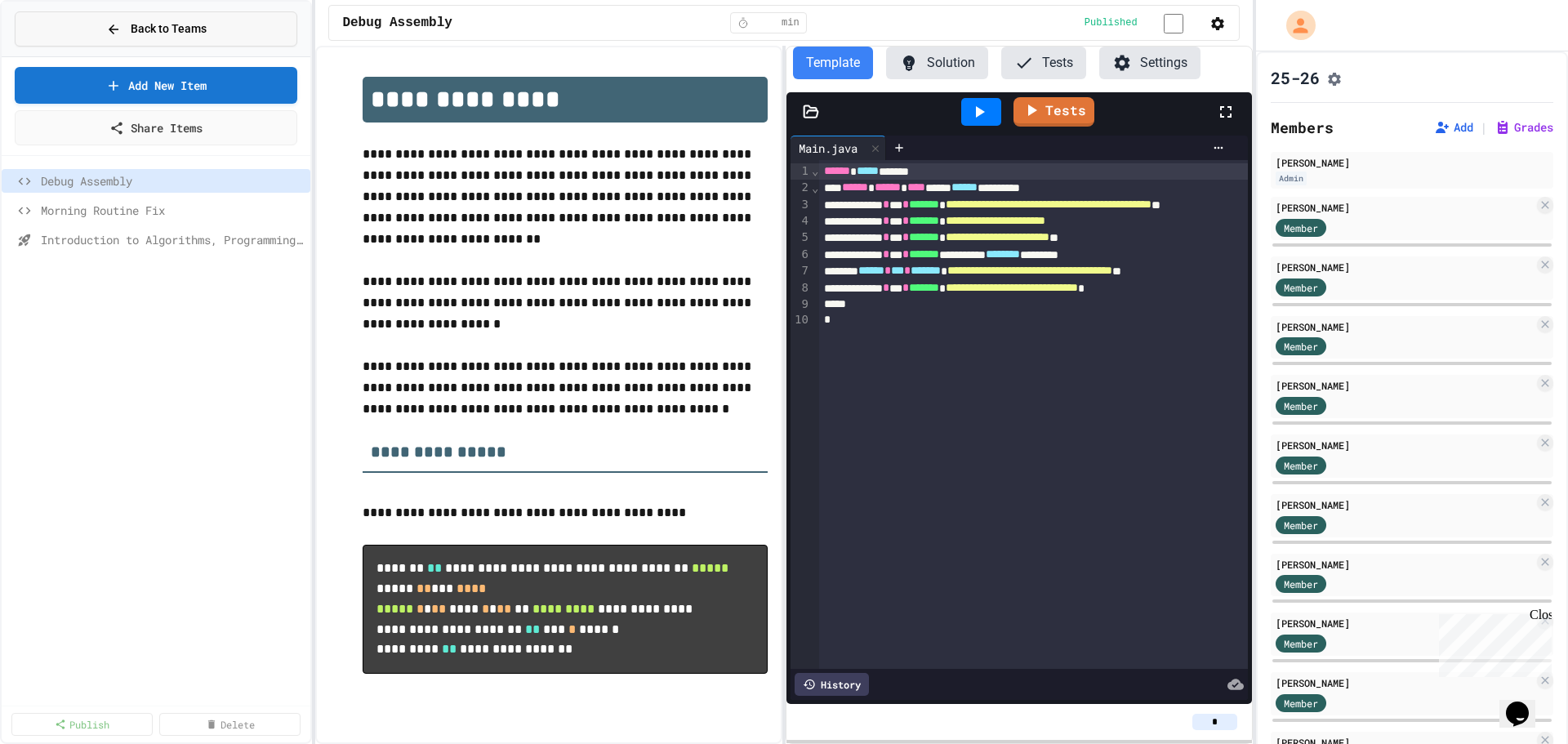
drag, startPoint x: 184, startPoint y: 23, endPoint x: 193, endPoint y: 22, distance: 9.1
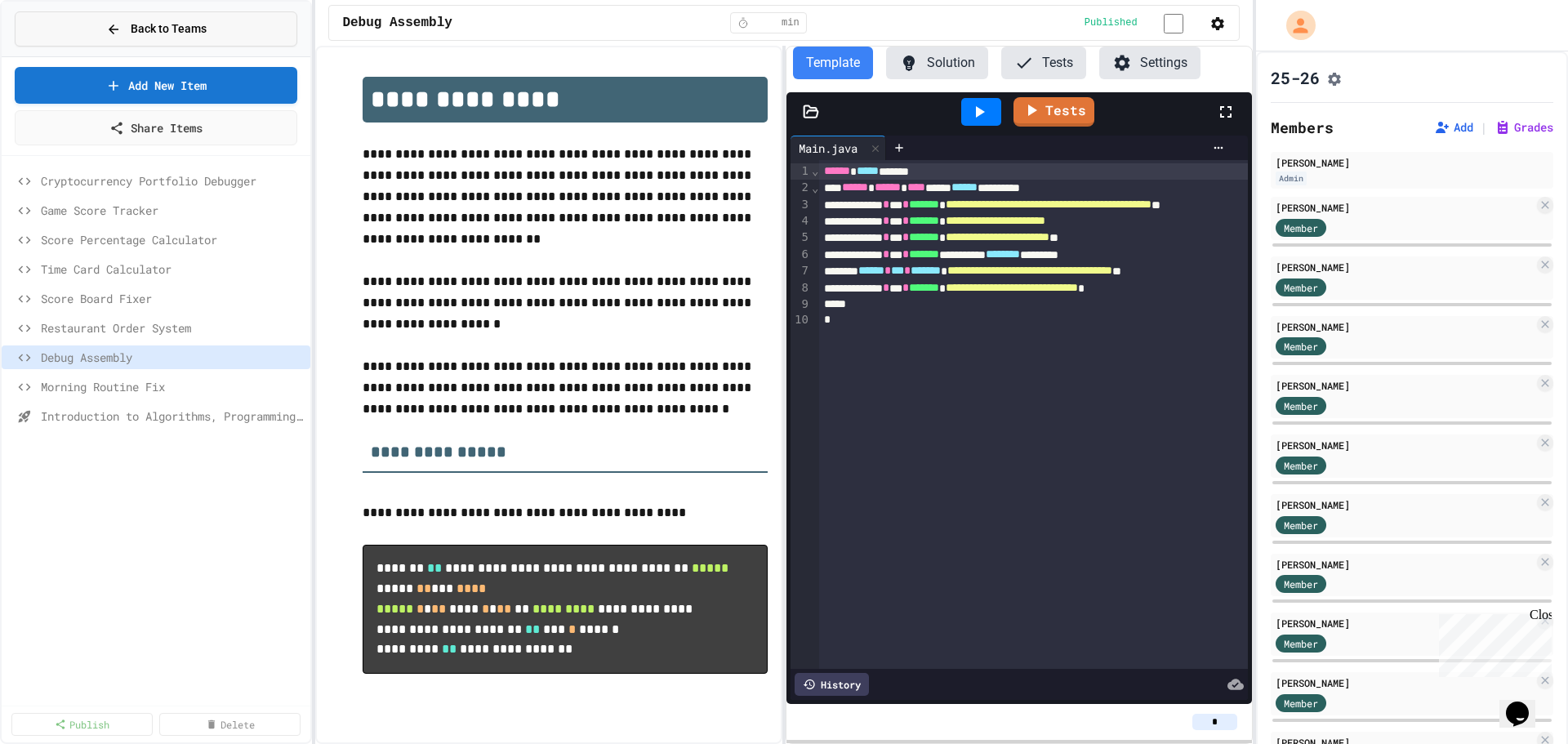
click at [130, 26] on div "Back to Teams" at bounding box center [156, 29] width 100 height 17
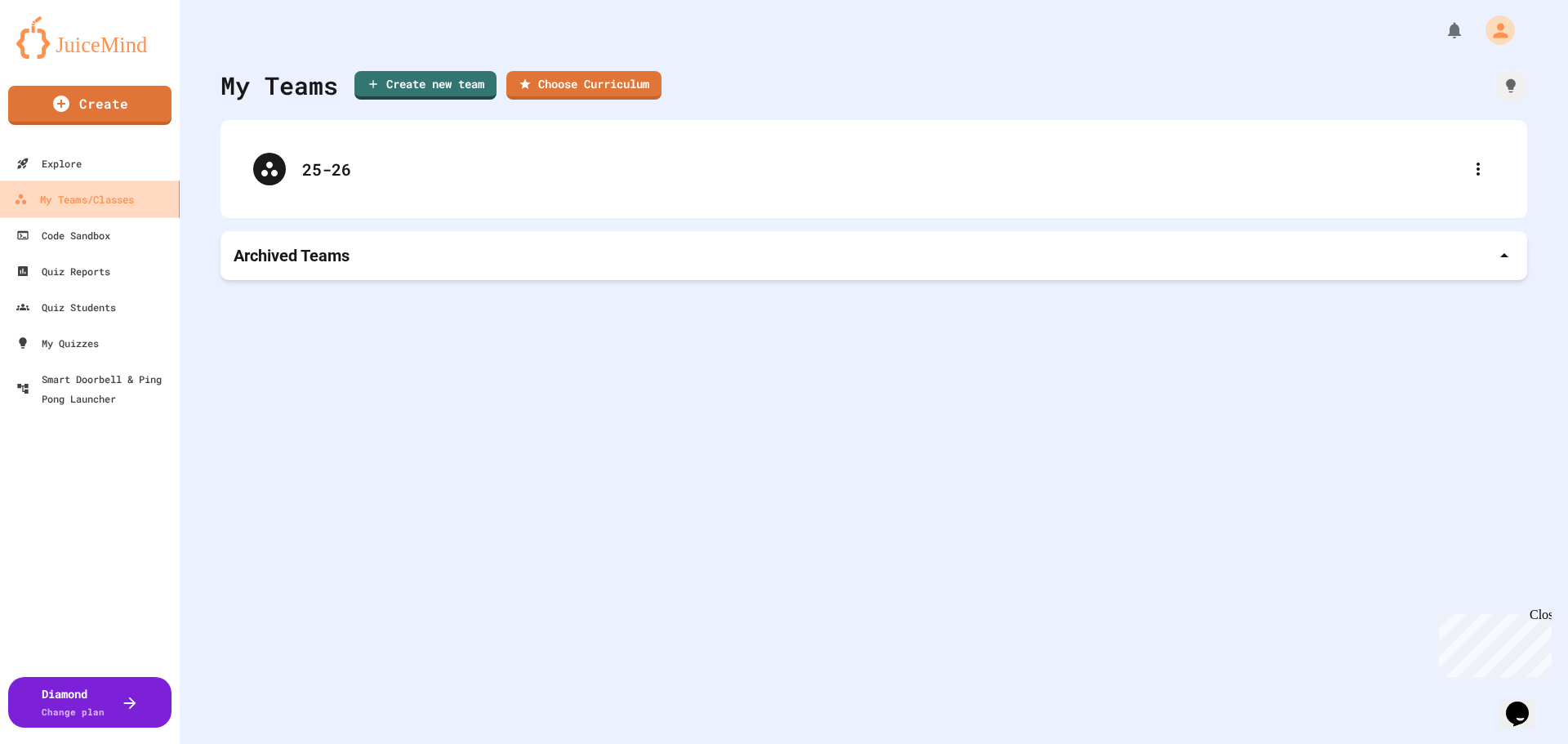
click at [102, 205] on div "My Teams/Classes" at bounding box center [74, 199] width 120 height 21
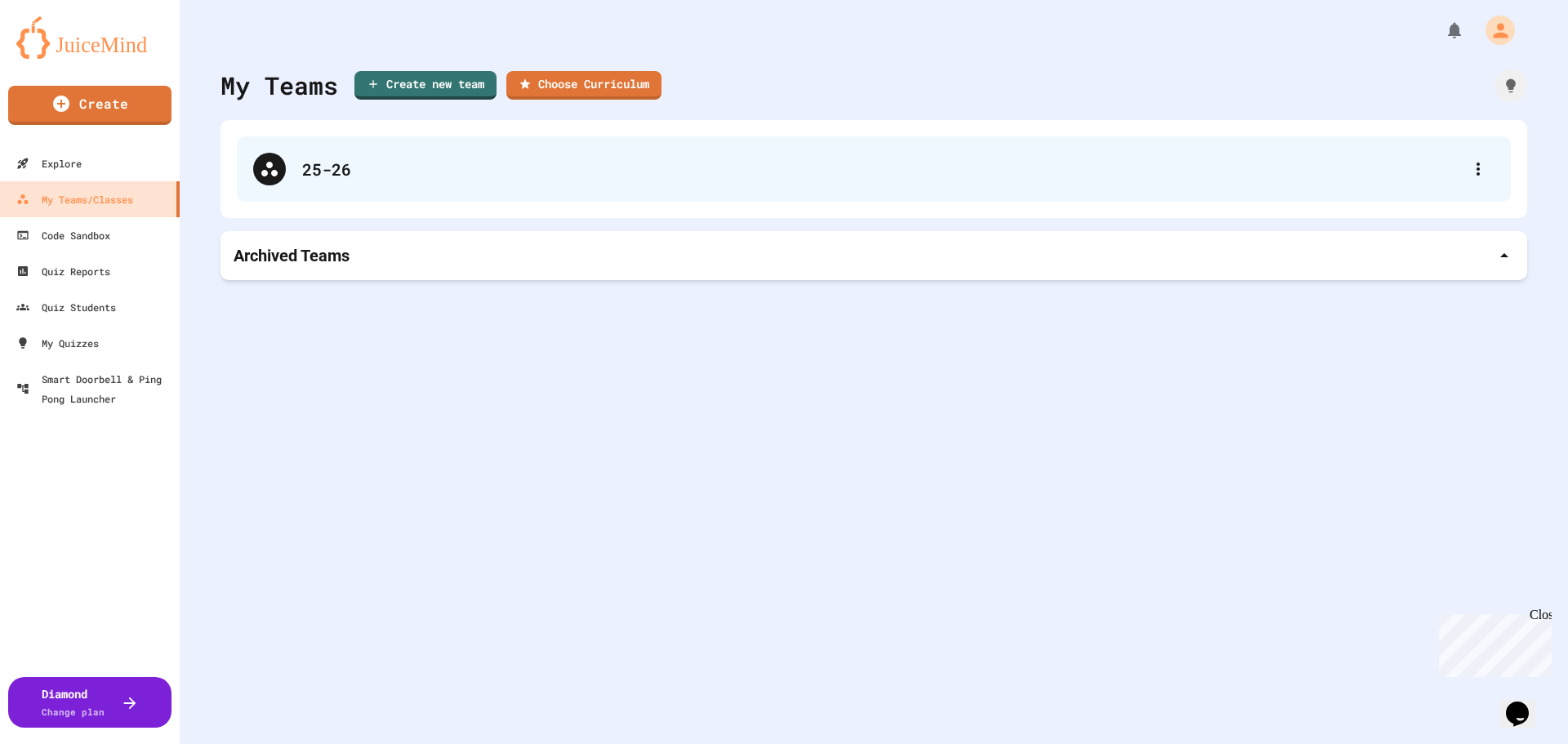
click at [349, 177] on div "25-26" at bounding box center [882, 169] width 1159 height 25
click at [467, 169] on div "25-26" at bounding box center [882, 169] width 1159 height 25
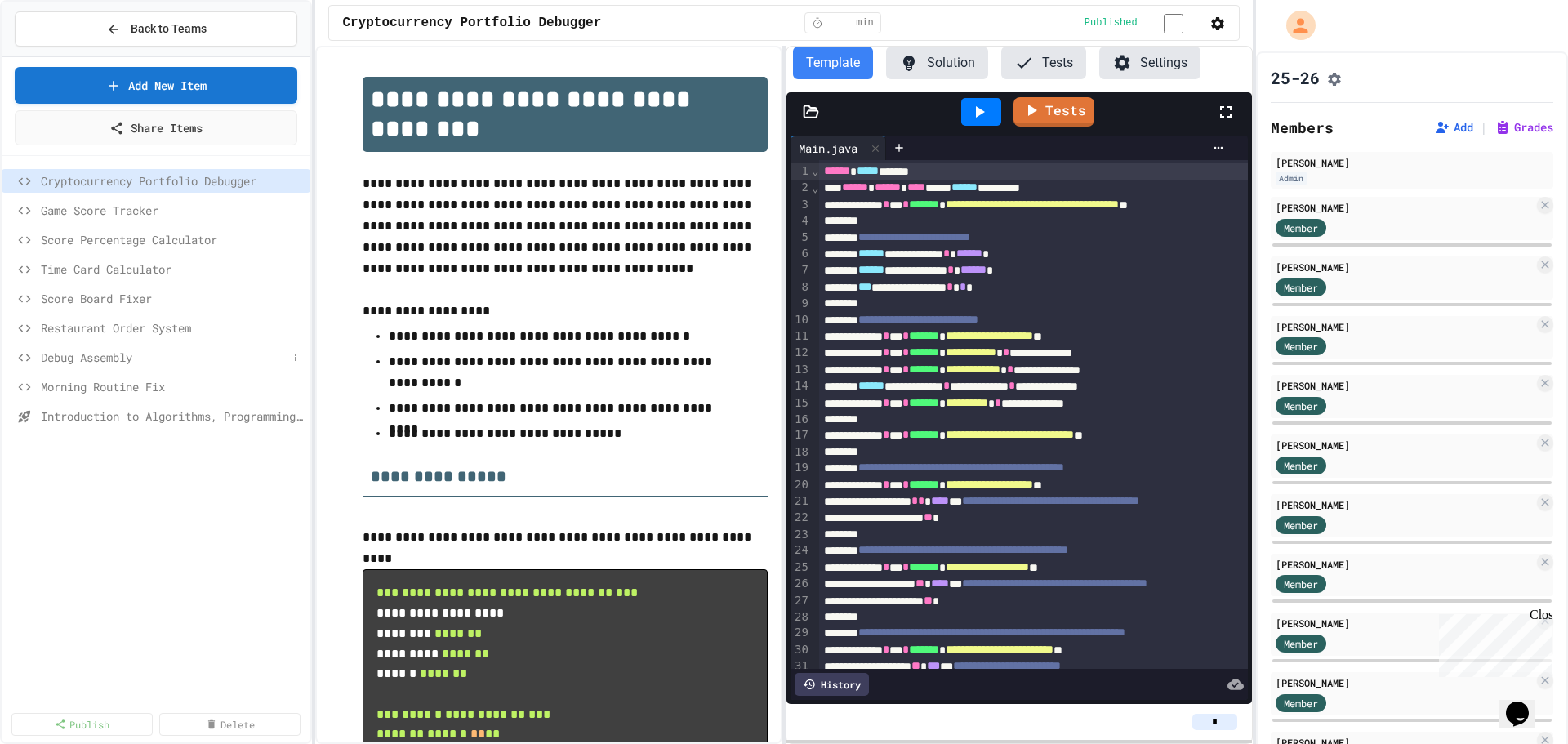
click at [116, 355] on span "Debug Assembly" at bounding box center [164, 357] width 247 height 17
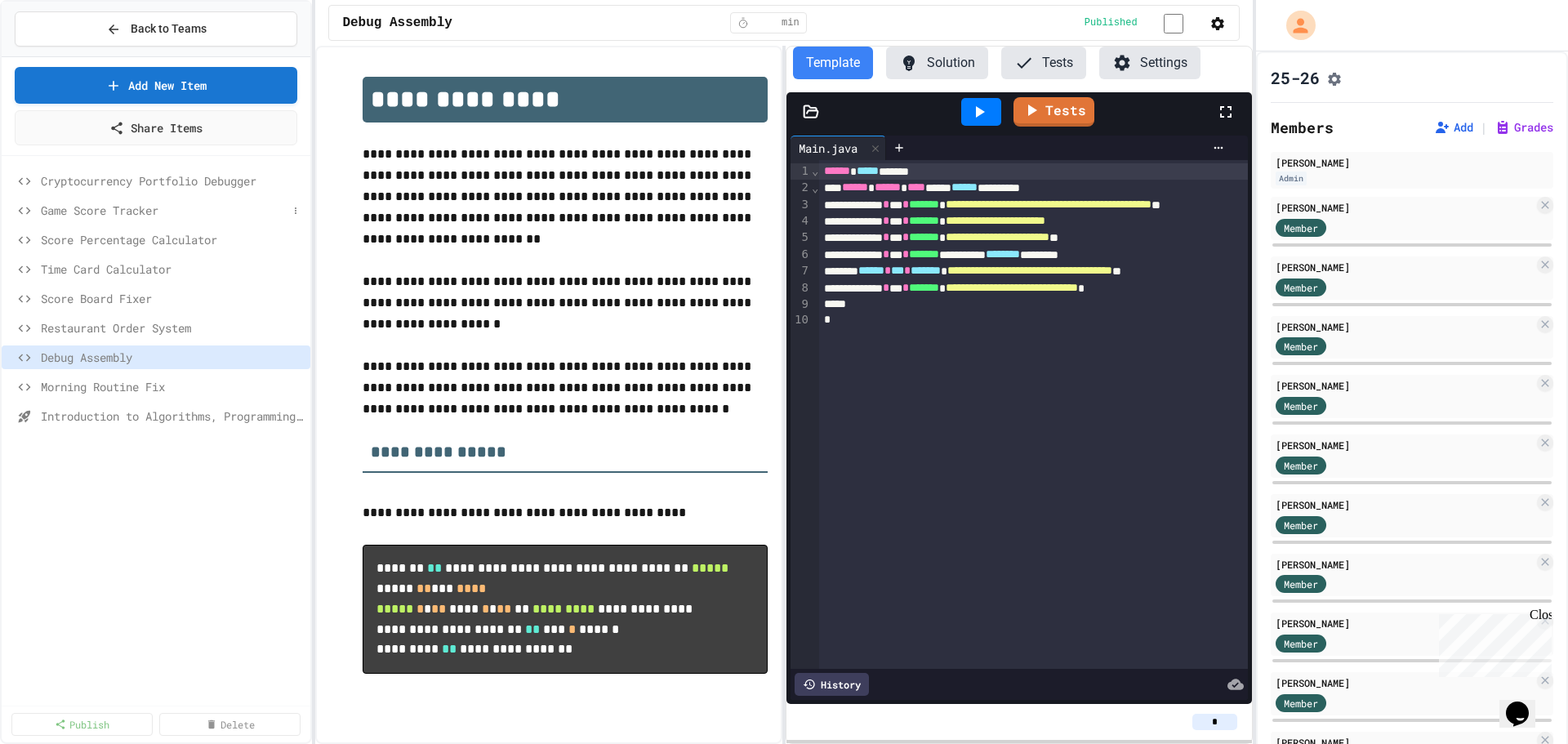
click at [131, 210] on span "Game Score Tracker" at bounding box center [164, 210] width 247 height 17
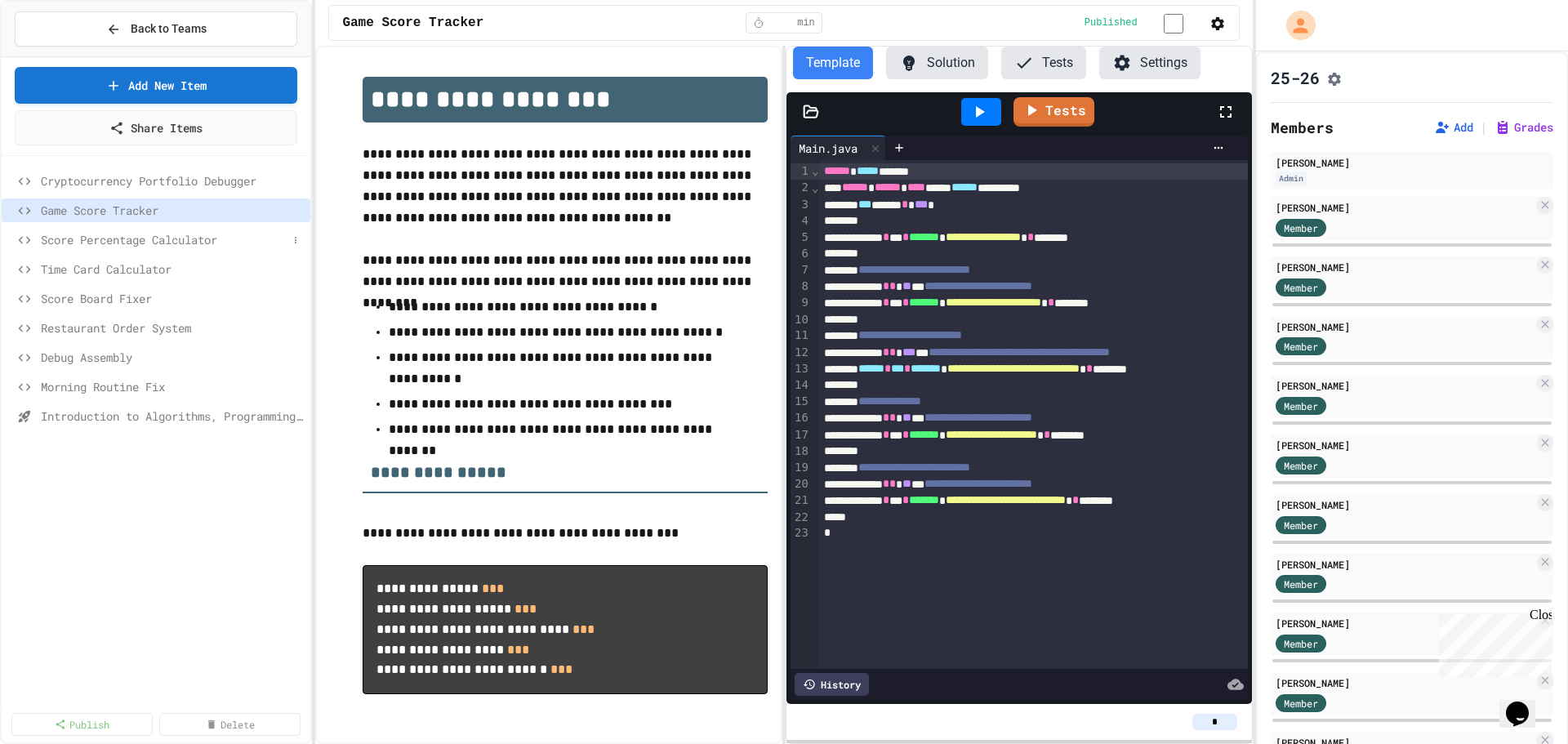
click at [134, 242] on span "Score Percentage Calculator" at bounding box center [164, 239] width 247 height 17
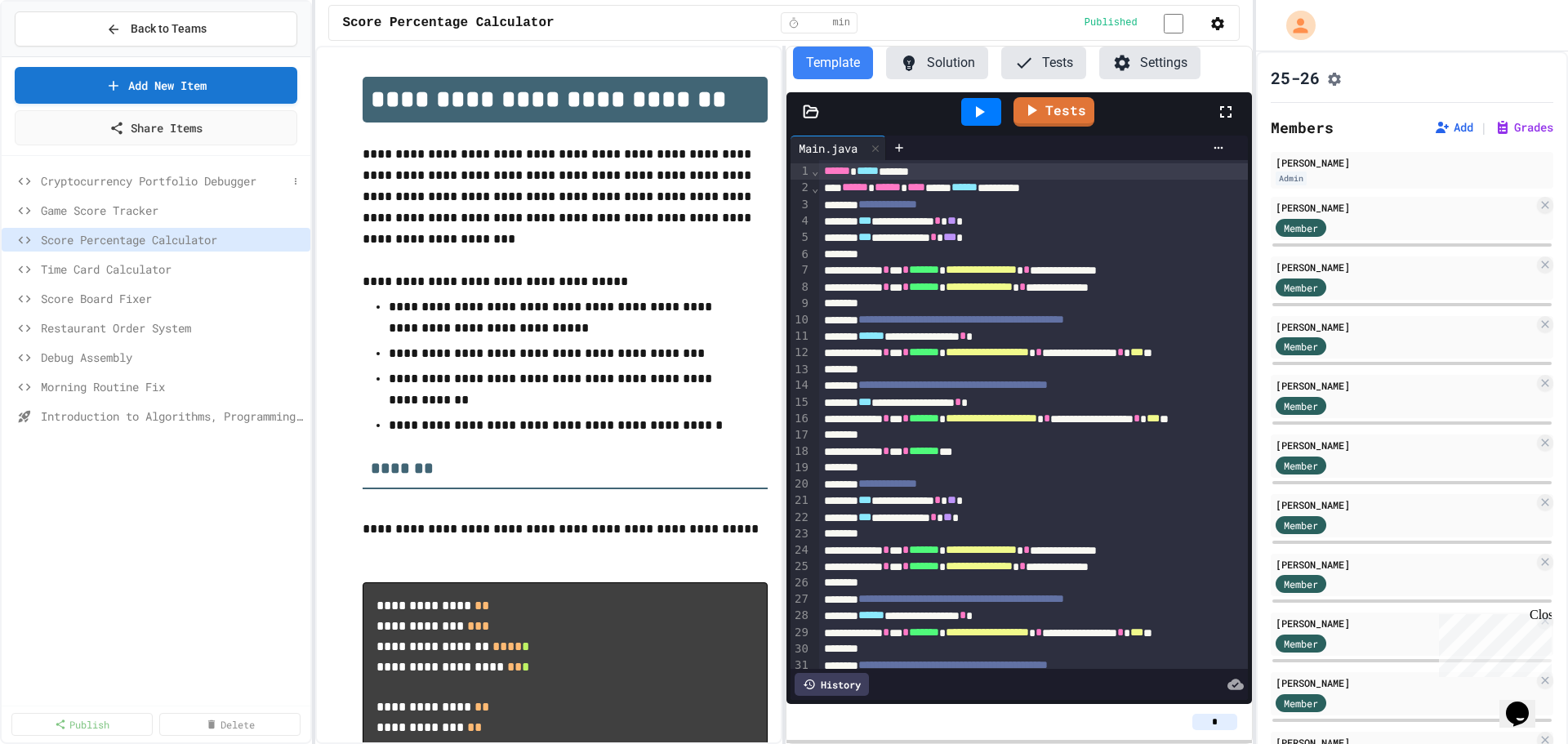
click at [131, 179] on span "Cryptocurrency Portfolio Debugger" at bounding box center [164, 181] width 247 height 17
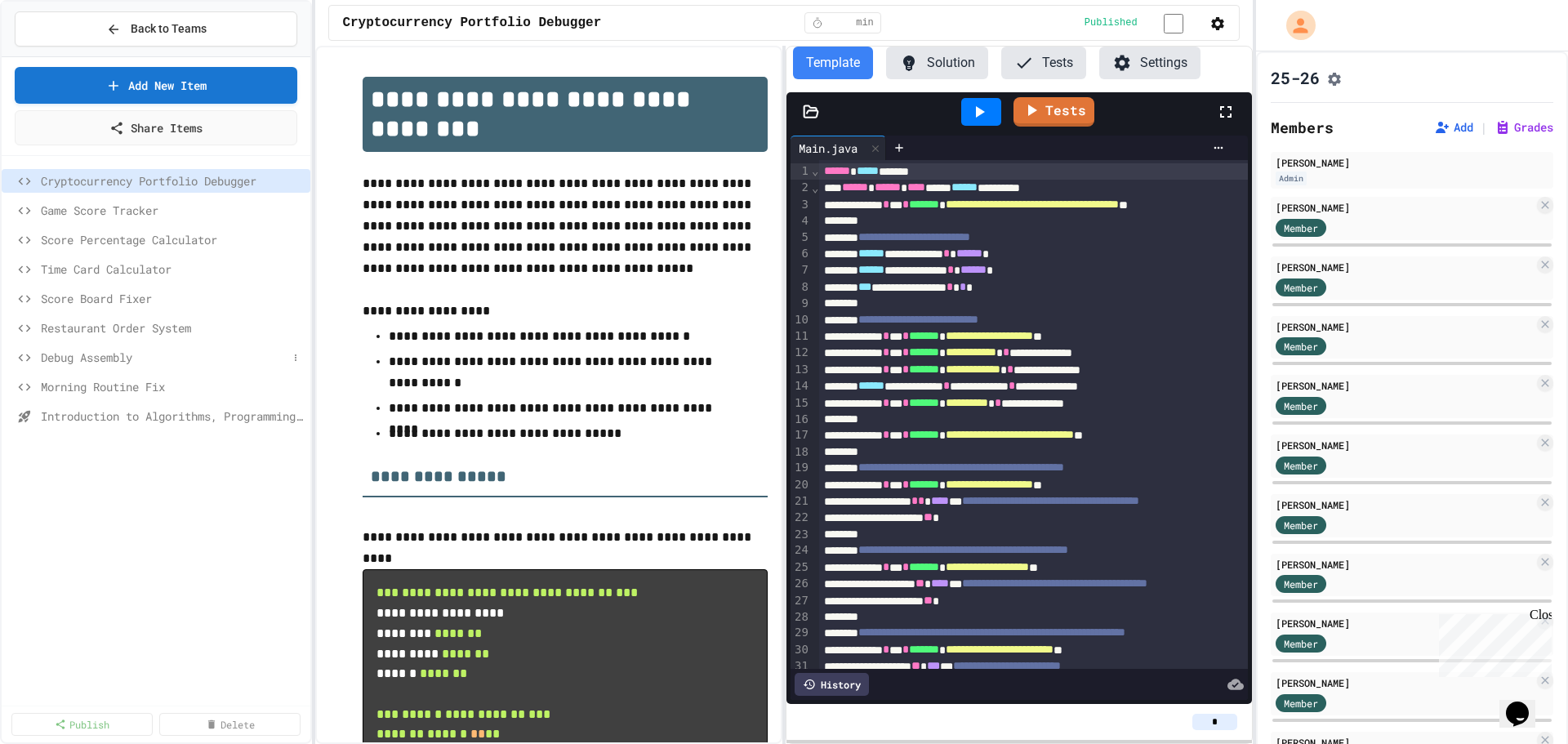
click at [117, 362] on span "Debug Assembly" at bounding box center [164, 357] width 247 height 17
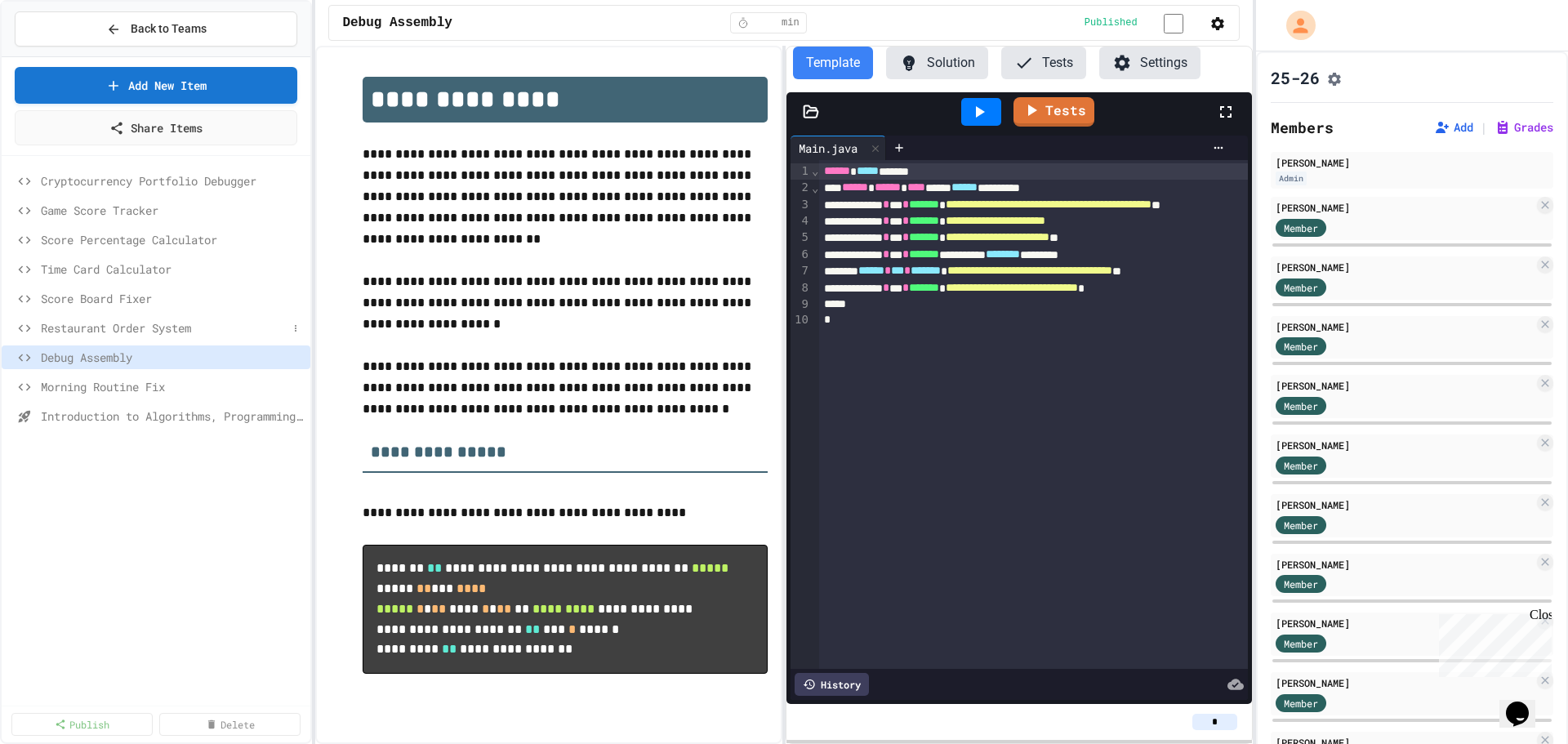
click at [121, 326] on span "Restaurant Order System" at bounding box center [164, 328] width 247 height 17
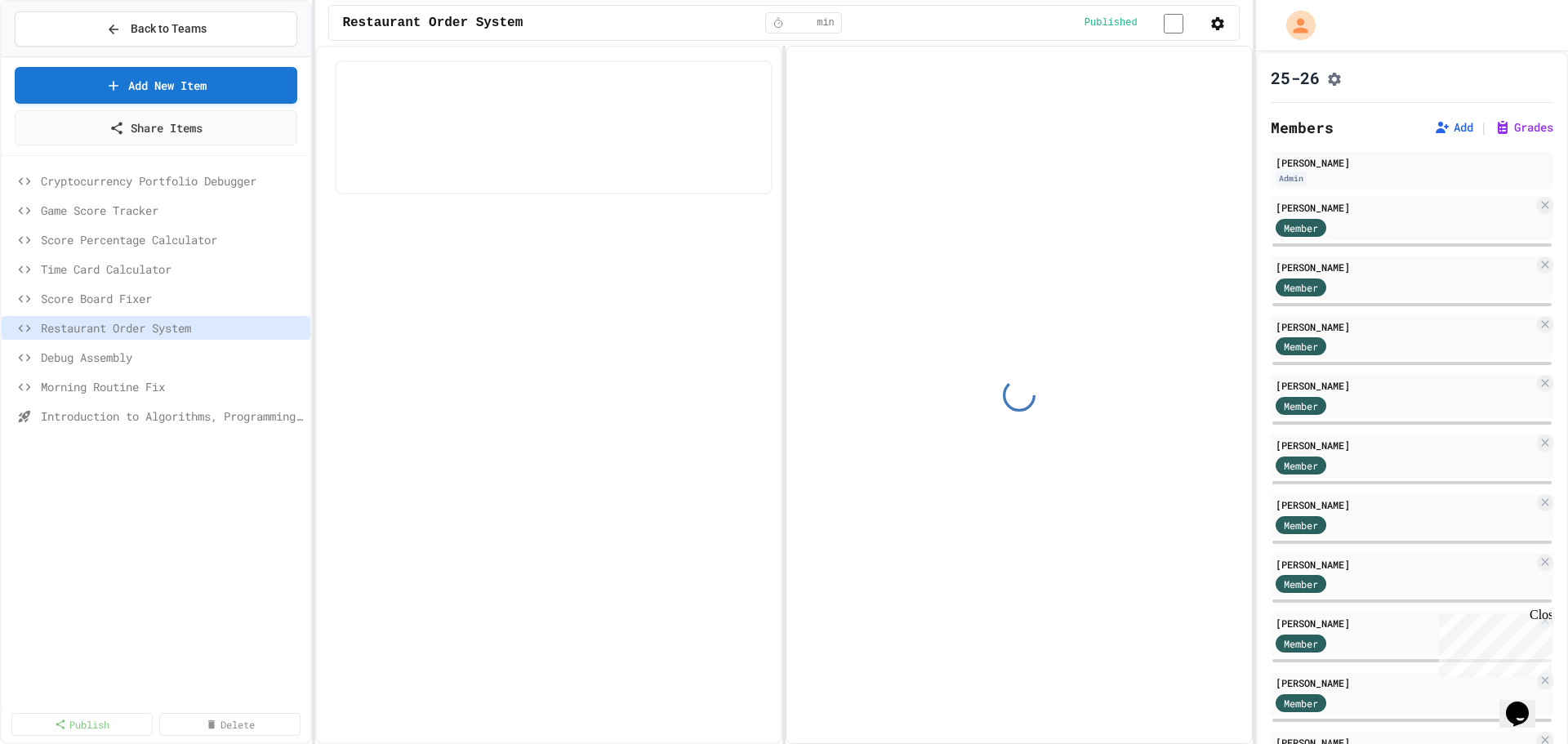
click at [124, 303] on span "Score Board Fixer" at bounding box center [172, 299] width 263 height 17
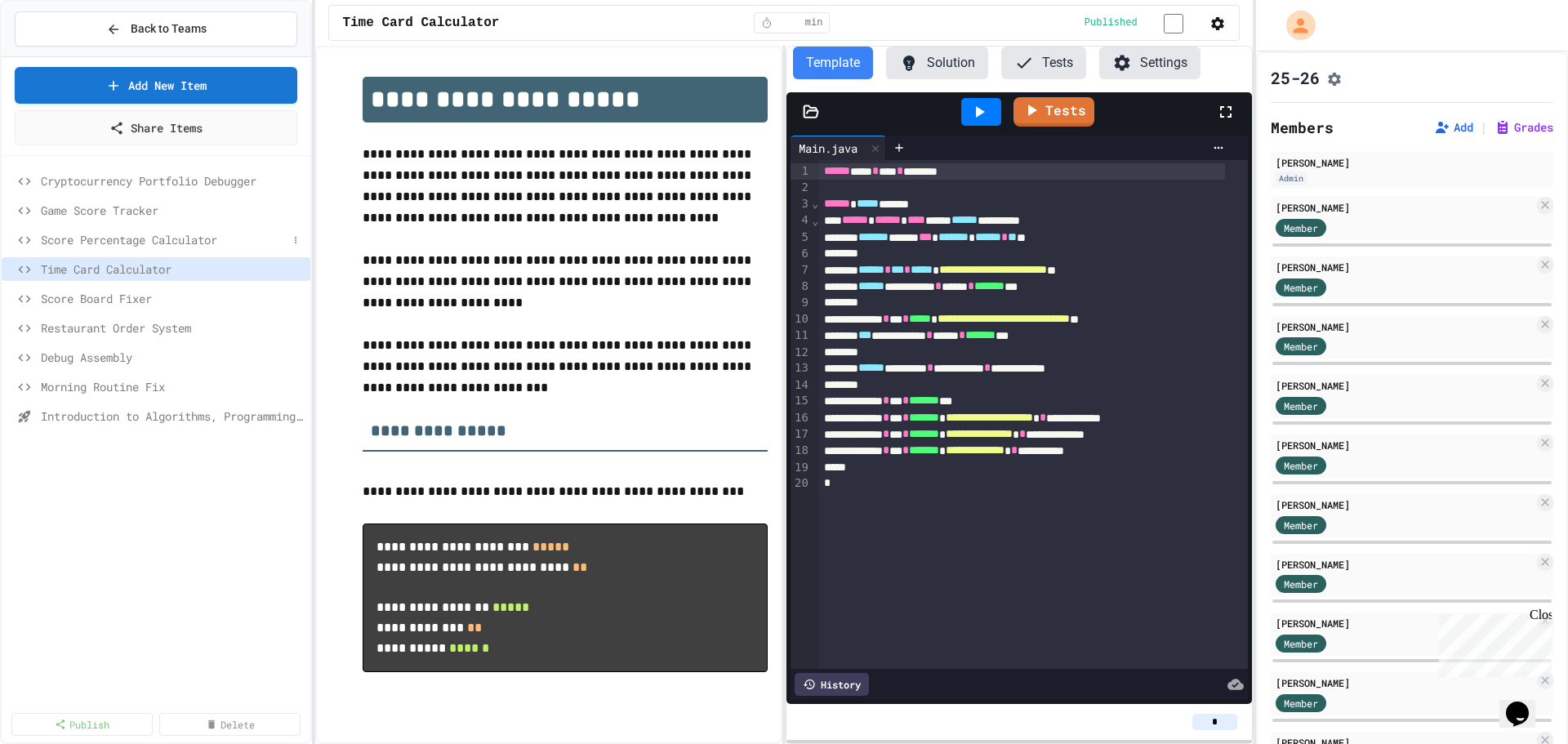
click at [137, 240] on span "Score Percentage Calculator" at bounding box center [164, 239] width 247 height 17
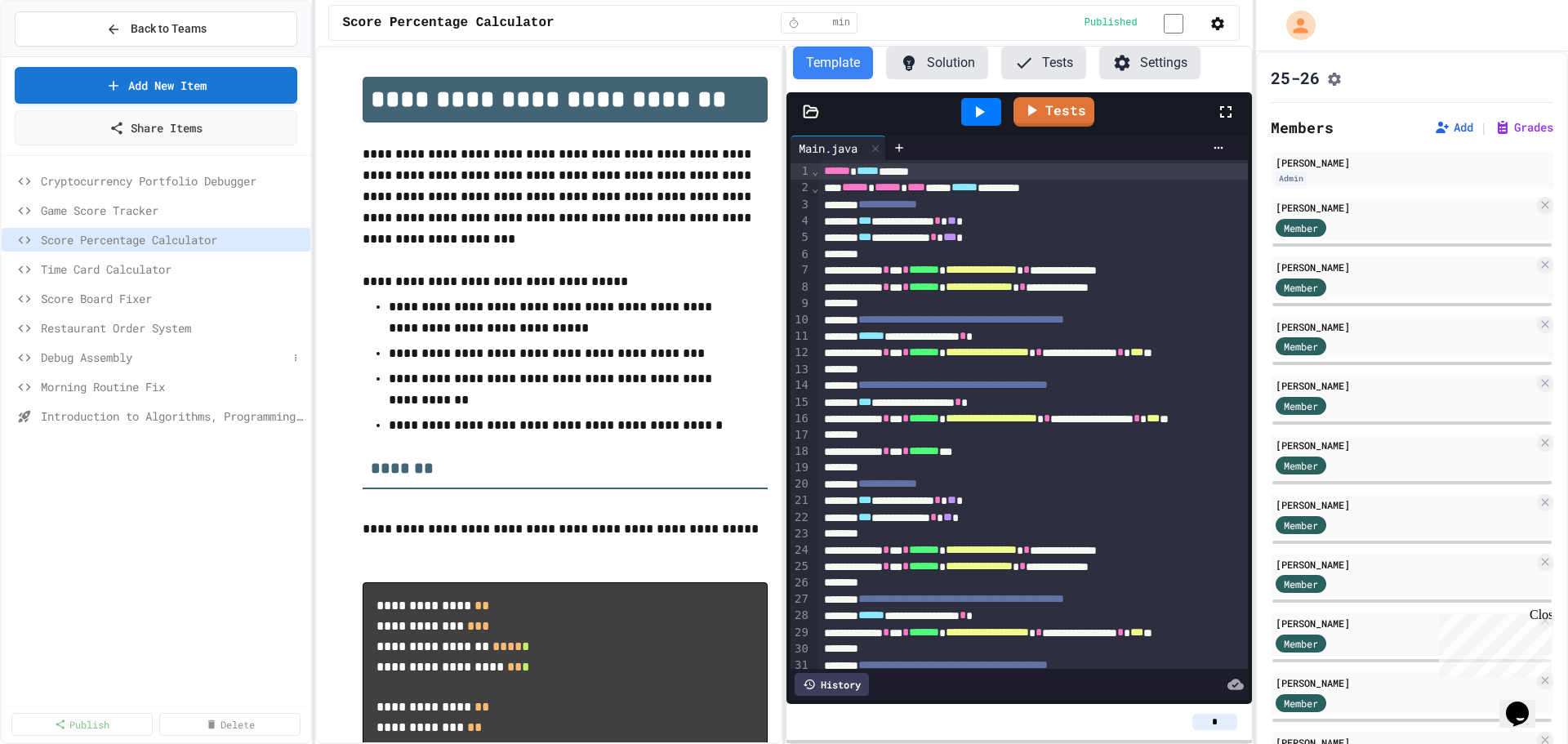
click at [115, 355] on span "Debug Assembly" at bounding box center [164, 357] width 247 height 17
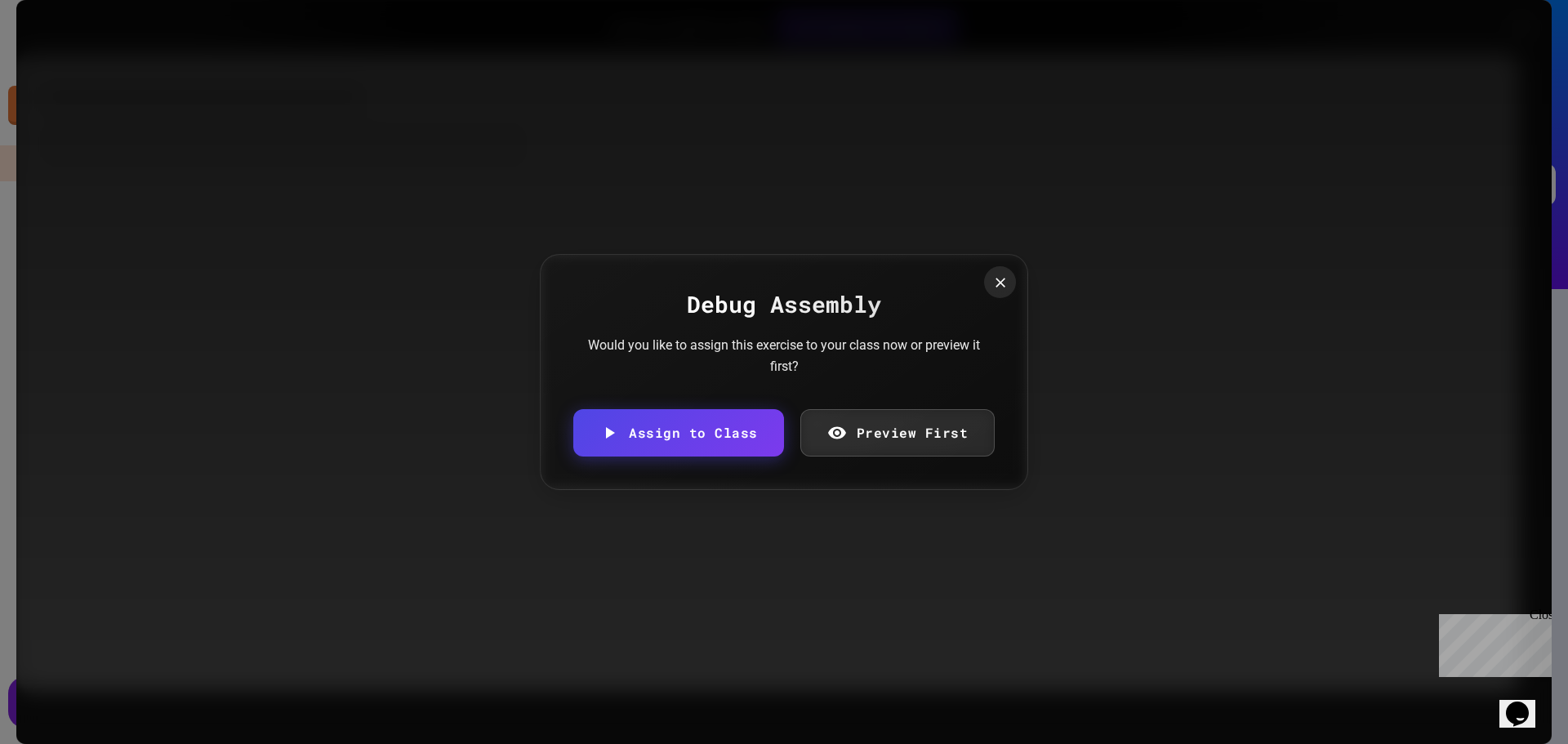
click at [1004, 290] on div at bounding box center [1001, 283] width 32 height 32
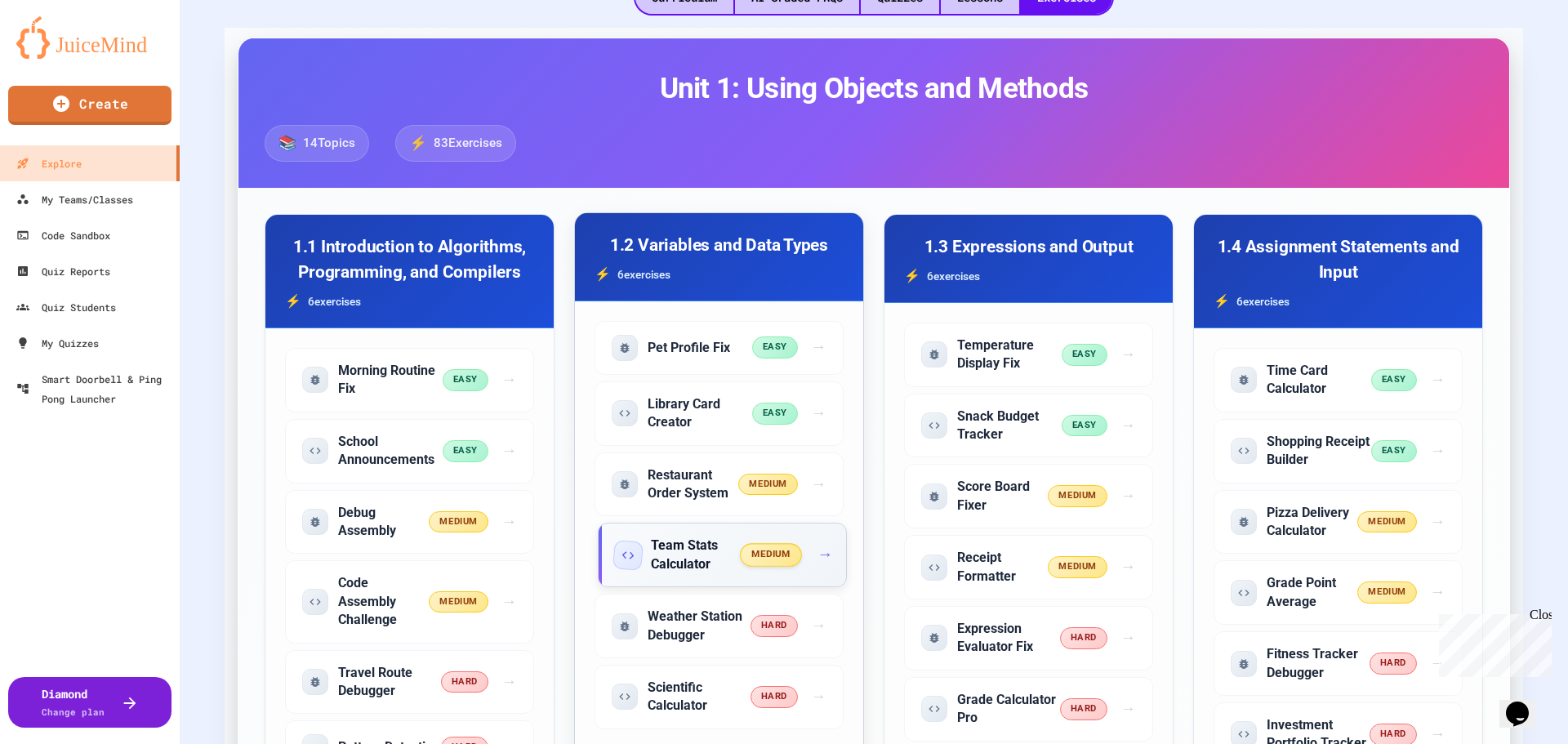
scroll to position [490, 0]
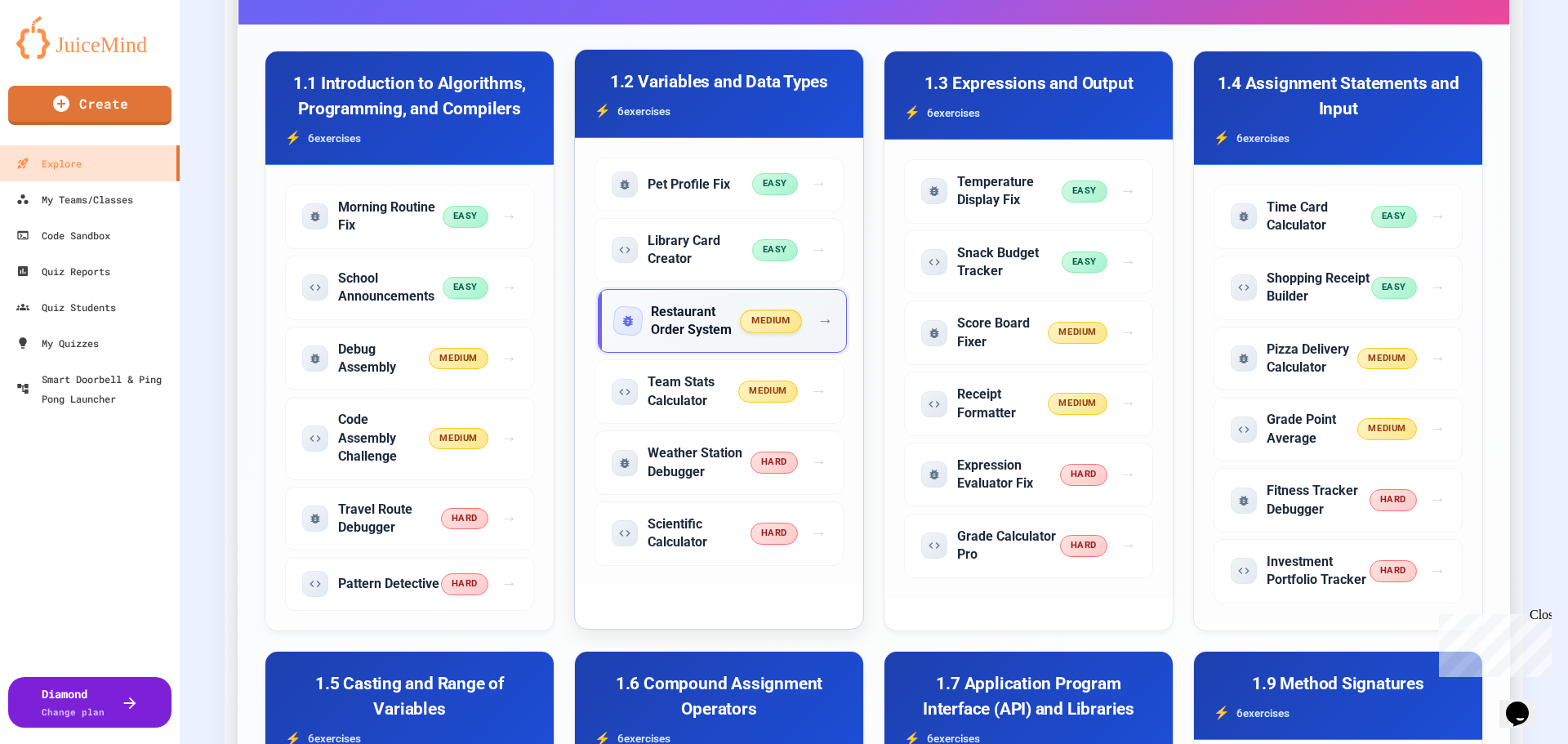
click at [687, 314] on h5 "Restaurant Order System" at bounding box center [696, 320] width 91 height 37
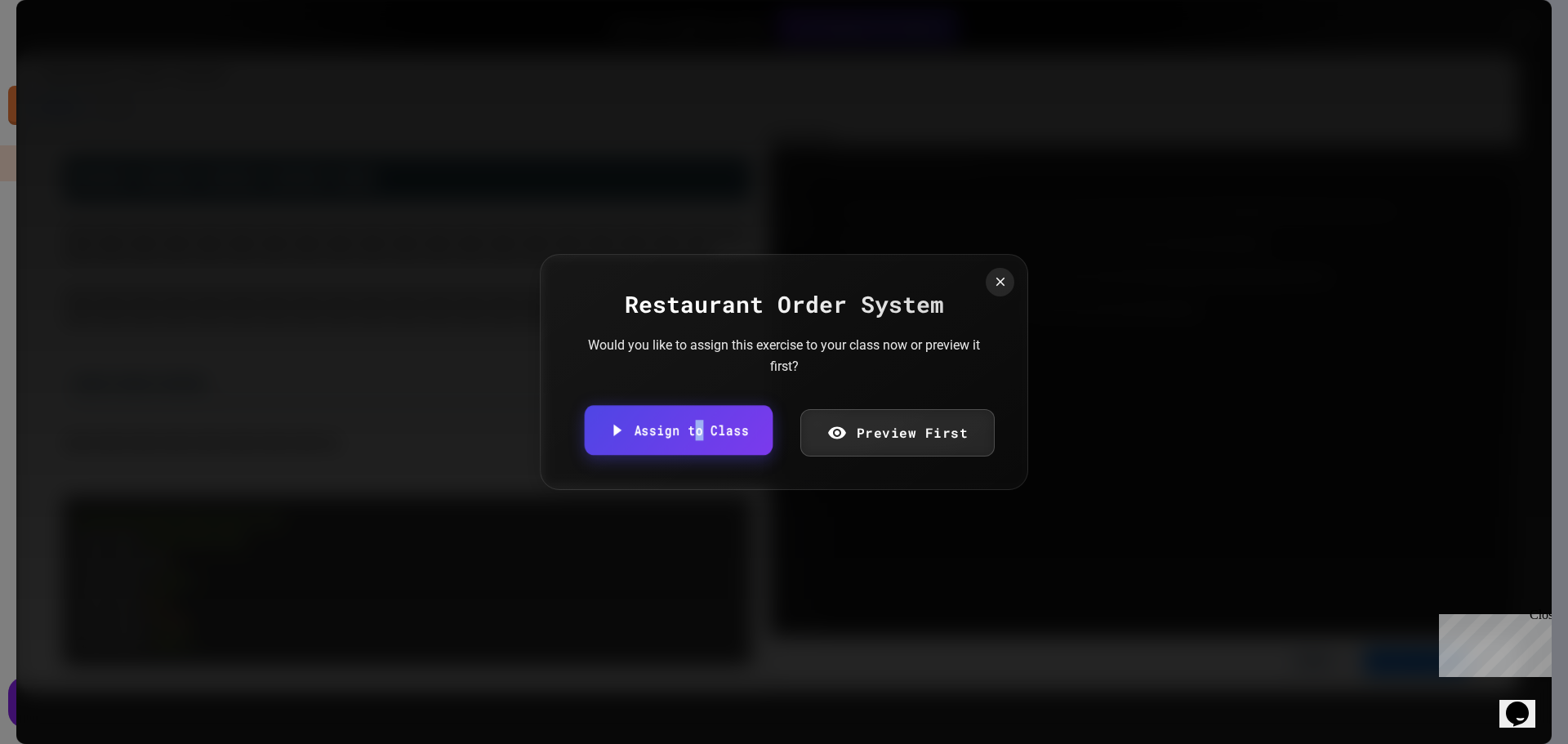
click at [704, 436] on link "Assign to Class" at bounding box center [678, 429] width 188 height 50
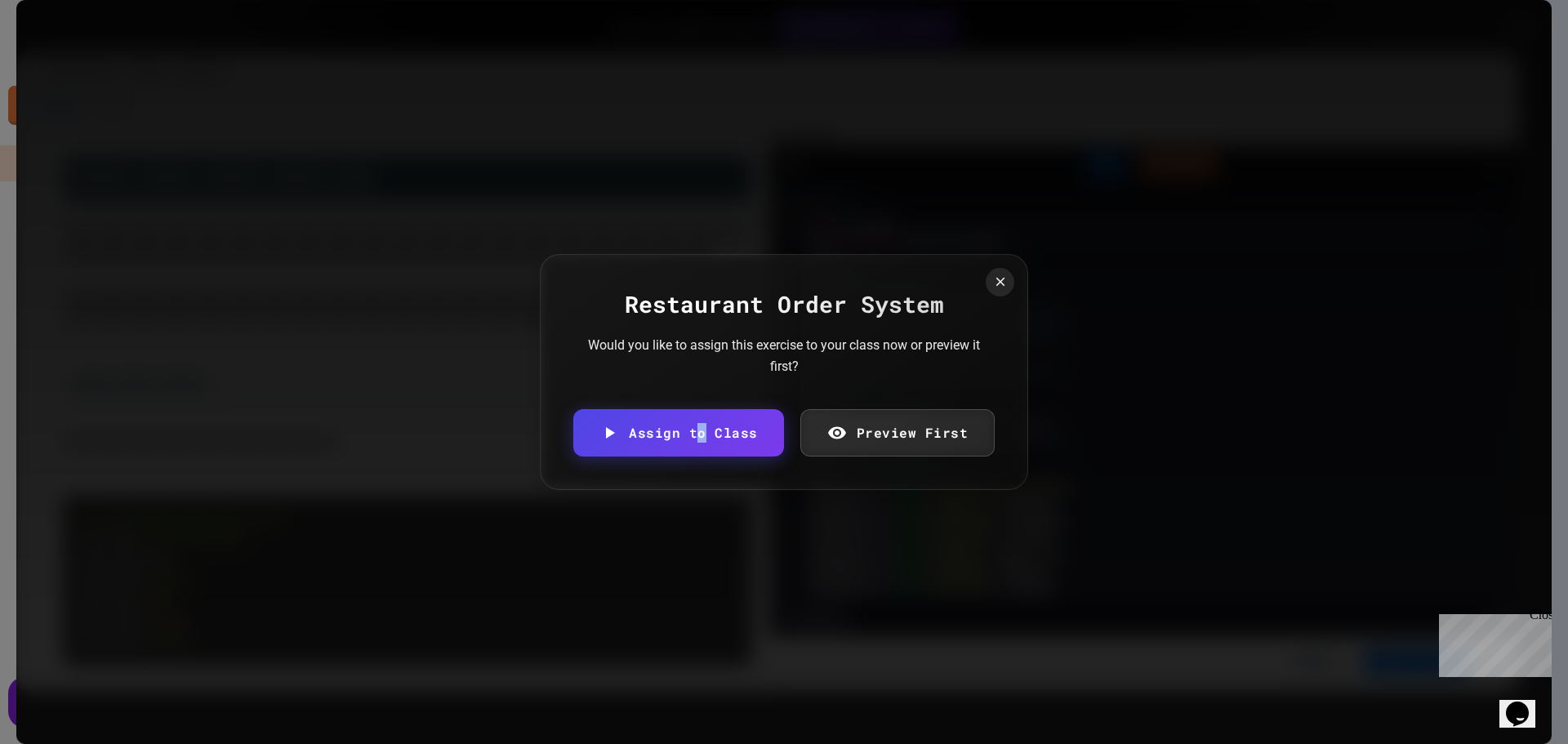
click at [897, 397] on body "We are updating our servers at 7PM EST [DATE]. [PERSON_NAME] should continue to…" at bounding box center [784, 372] width 1568 height 744
type input "**********"
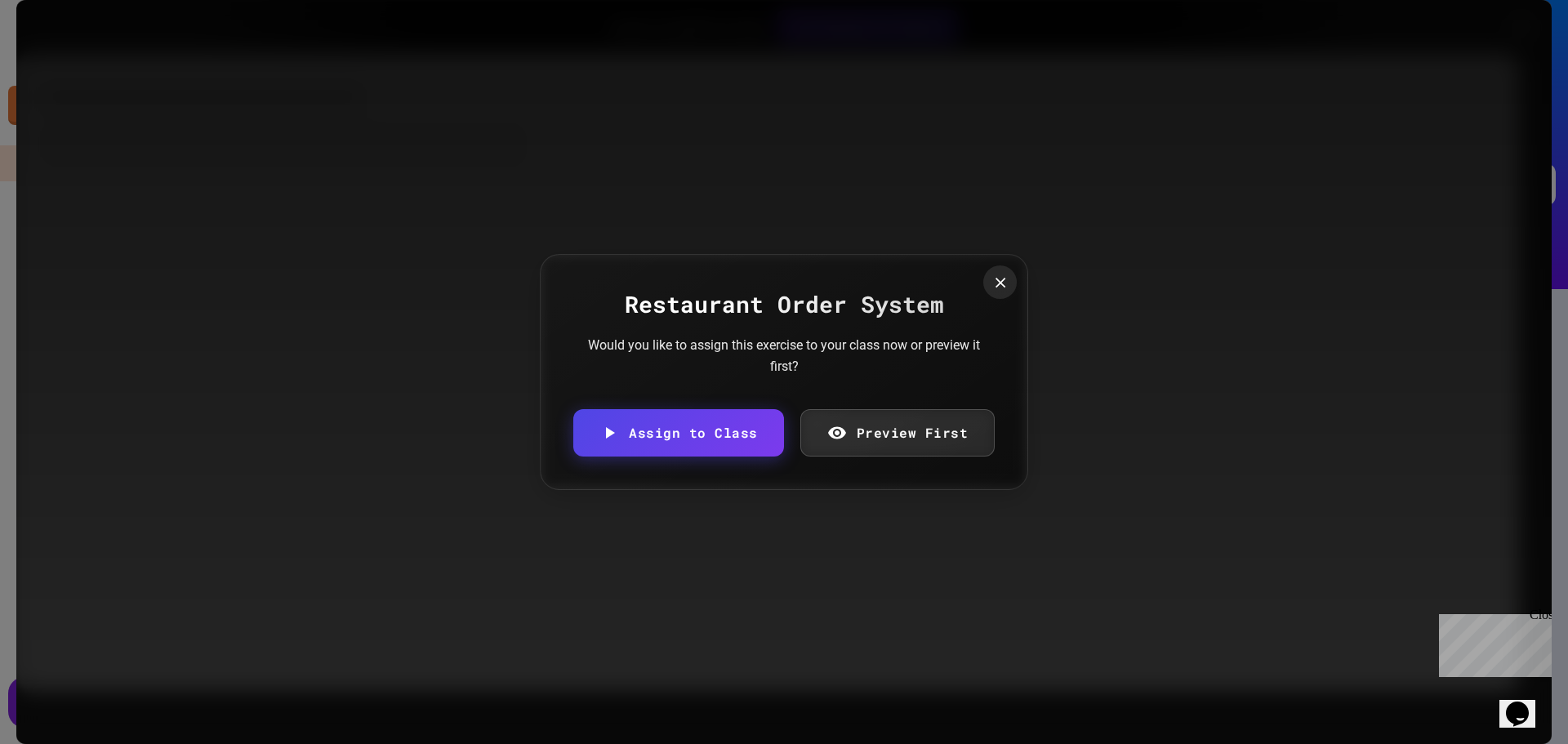
click at [991, 280] on icon at bounding box center [1000, 282] width 17 height 17
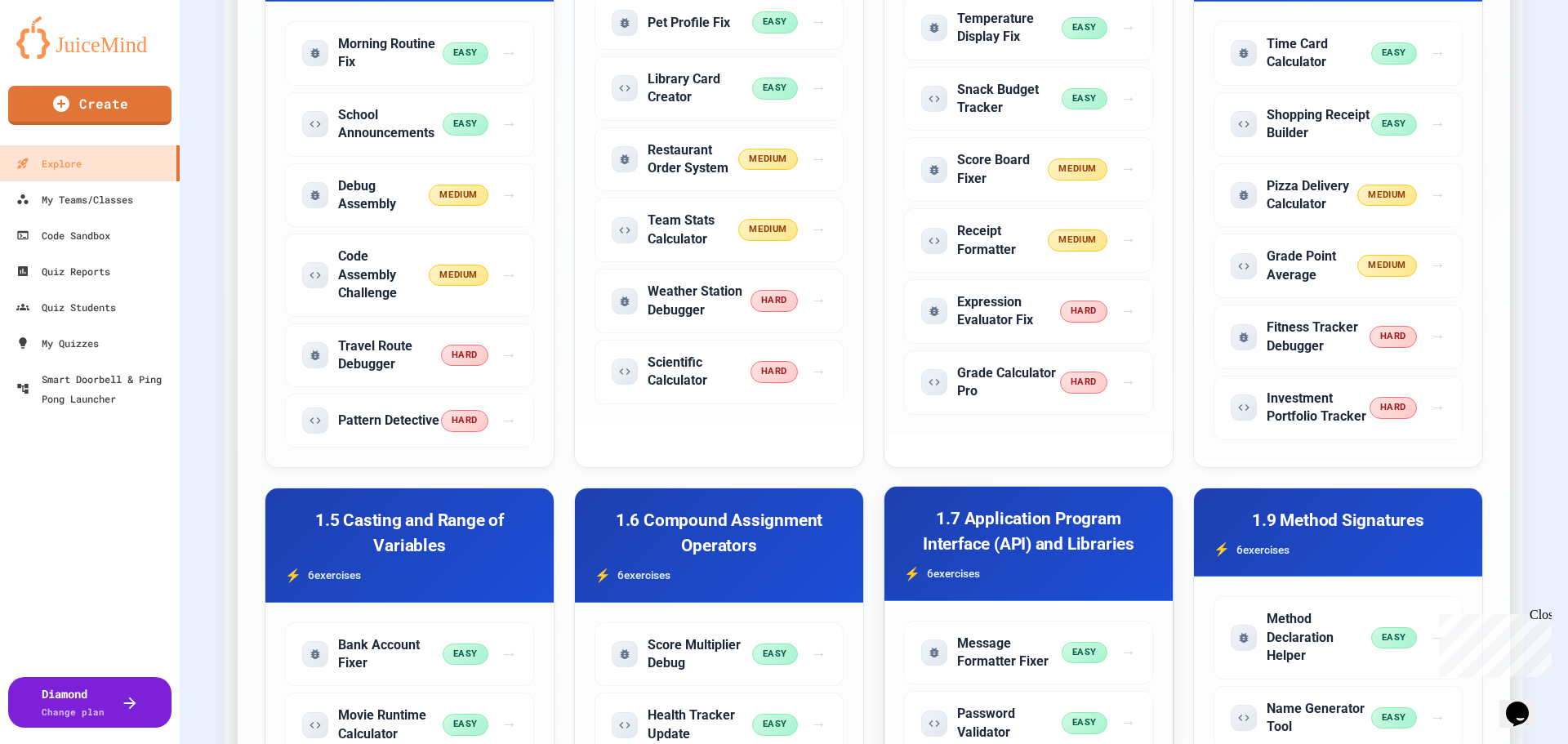
scroll to position [572, 0]
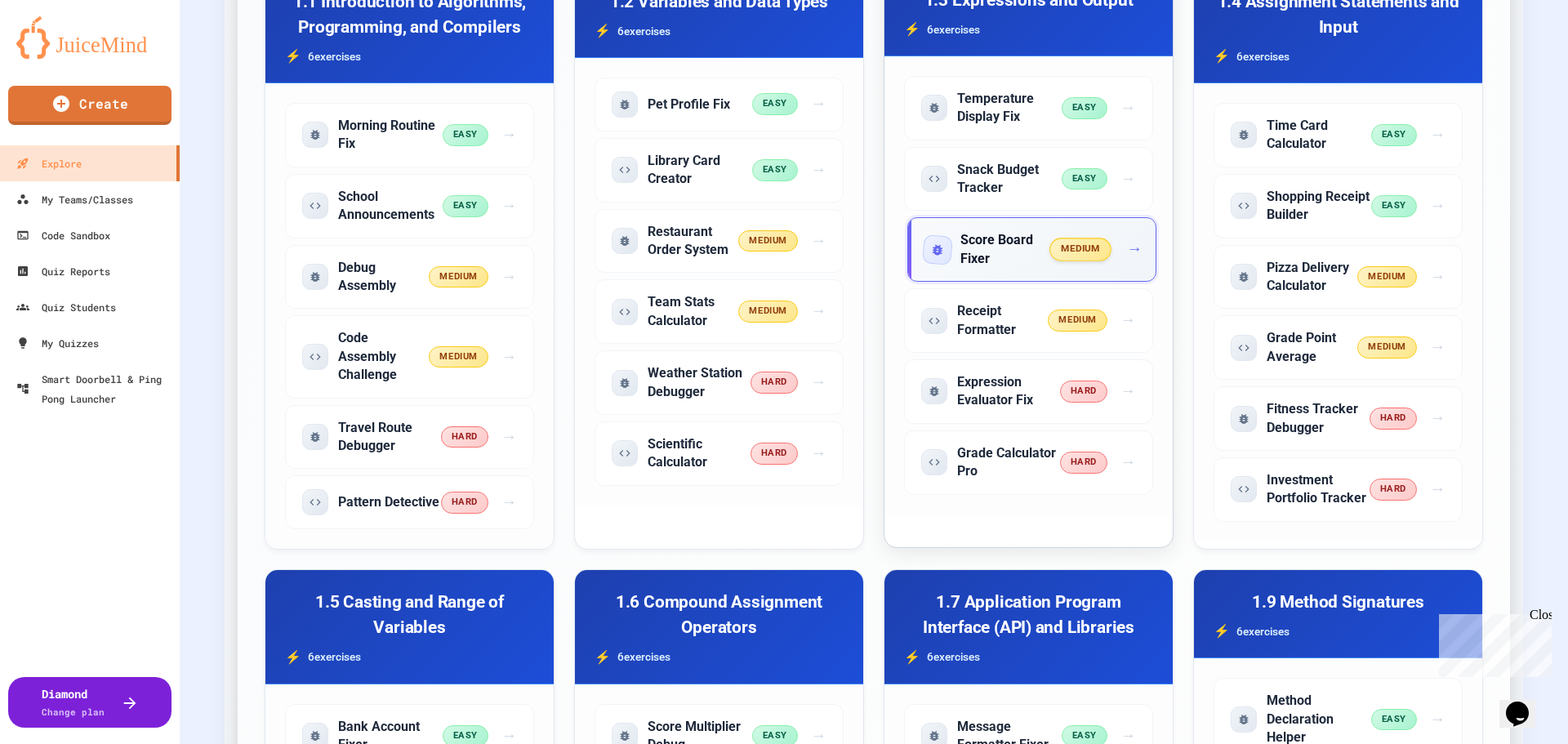
click at [978, 247] on h5 "Score Board Fixer" at bounding box center [1006, 249] width 91 height 37
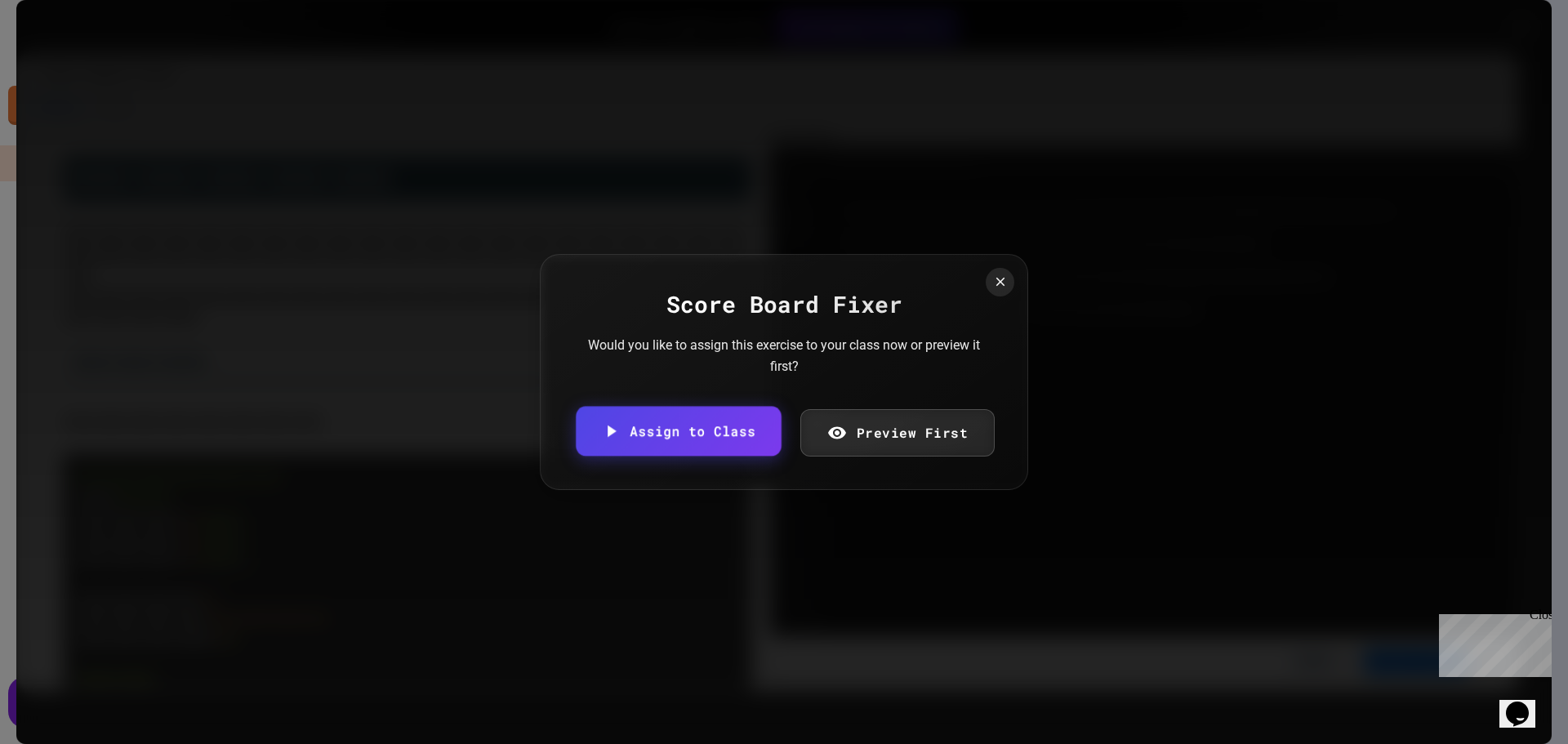
click at [704, 431] on link "Assign to Class" at bounding box center [678, 431] width 205 height 50
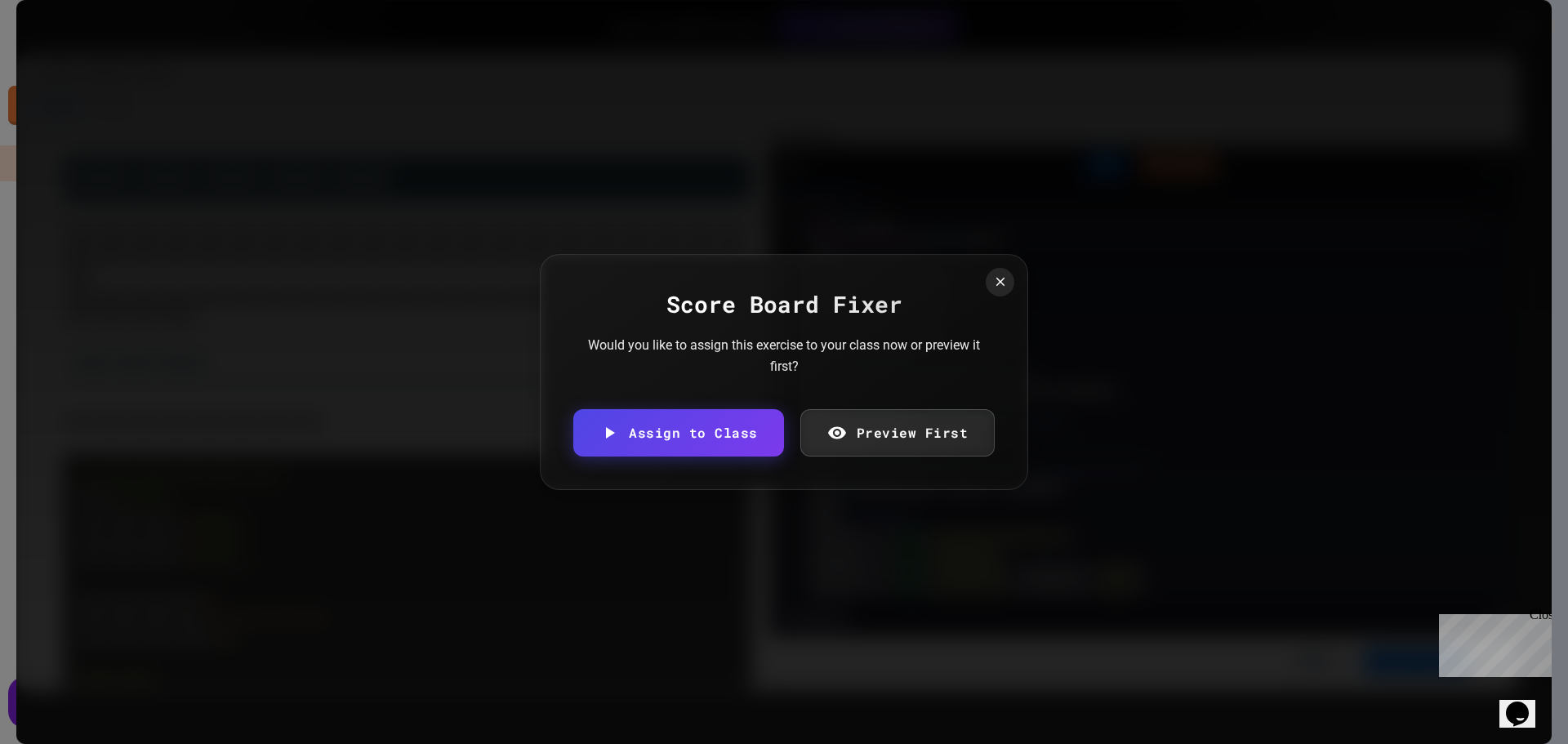
click at [982, 392] on body "We are updating our servers at 7PM EST [DATE]. [PERSON_NAME] should continue to…" at bounding box center [784, 372] width 1568 height 744
type input "**********"
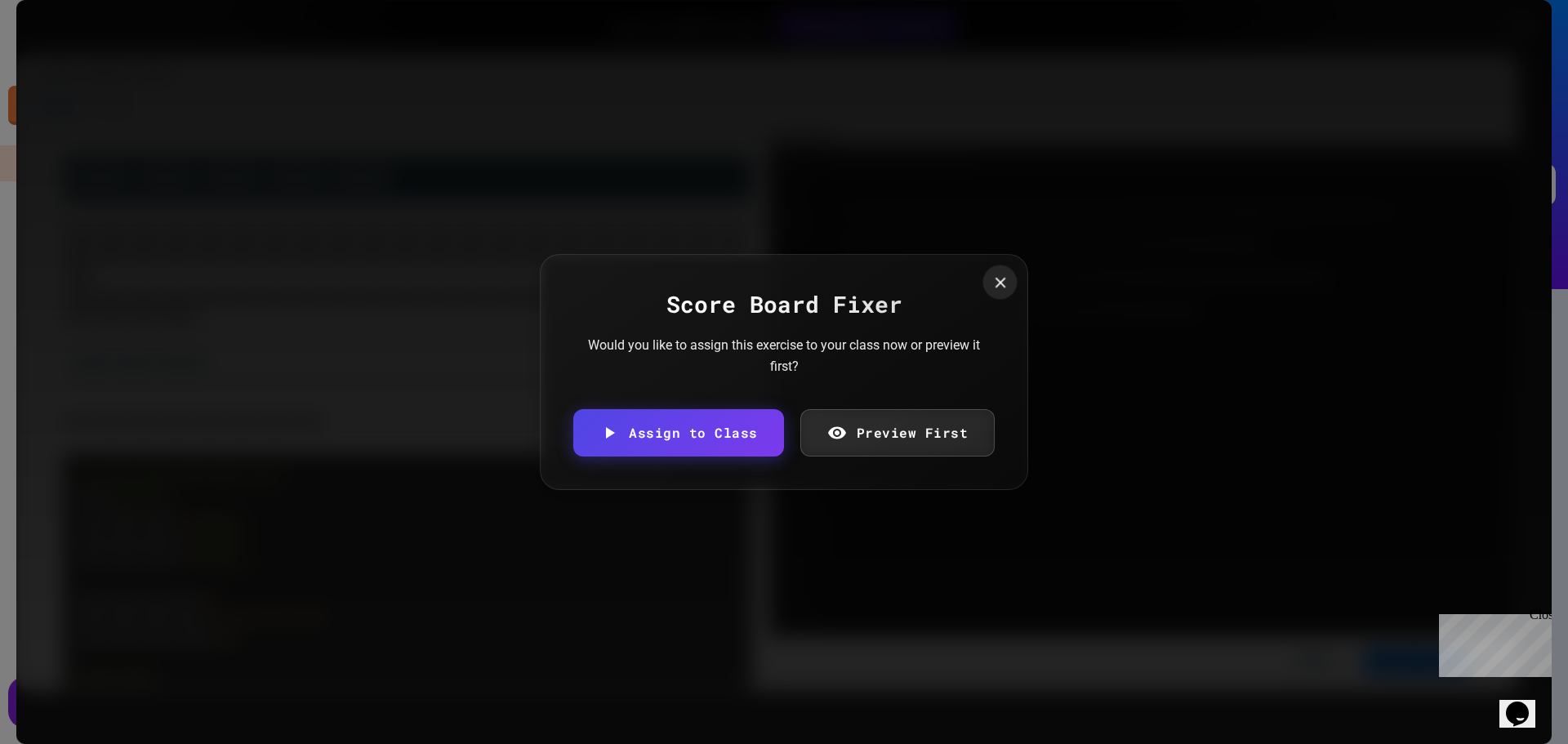
click at [984, 282] on div at bounding box center [1001, 282] width 34 height 34
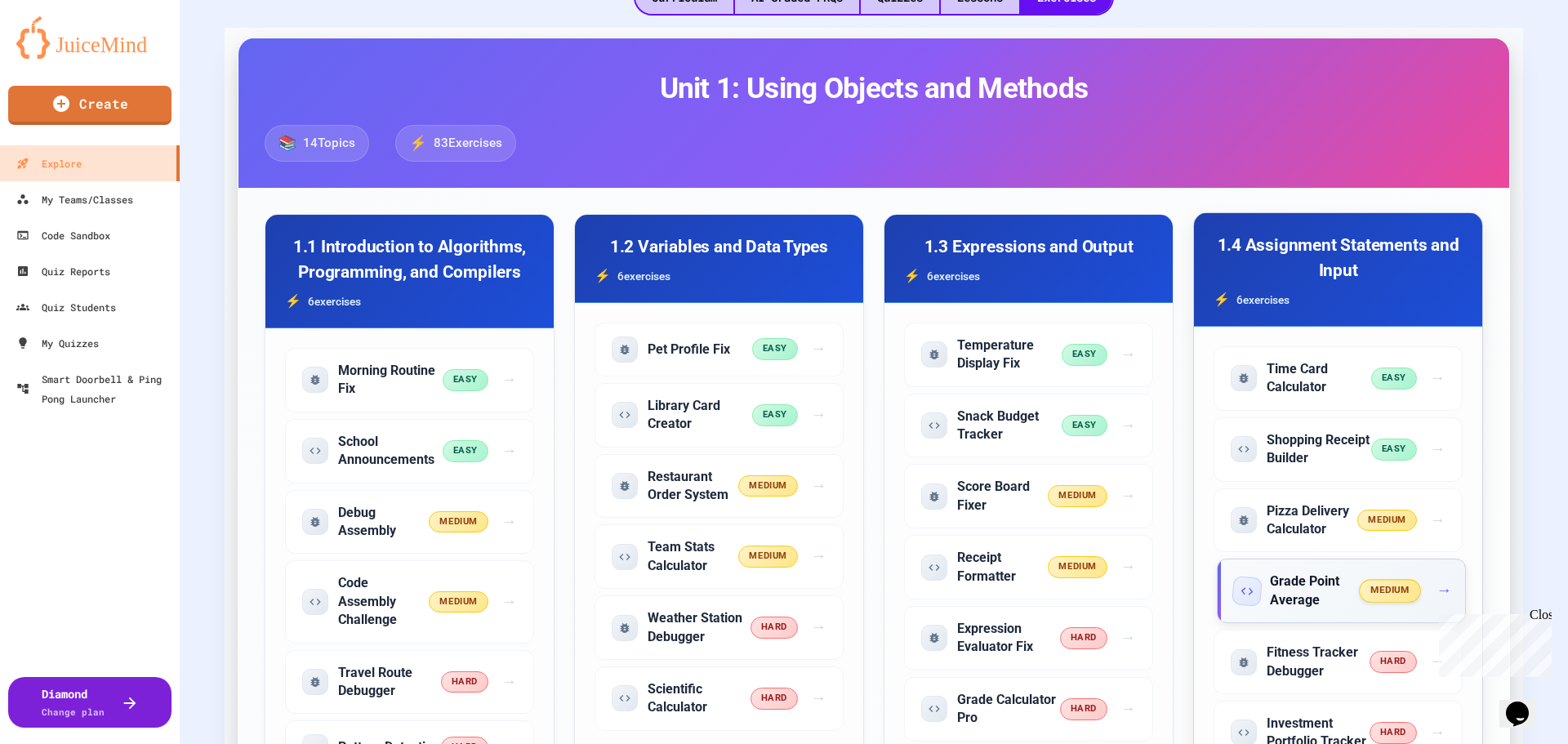
scroll to position [490, 0]
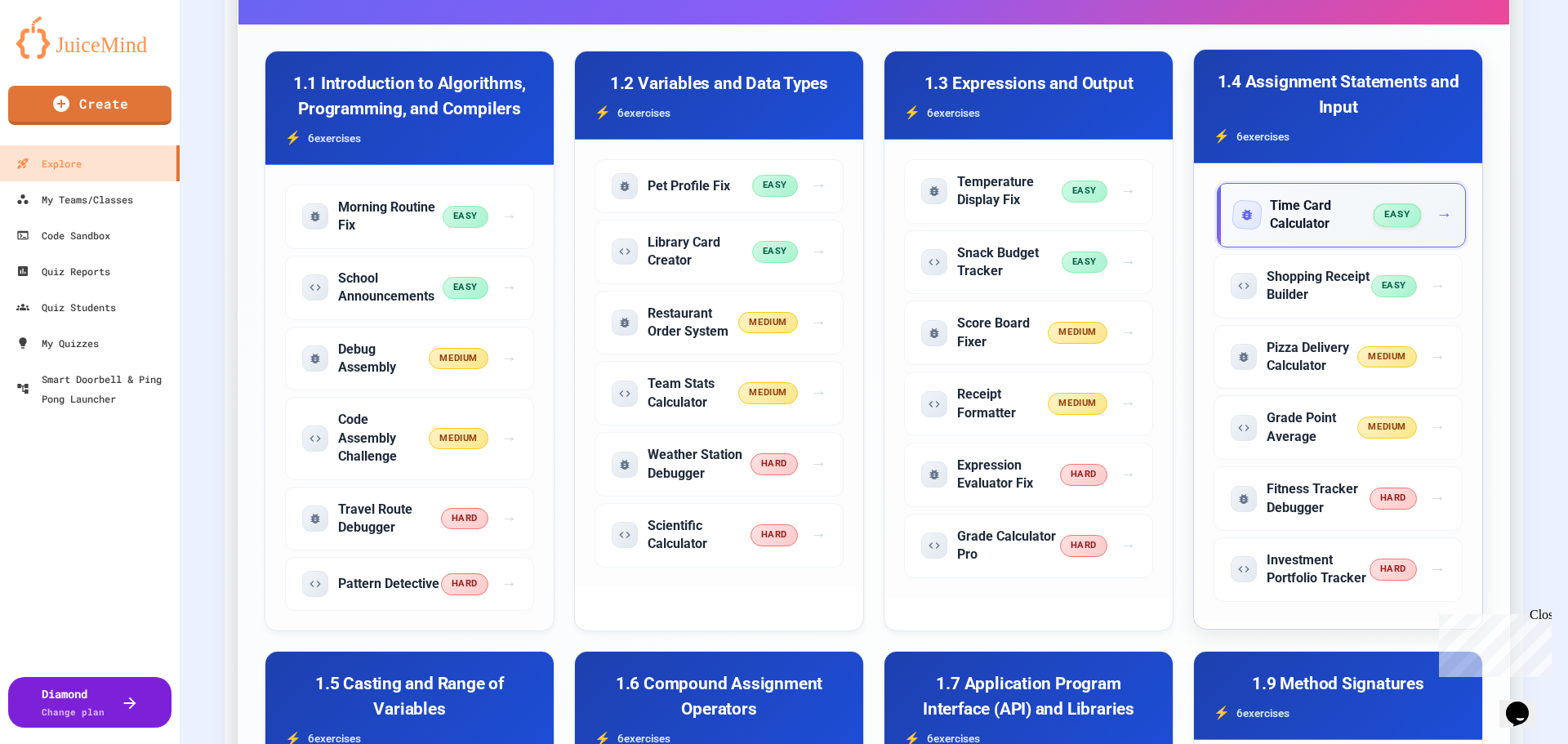
click at [1377, 212] on span "easy" at bounding box center [1397, 215] width 48 height 23
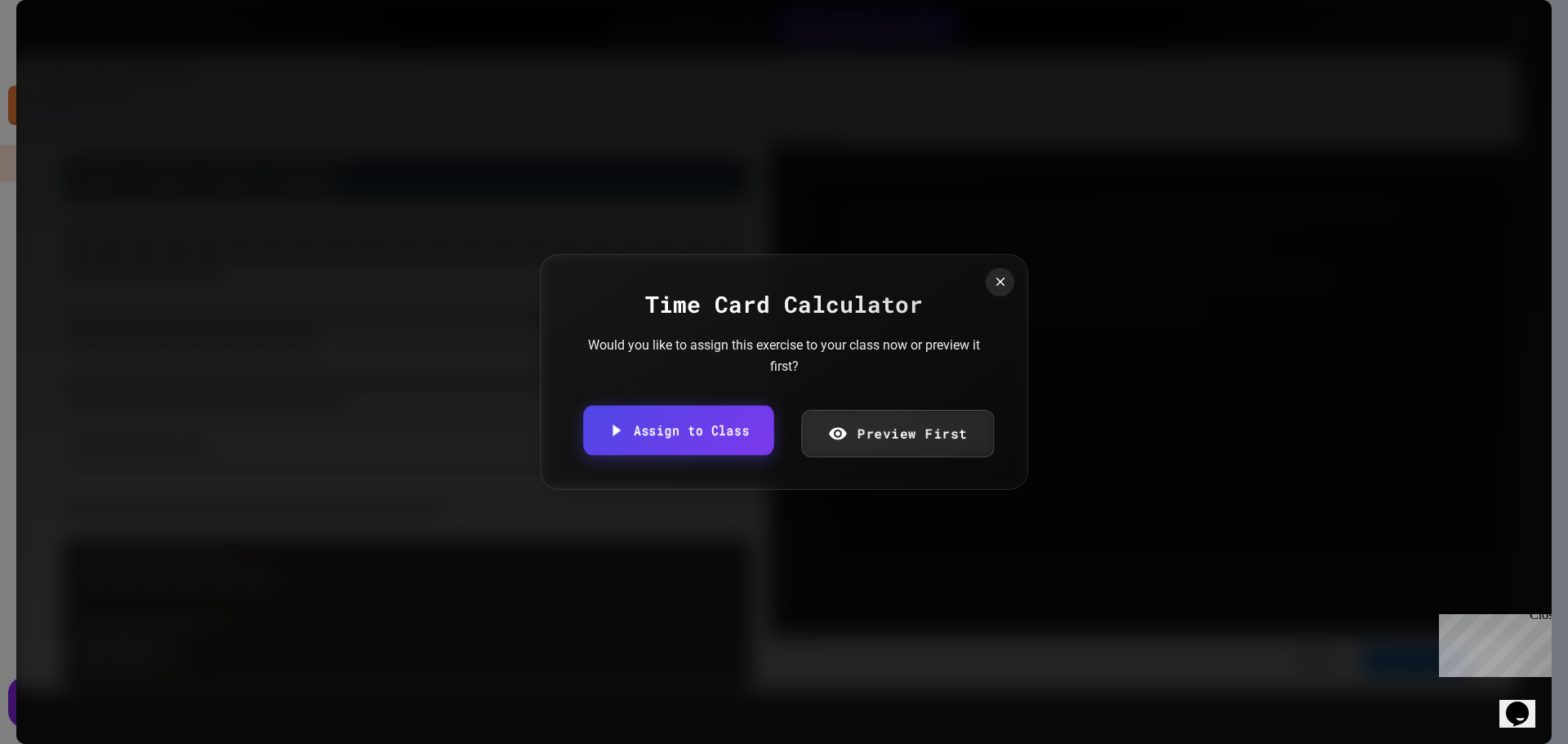
click at [730, 428] on link "Assign to Class" at bounding box center [678, 430] width 190 height 50
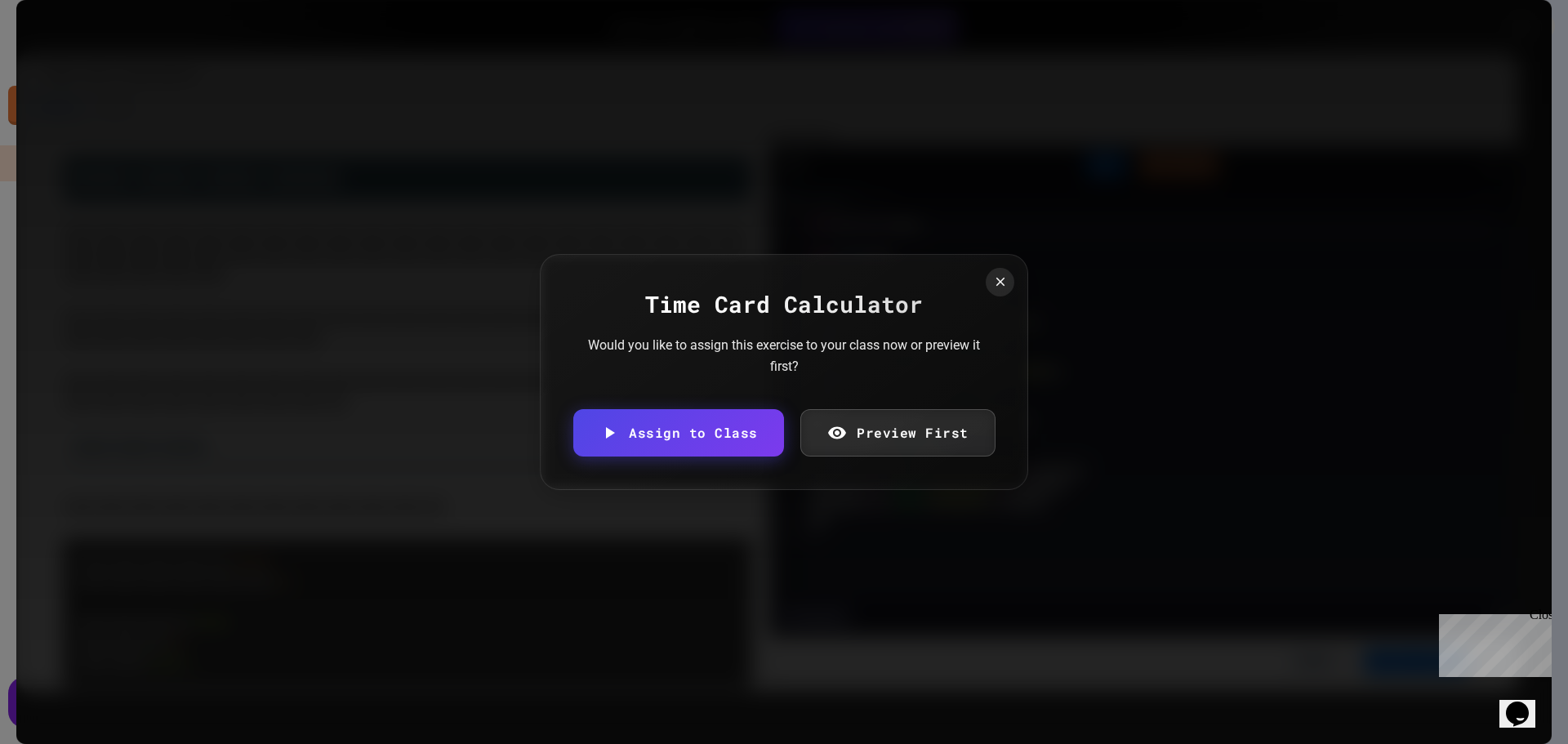
click at [978, 395] on body "We are updating our servers at 7PM EST [DATE]. [PERSON_NAME] should continue to…" at bounding box center [784, 372] width 1568 height 744
type input "**********"
click at [997, 285] on icon at bounding box center [1000, 282] width 18 height 18
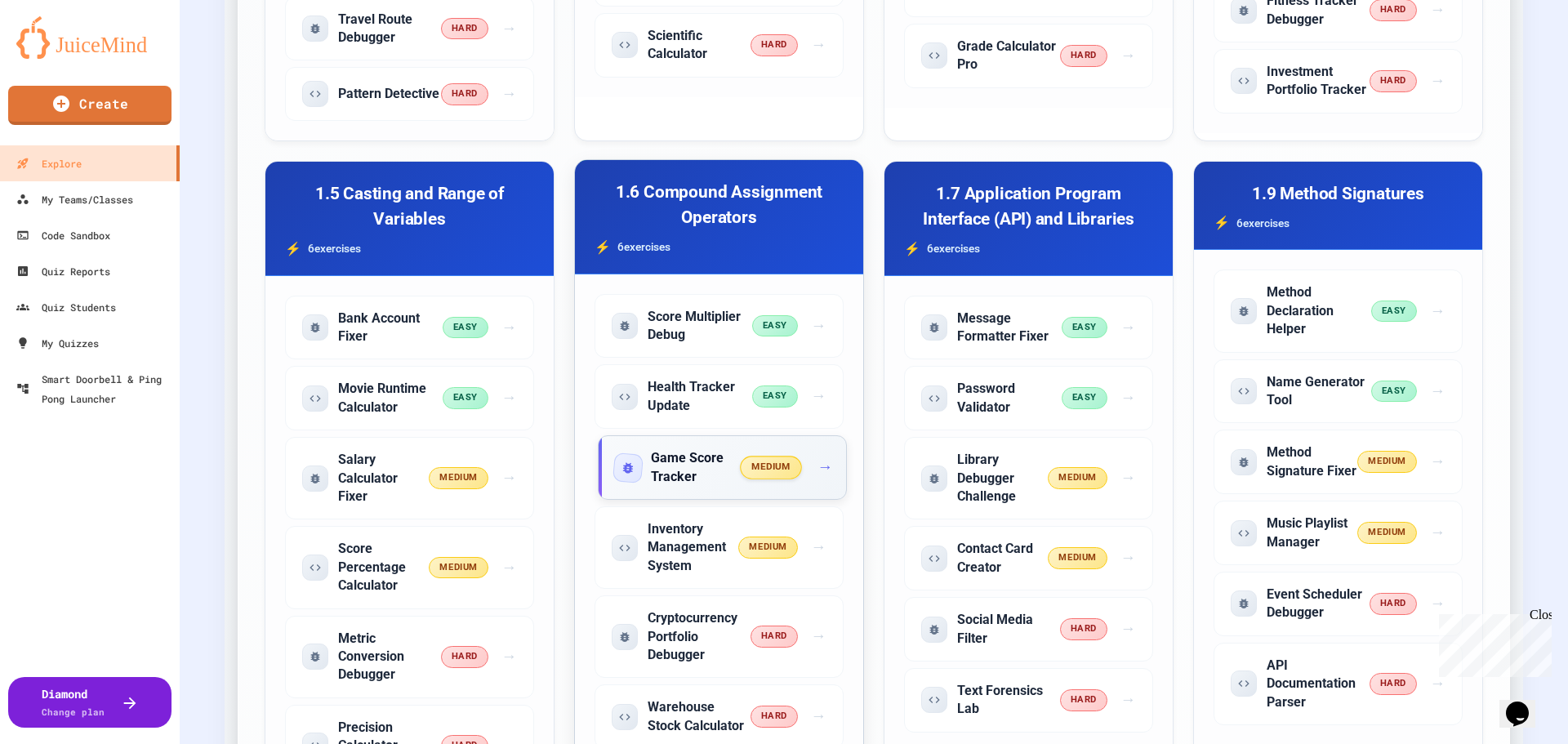
scroll to position [1062, 0]
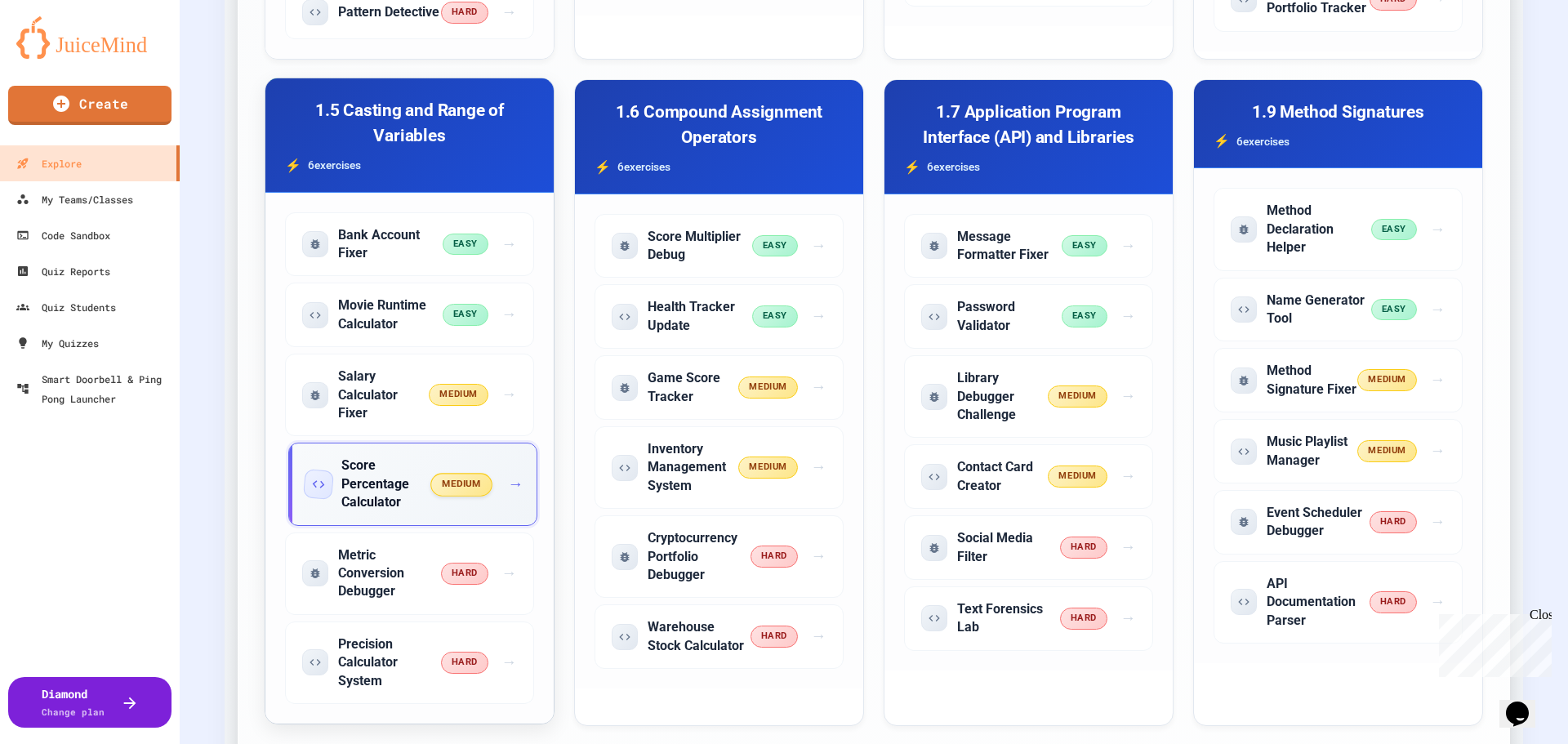
click at [382, 494] on h5 "Score Percentage Calculator" at bounding box center [387, 484] width 91 height 55
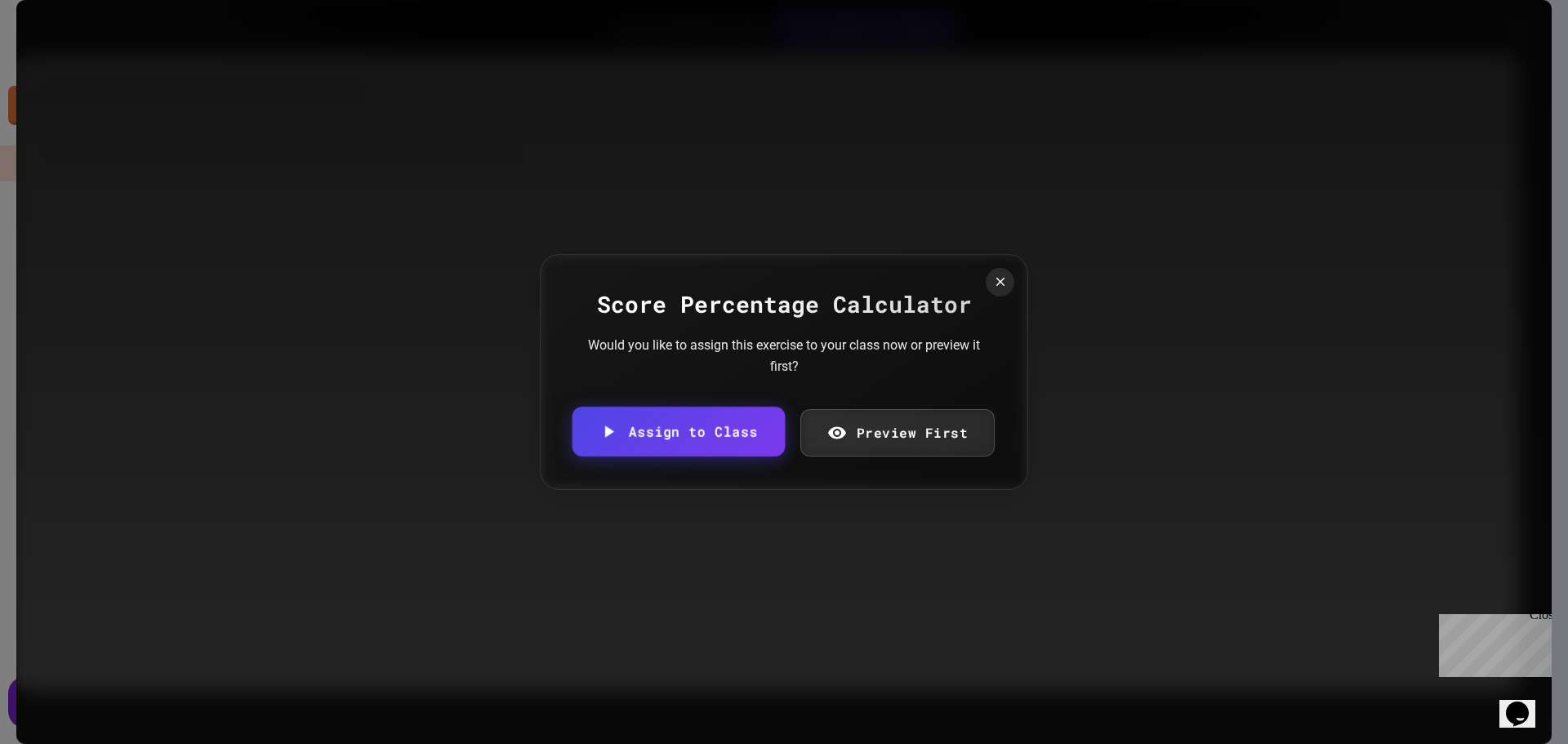
click at [668, 428] on link "Assign to Class" at bounding box center [678, 431] width 213 height 50
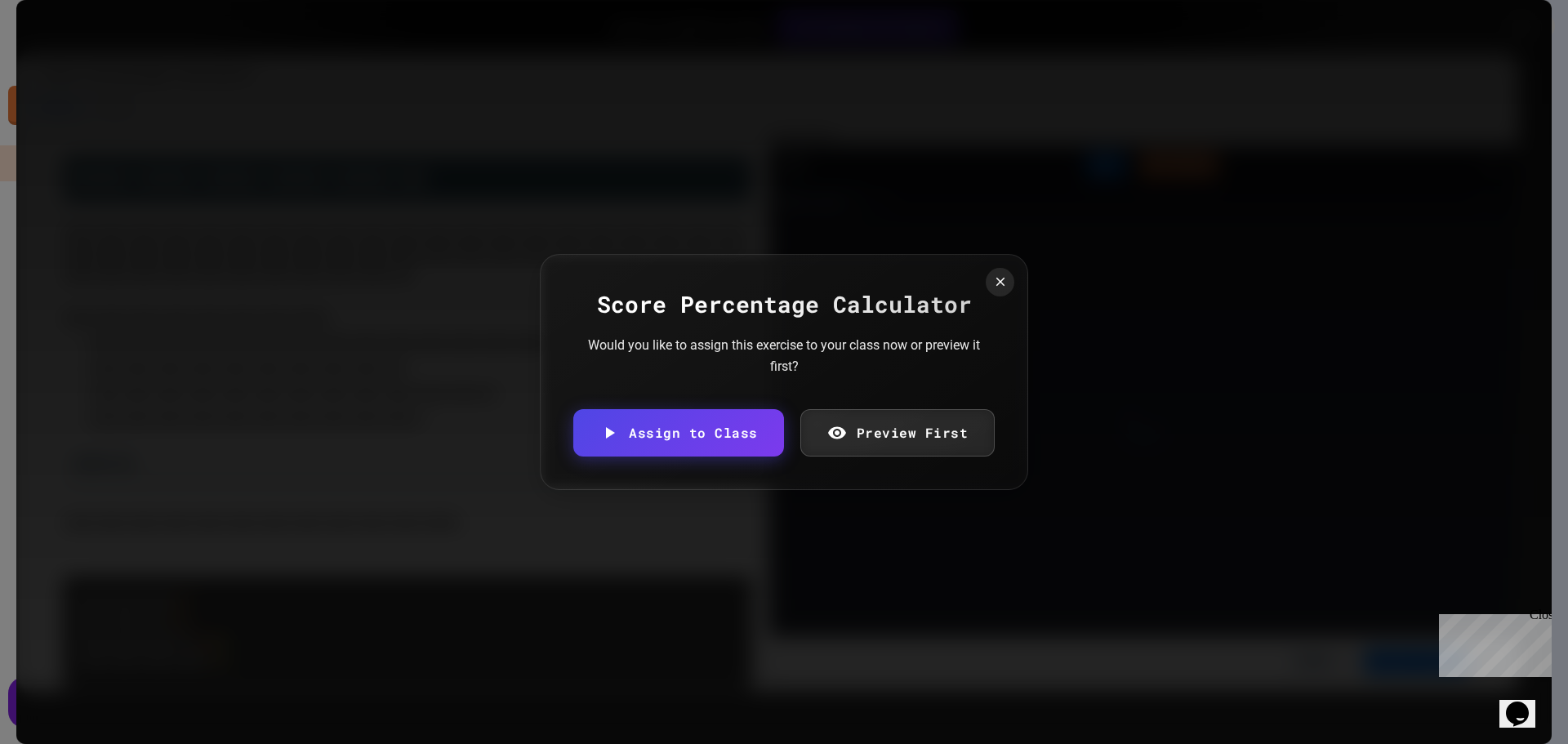
click at [953, 386] on body "We are updating our servers at 7PM EST [DATE]. [PERSON_NAME] should continue to…" at bounding box center [784, 372] width 1568 height 744
type input "**********"
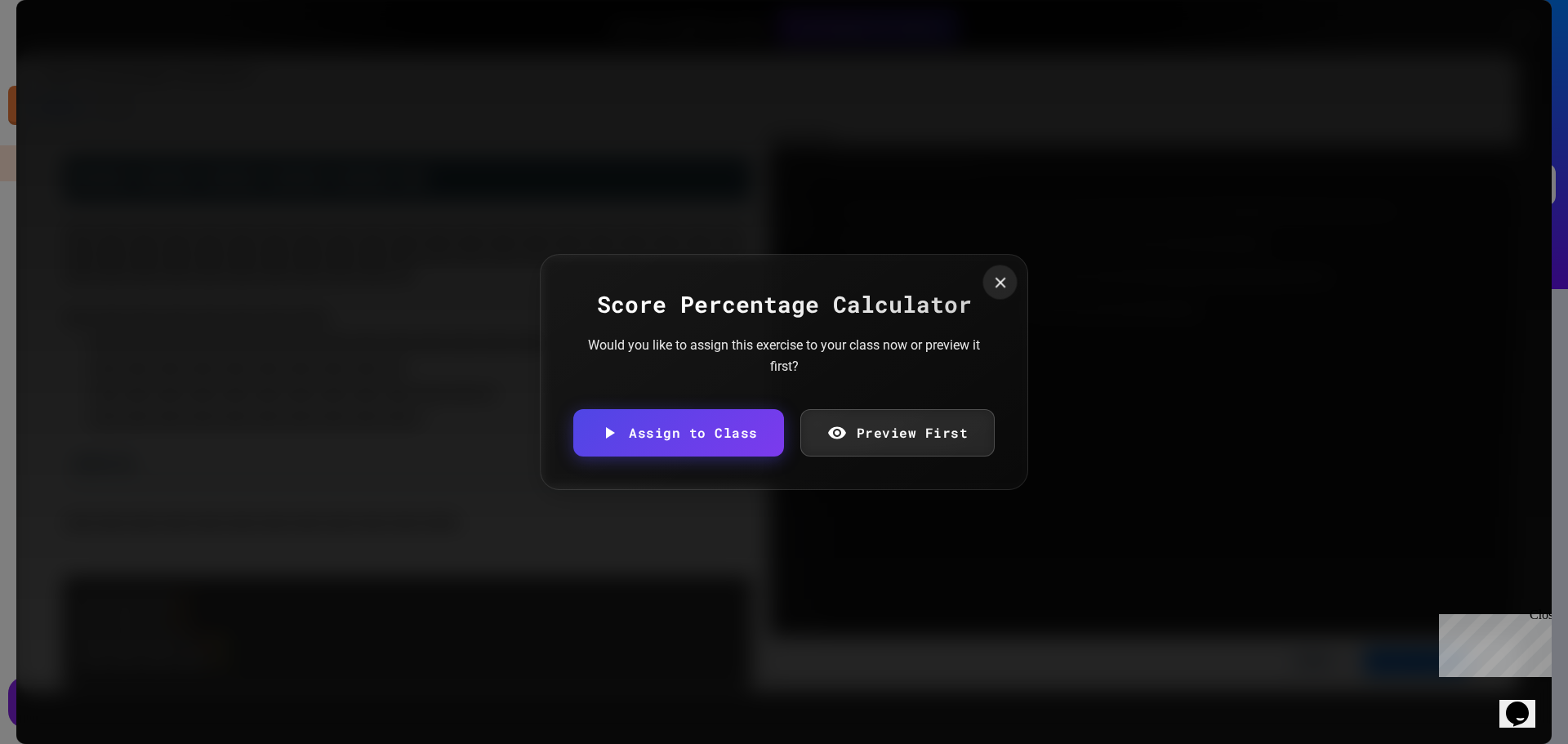
click at [992, 290] on icon at bounding box center [1000, 282] width 18 height 18
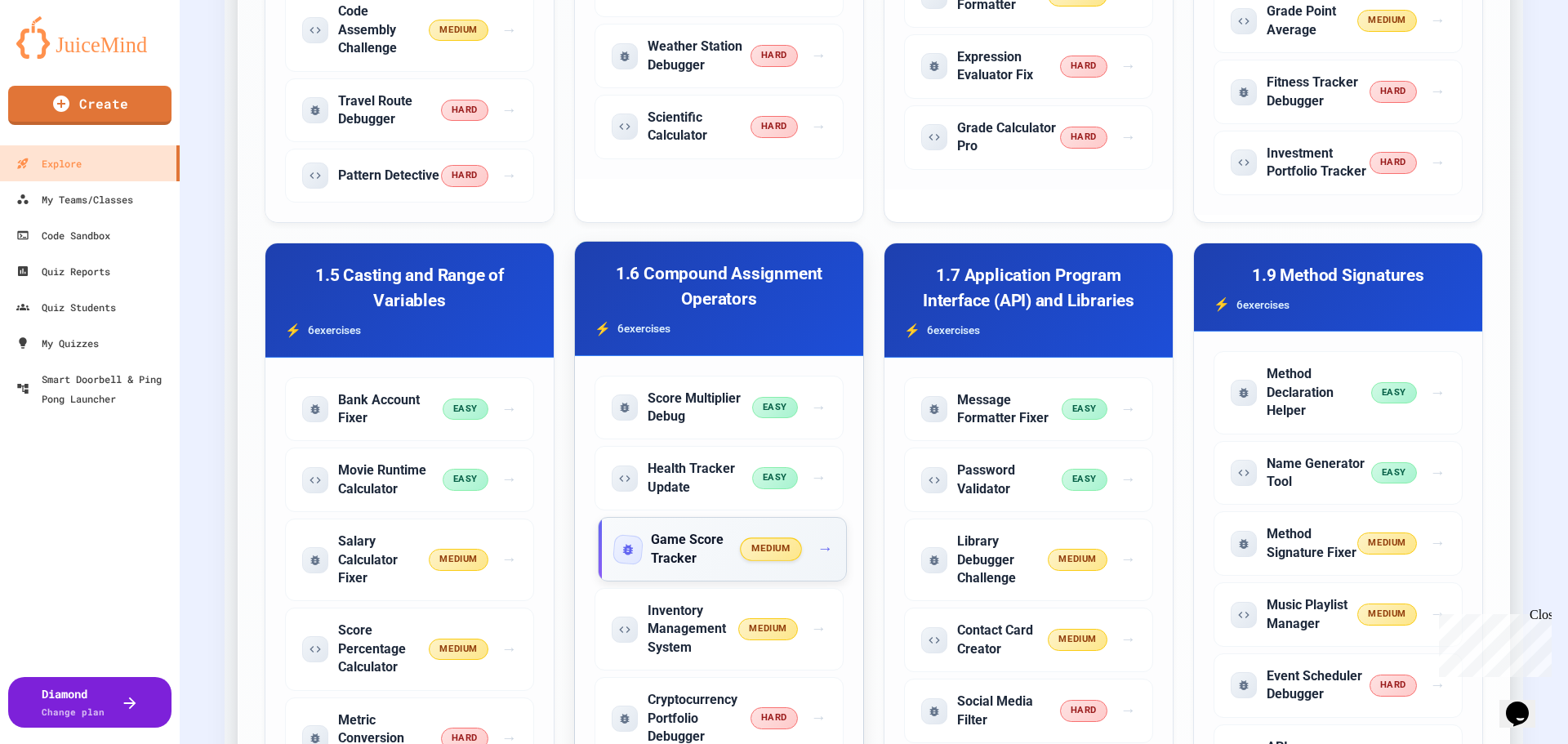
scroll to position [979, 0]
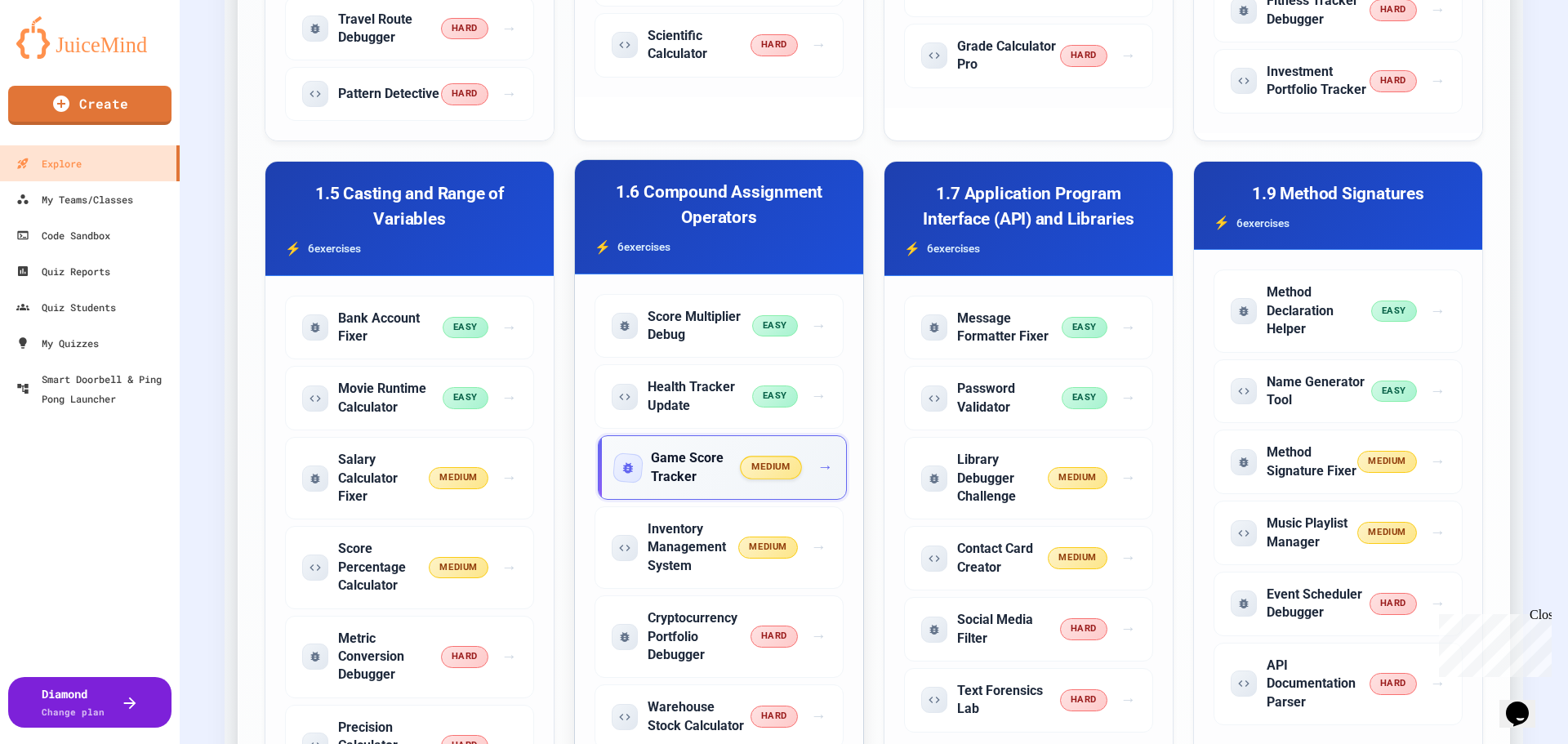
click at [704, 476] on h5 "Game Score Tracker" at bounding box center [696, 467] width 91 height 37
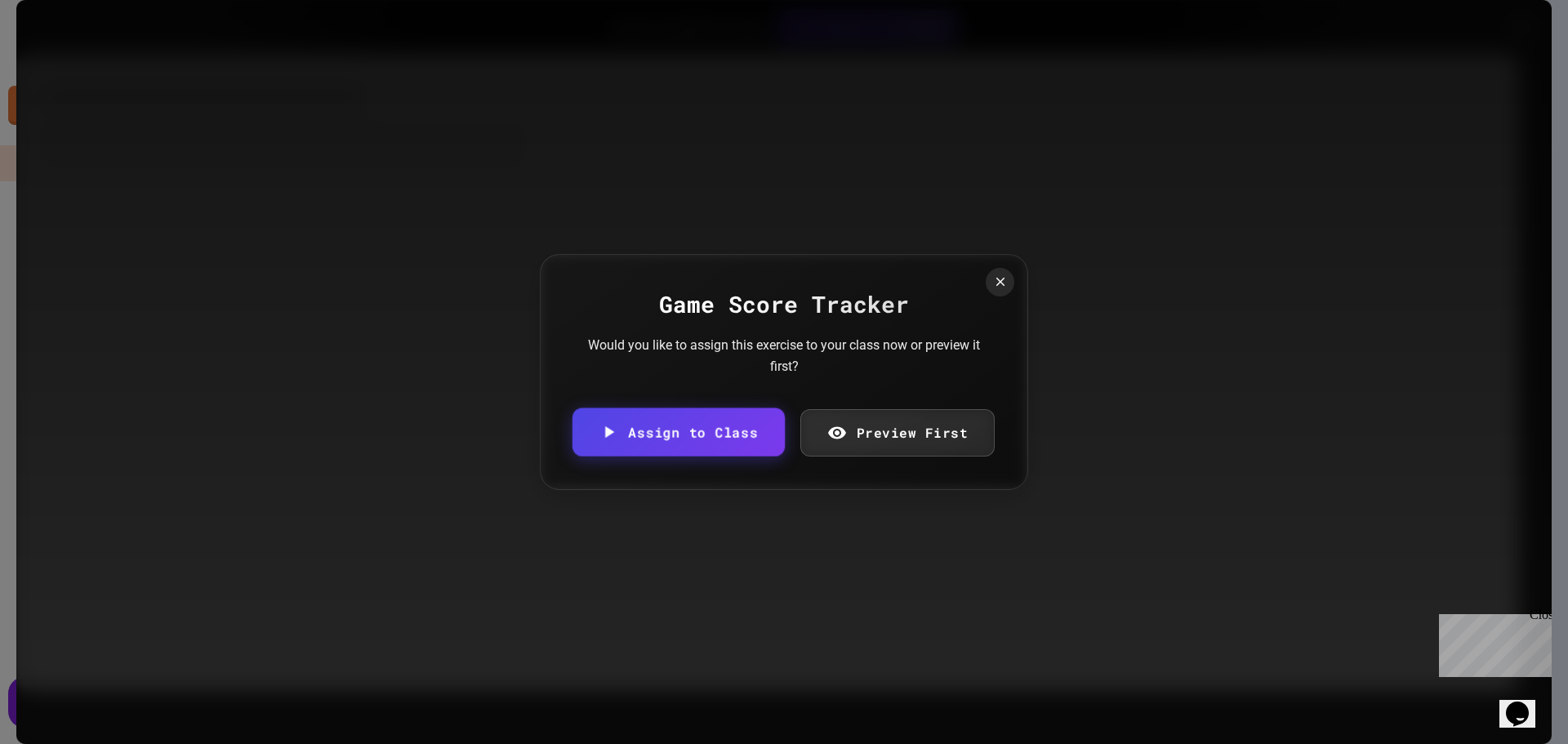
click at [689, 429] on link "Assign to Class" at bounding box center [678, 431] width 213 height 48
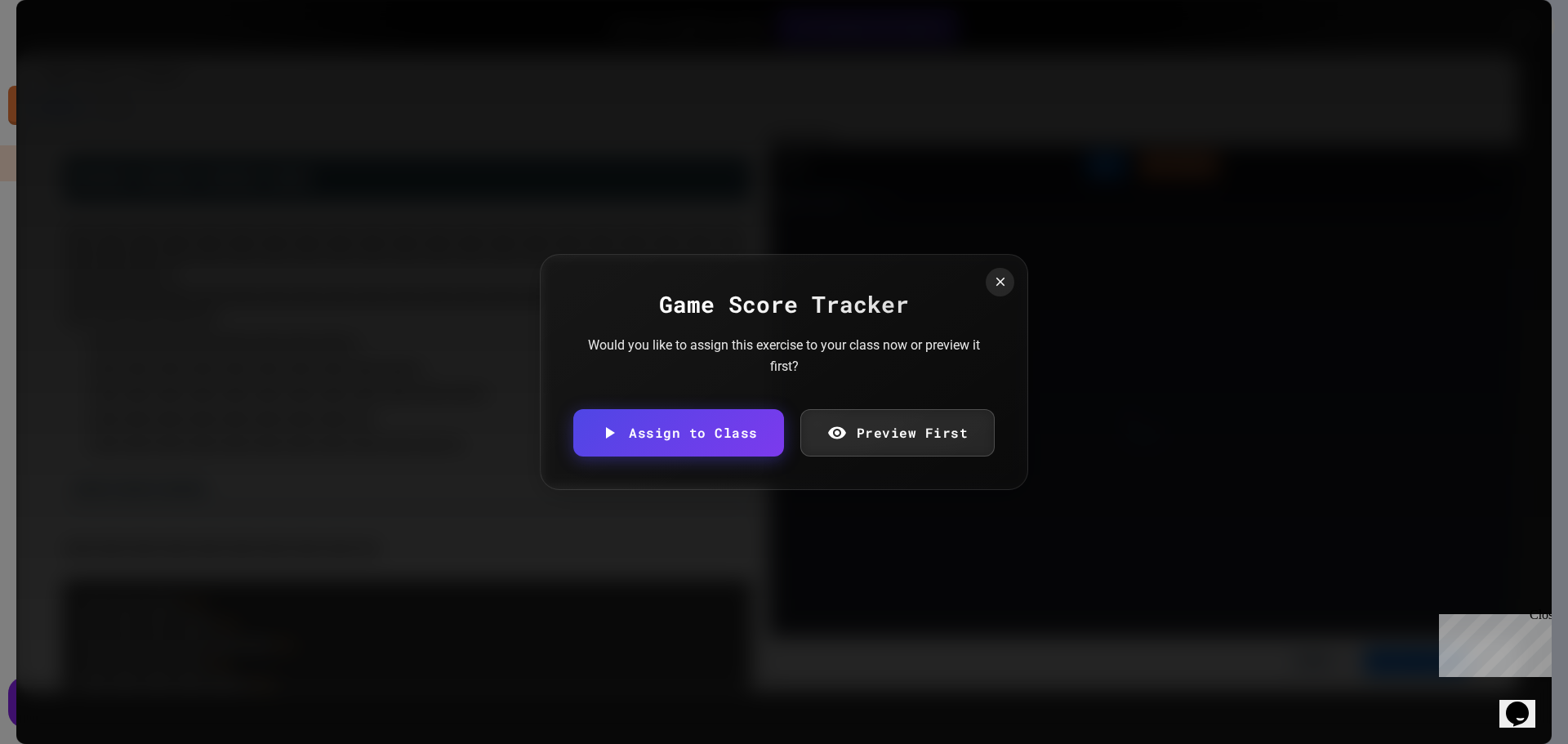
click at [980, 404] on body "We are updating our servers at 7PM EST [DATE]. [PERSON_NAME] should continue to…" at bounding box center [784, 372] width 1568 height 744
type input "**********"
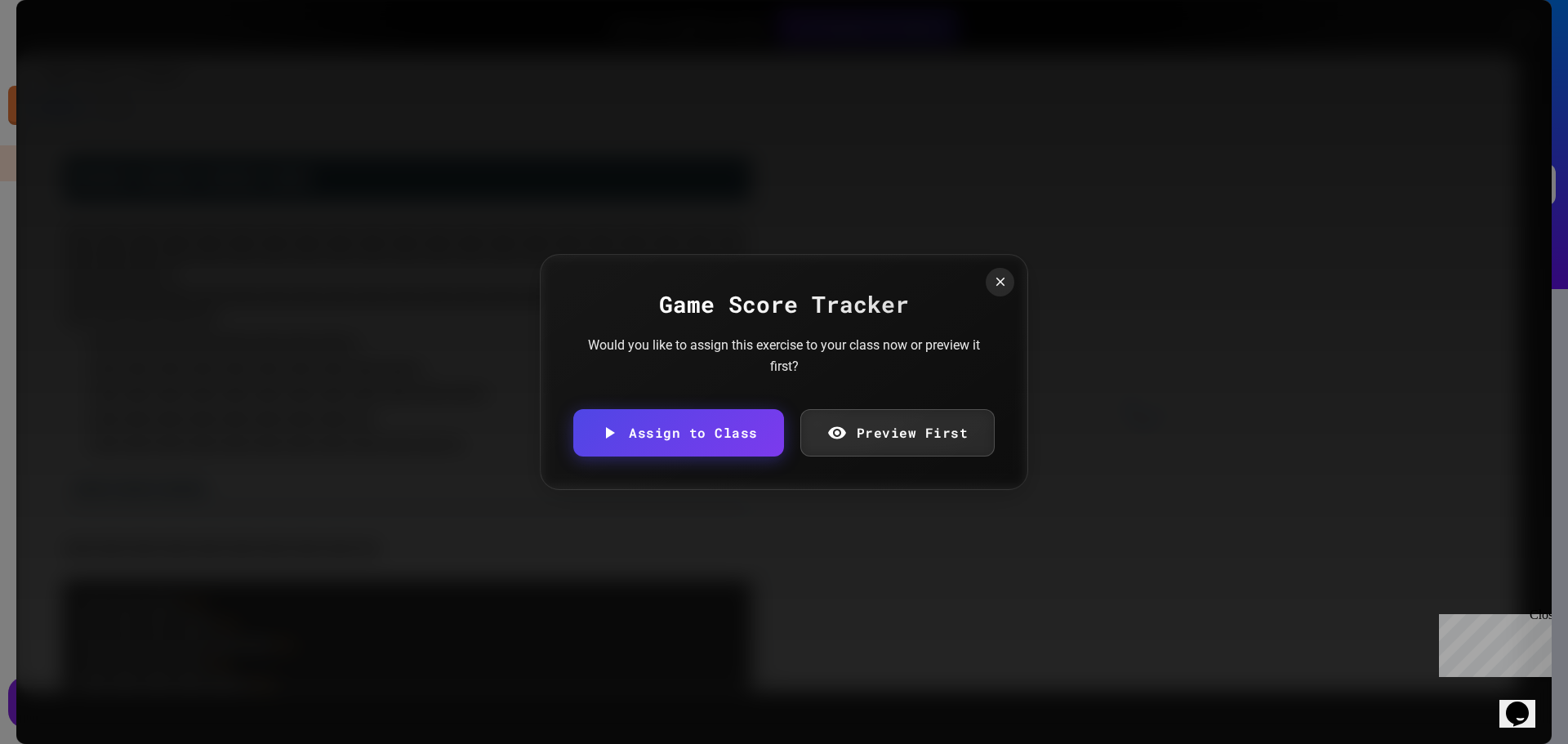
click at [979, 279] on div "Game Score Tracker Would you like to assign this exercise to your class now or …" at bounding box center [784, 372] width 488 height 236
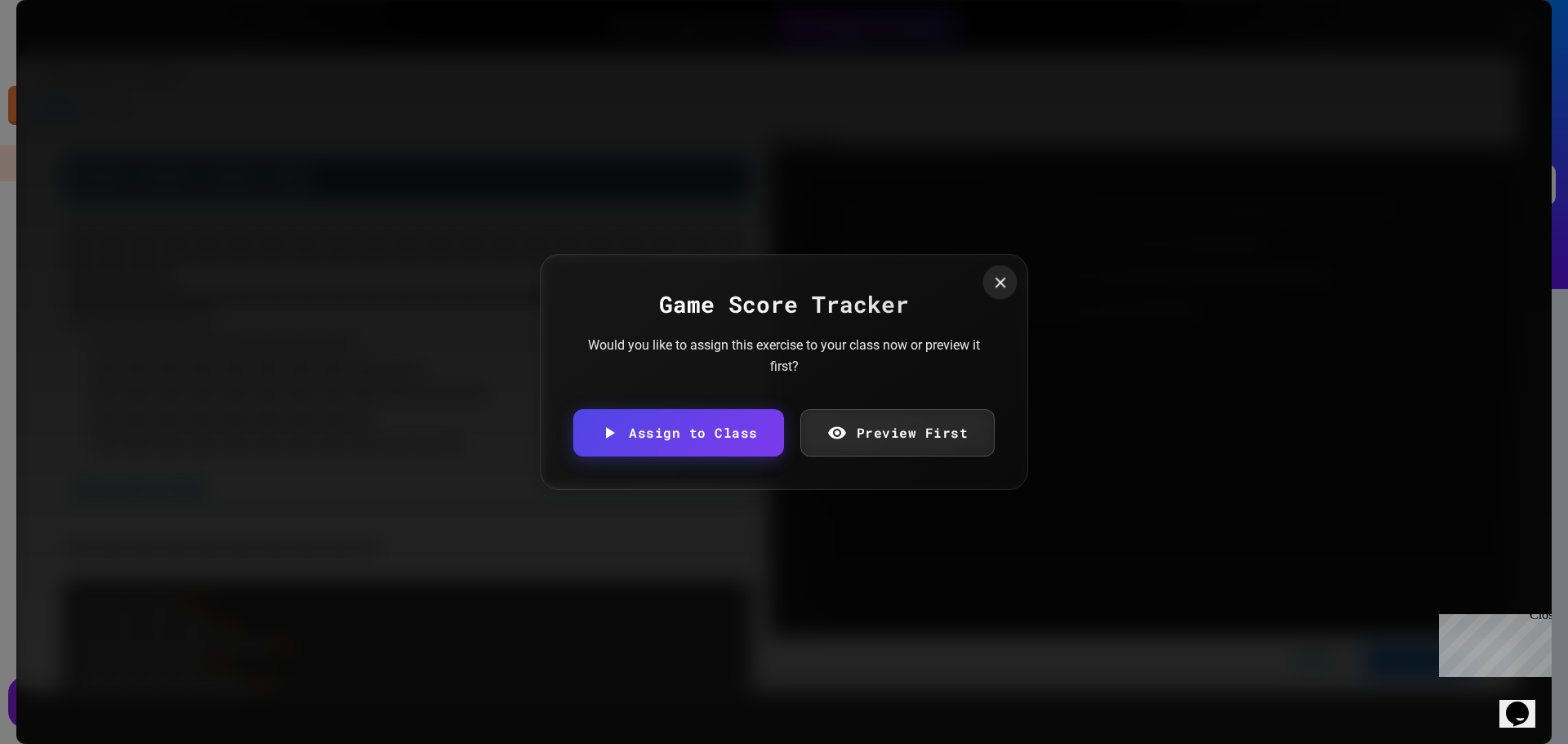
click at [991, 279] on icon at bounding box center [1000, 282] width 18 height 18
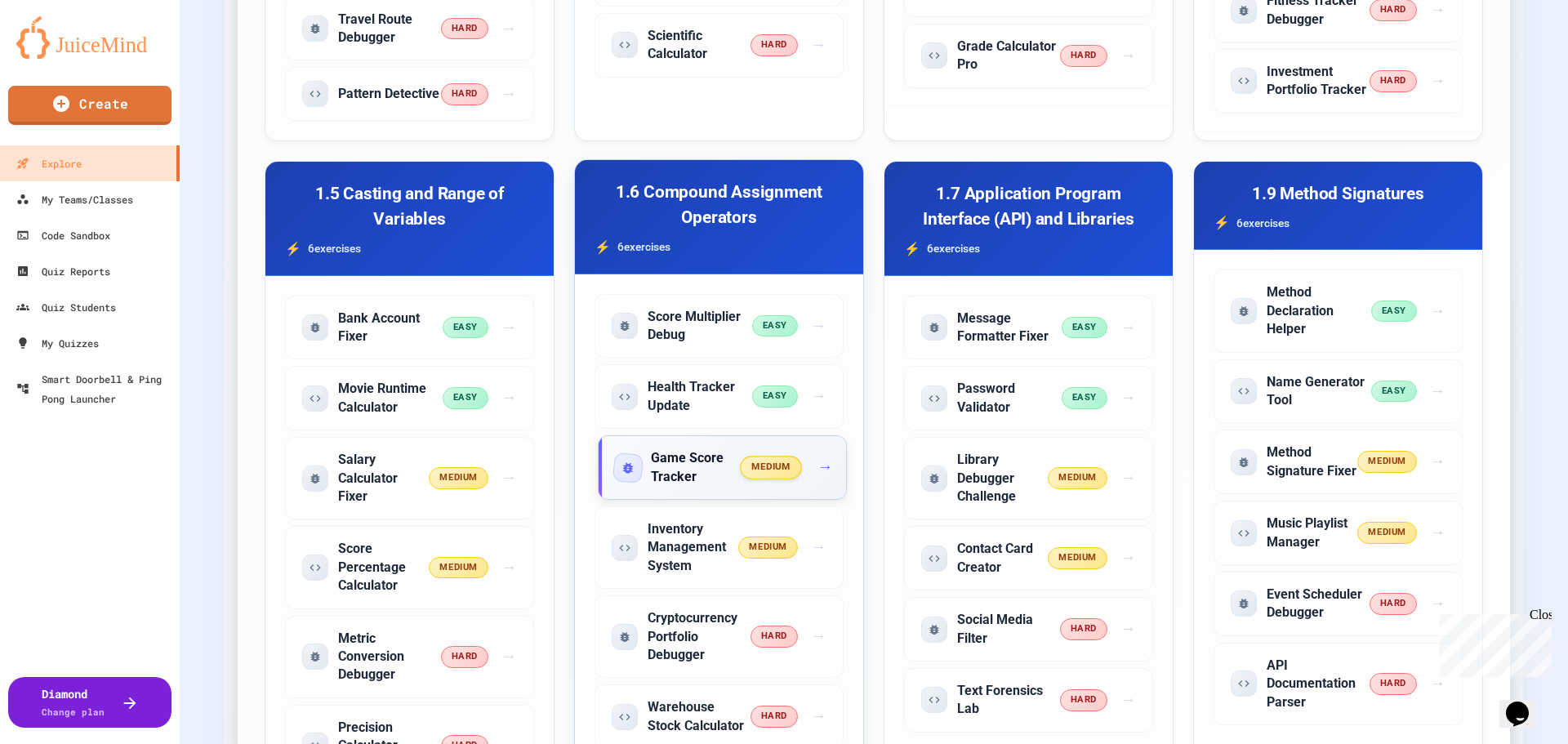
scroll to position [1062, 0]
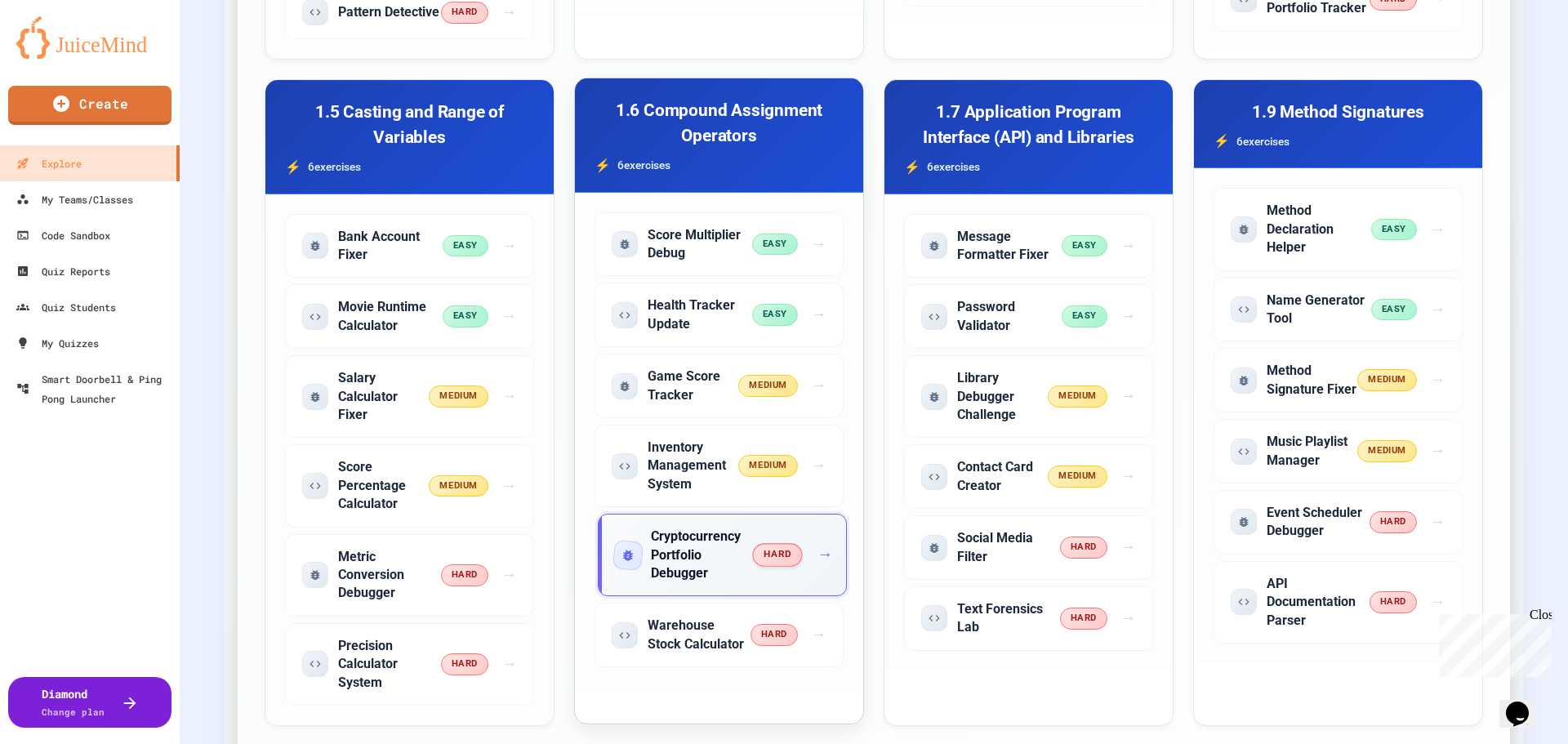
click at [691, 562] on h5 "Cryptocurrency Portfolio Debugger" at bounding box center [702, 555] width 103 height 55
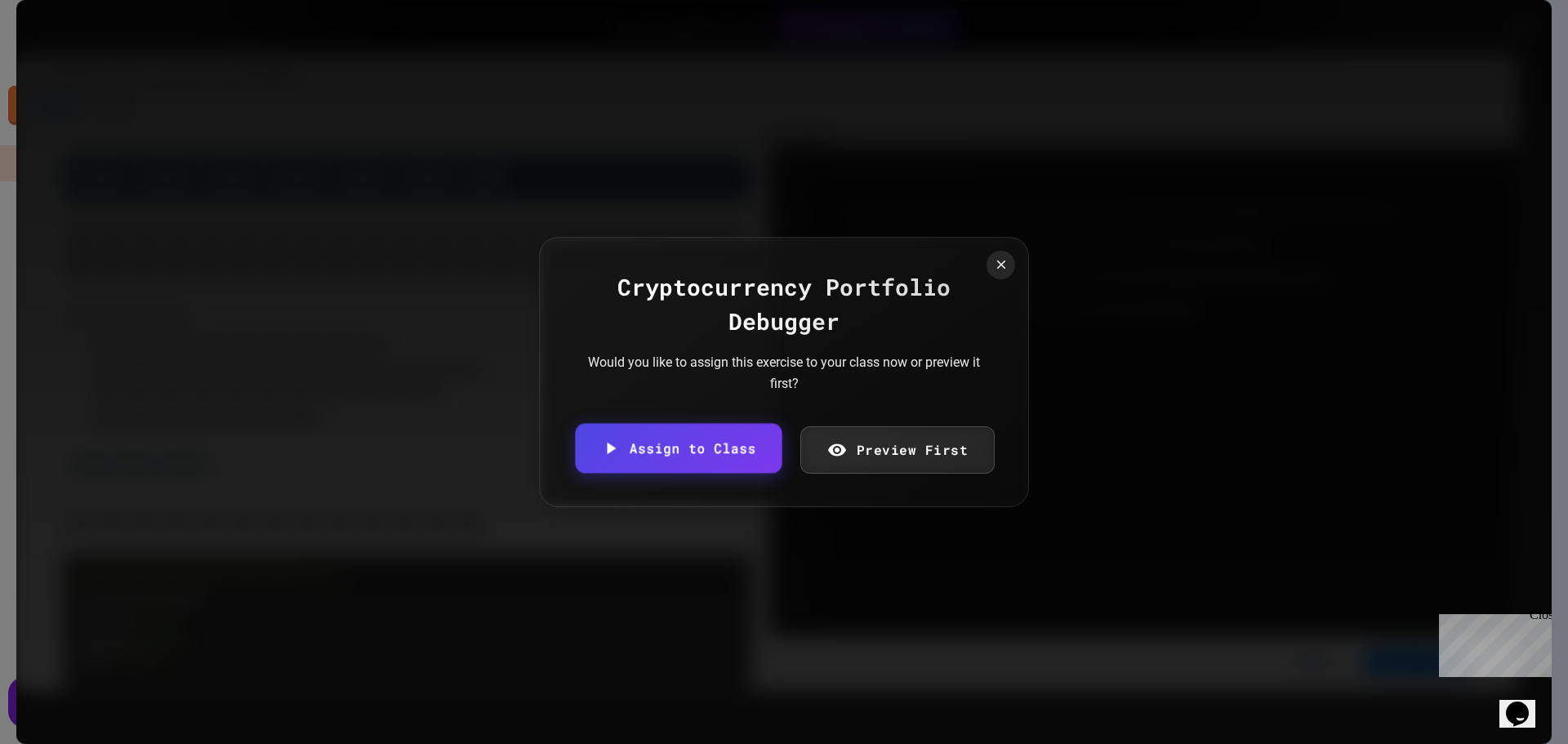
click at [683, 449] on link "Assign to Class" at bounding box center [678, 448] width 206 height 50
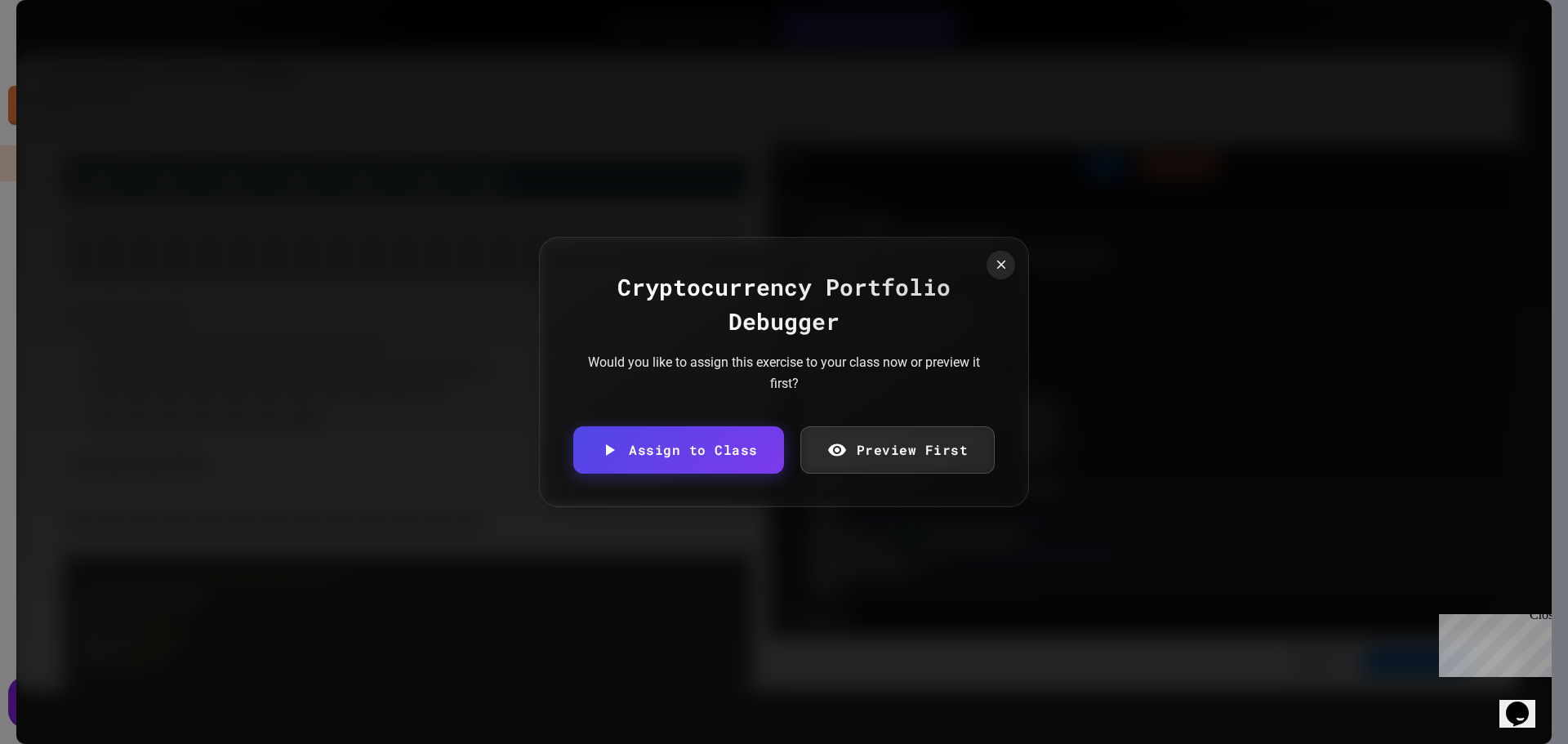
click at [933, 403] on body "We are updating our servers at 7PM EST [DATE]. [PERSON_NAME] should continue to…" at bounding box center [784, 372] width 1568 height 744
type input "**********"
